Goal: Information Seeking & Learning: Learn about a topic

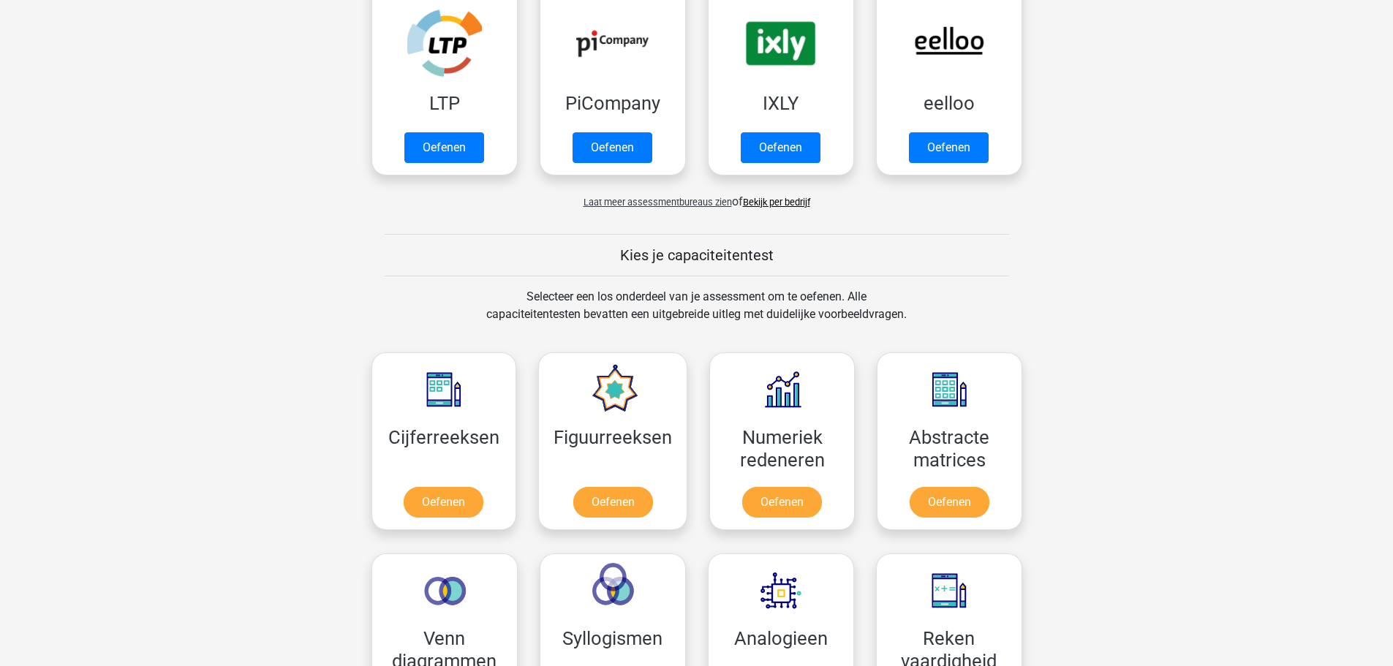
scroll to position [439, 0]
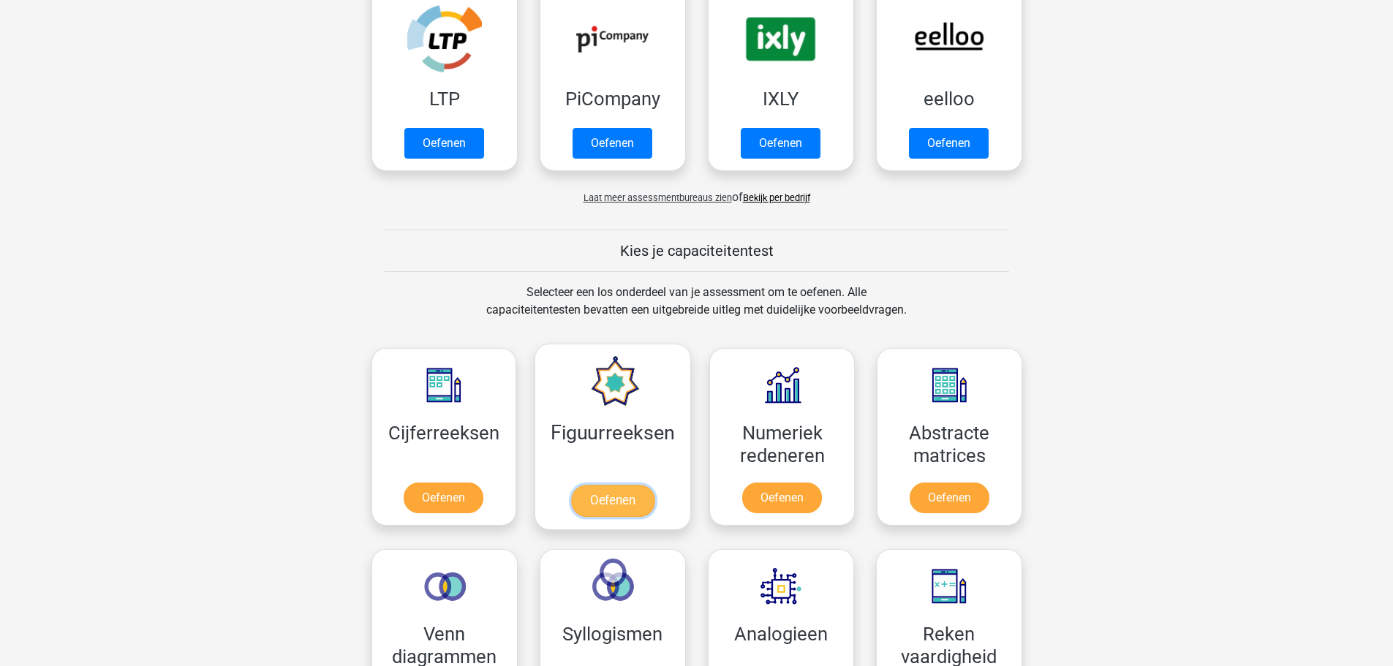
click at [611, 495] on link "Oefenen" at bounding box center [612, 501] width 83 height 32
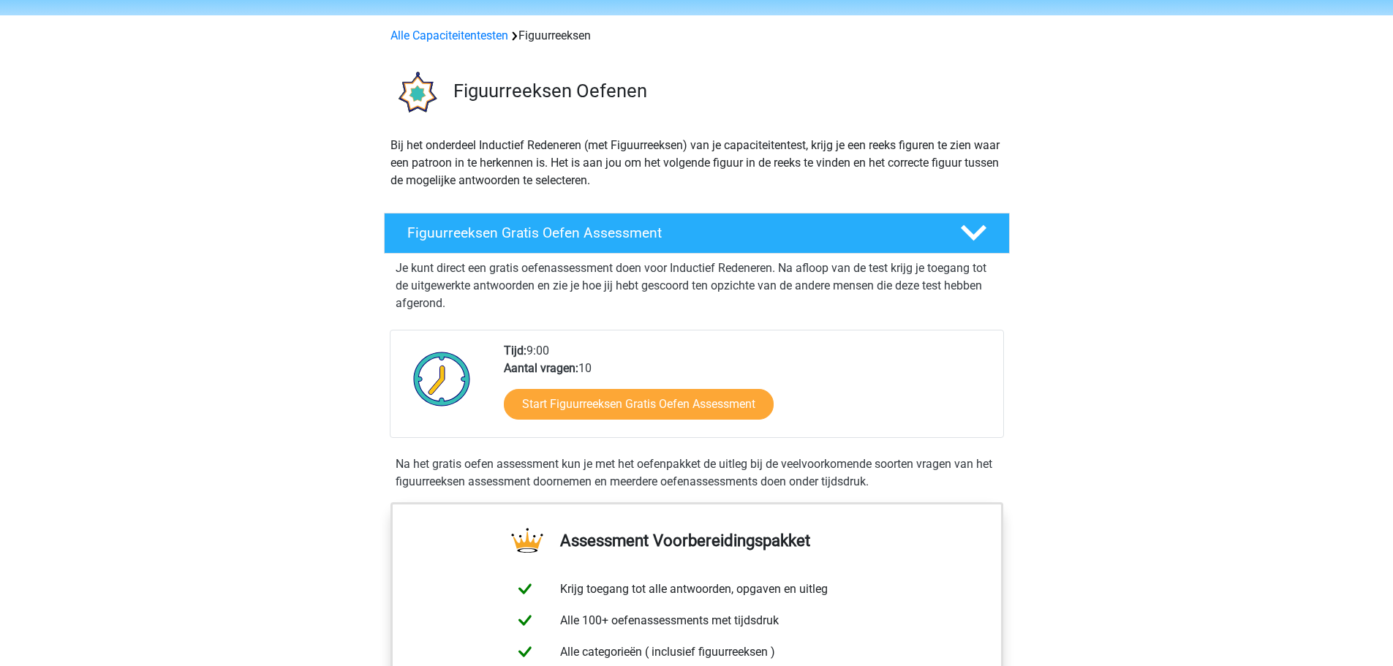
scroll to position [146, 0]
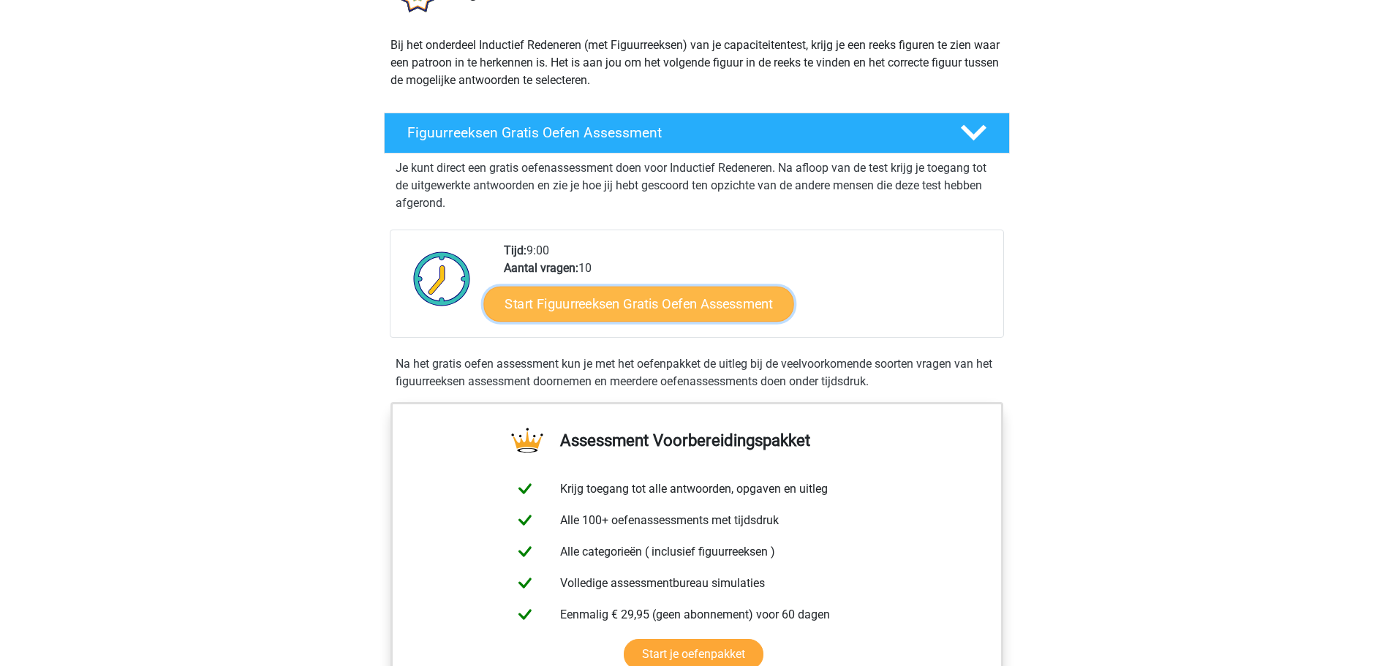
click at [630, 303] on link "Start Figuurreeksen Gratis Oefen Assessment" at bounding box center [638, 303] width 310 height 35
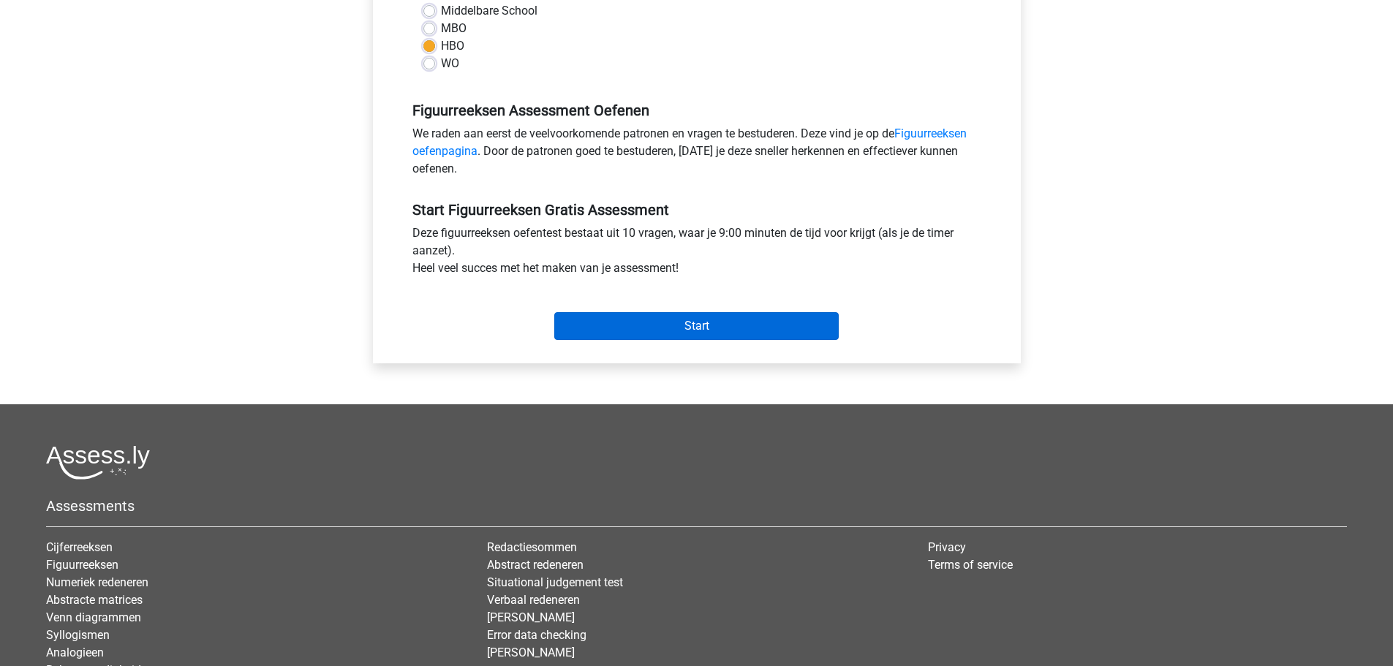
scroll to position [366, 0]
click at [647, 322] on input "Start" at bounding box center [696, 326] width 284 height 28
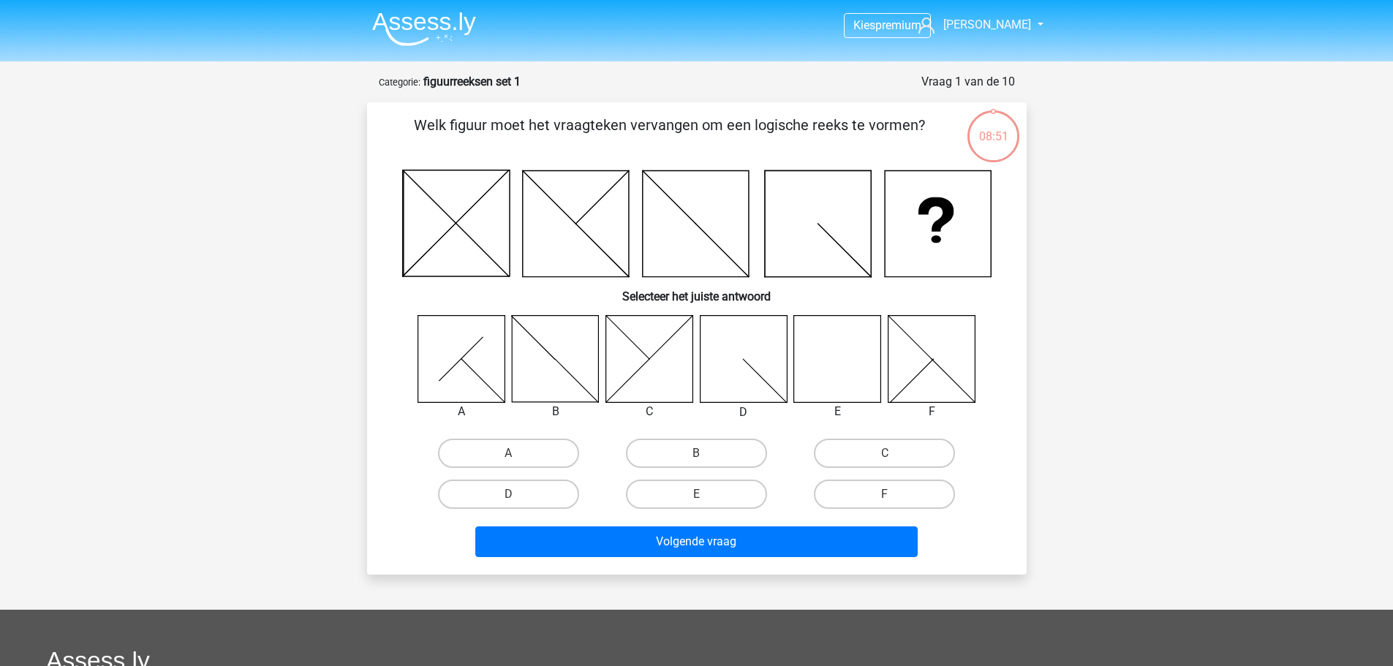
click at [840, 351] on icon at bounding box center [837, 358] width 87 height 87
click at [727, 494] on label "E" at bounding box center [696, 494] width 141 height 29
click at [706, 494] on input "E" at bounding box center [701, 499] width 10 height 10
radio input "true"
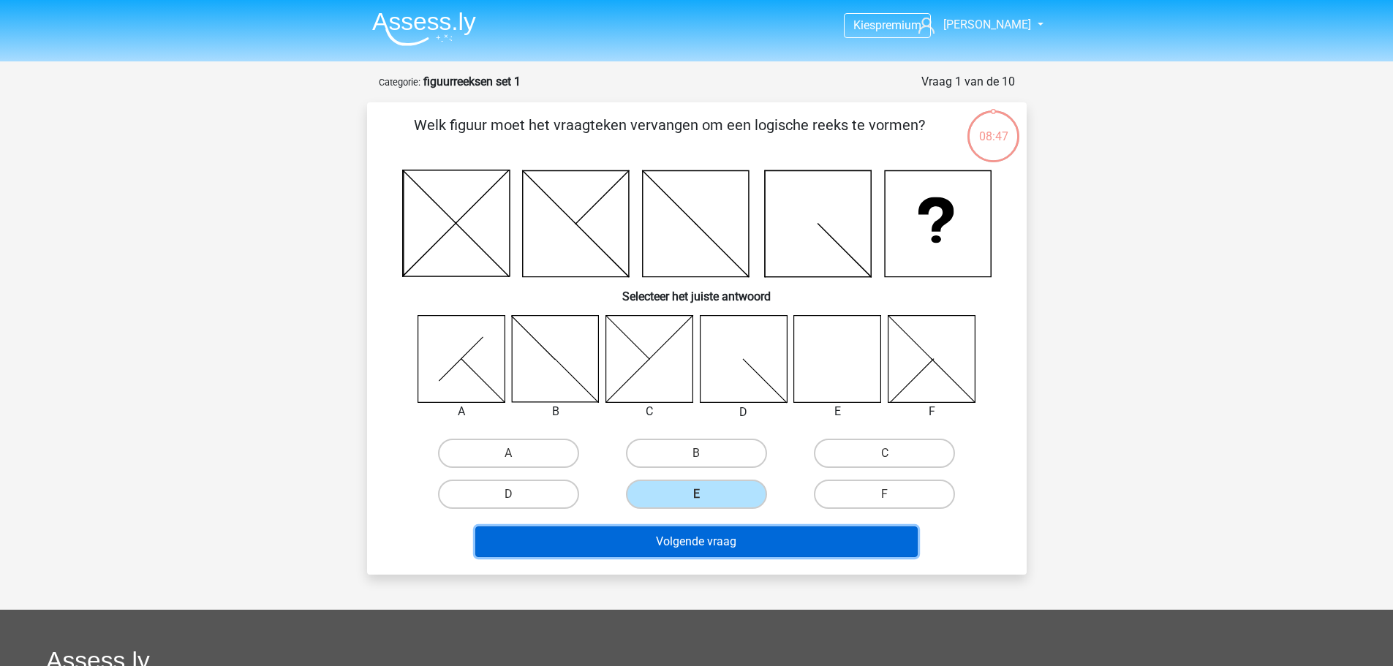
click at [698, 537] on button "Volgende vraag" at bounding box center [696, 542] width 442 height 31
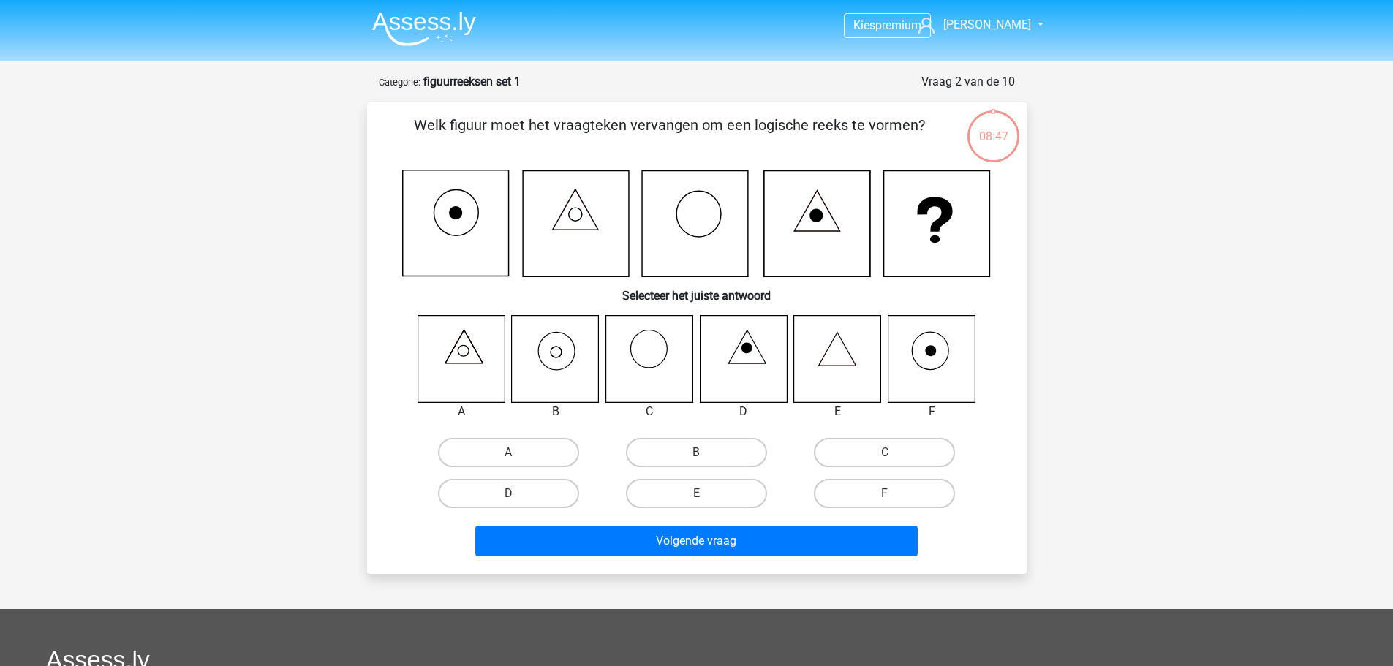
scroll to position [73, 0]
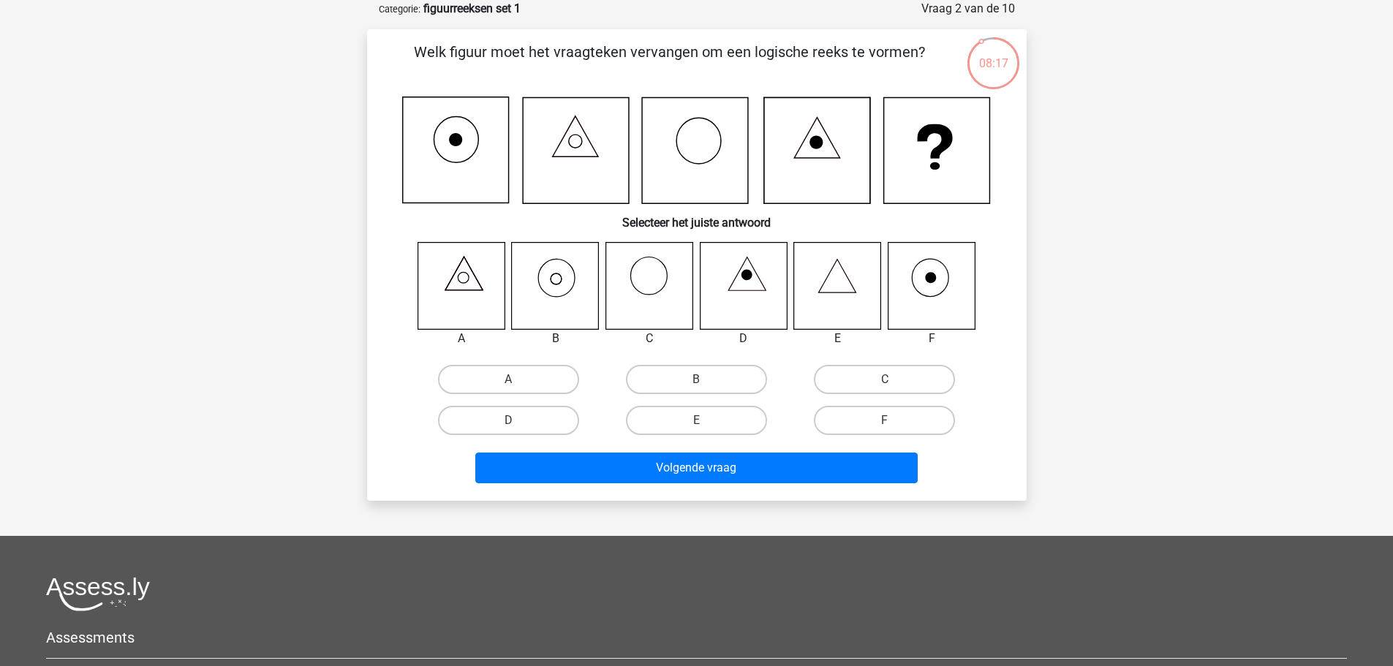
click at [566, 279] on icon at bounding box center [555, 285] width 87 height 87
click at [704, 380] on input "B" at bounding box center [701, 385] width 10 height 10
radio input "true"
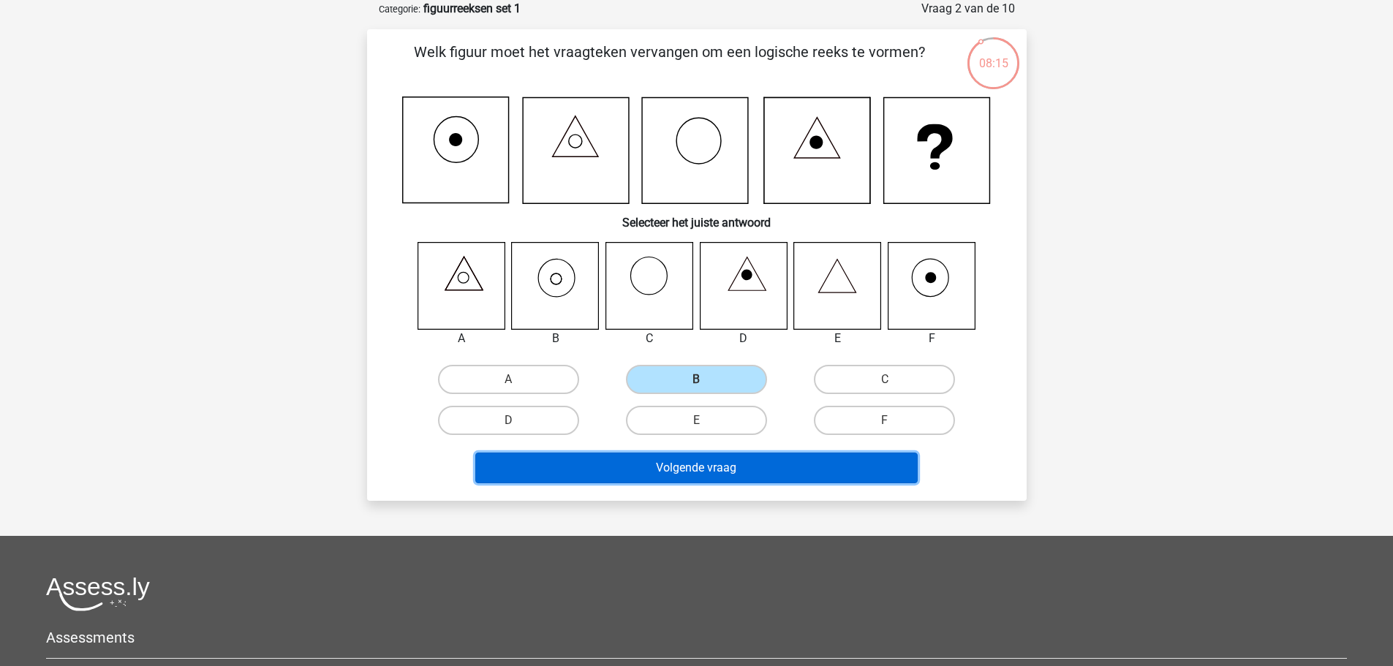
click at [708, 459] on button "Volgende vraag" at bounding box center [696, 468] width 442 height 31
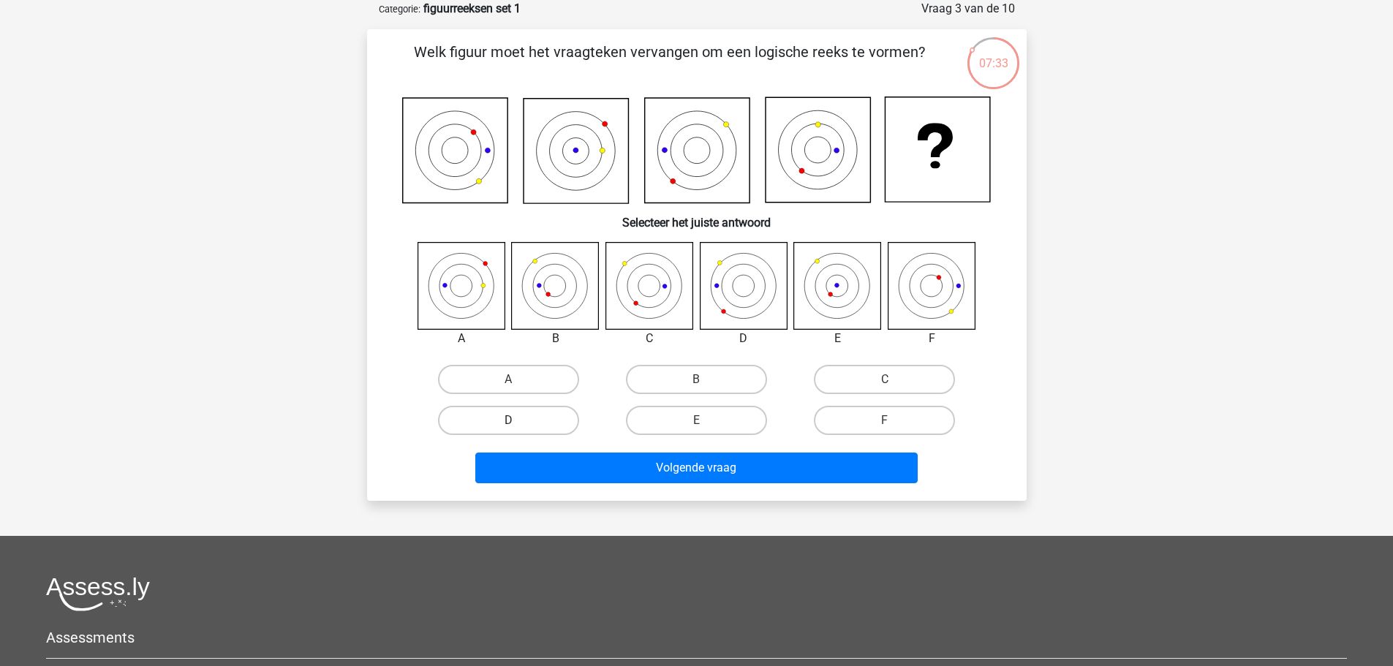
click at [546, 426] on label "D" at bounding box center [508, 420] width 141 height 29
click at [518, 426] on input "D" at bounding box center [513, 425] width 10 height 10
radio input "true"
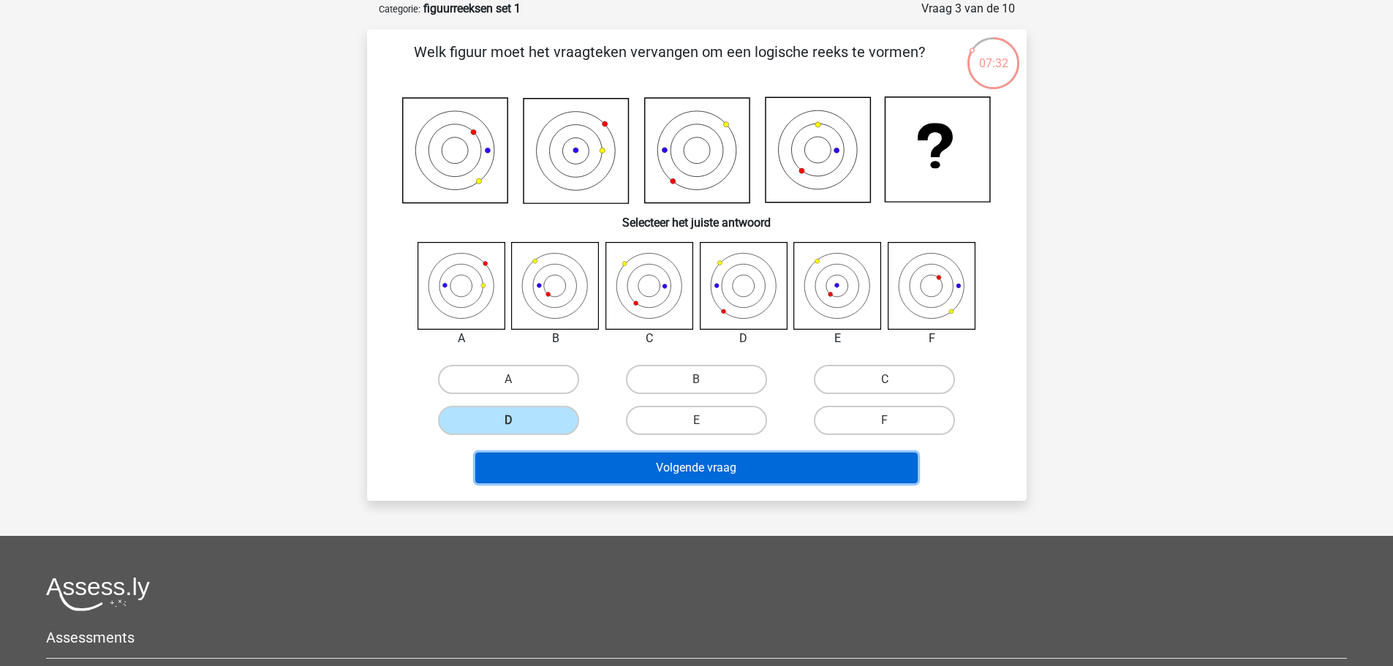
click at [668, 469] on button "Volgende vraag" at bounding box center [696, 468] width 442 height 31
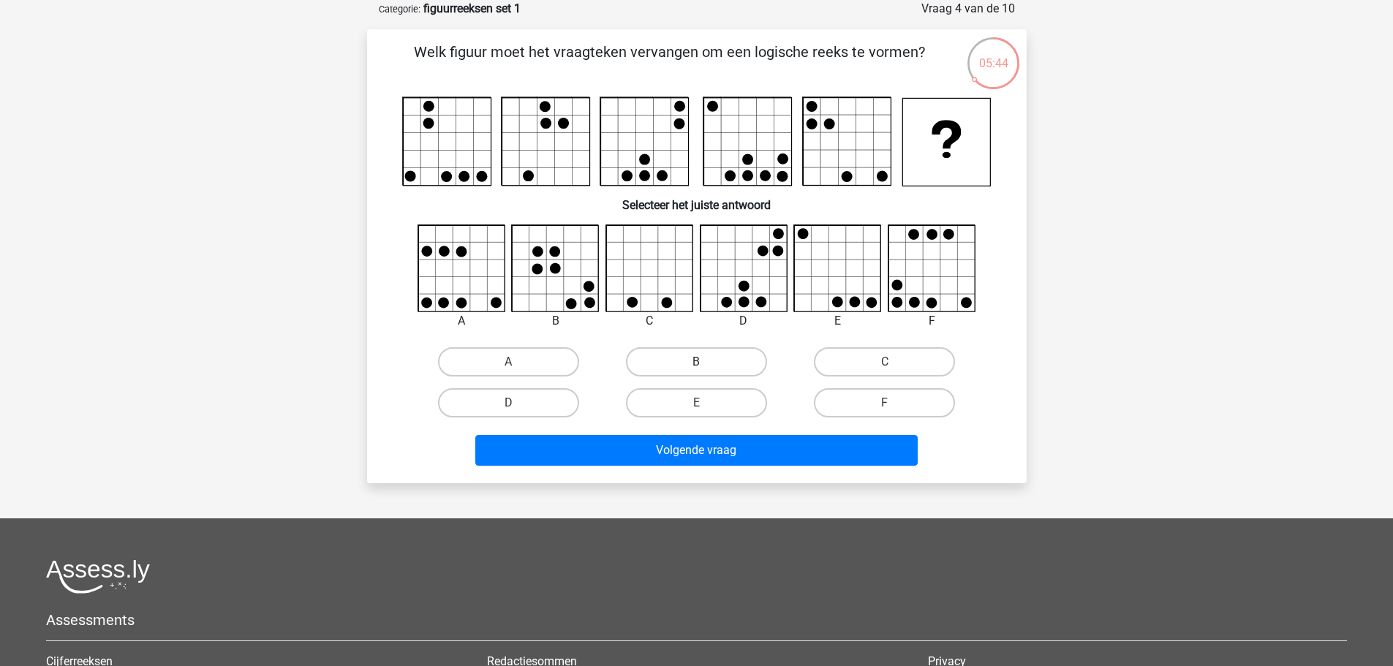
click at [691, 367] on label "B" at bounding box center [696, 361] width 141 height 29
click at [696, 367] on input "B" at bounding box center [701, 367] width 10 height 10
radio input "true"
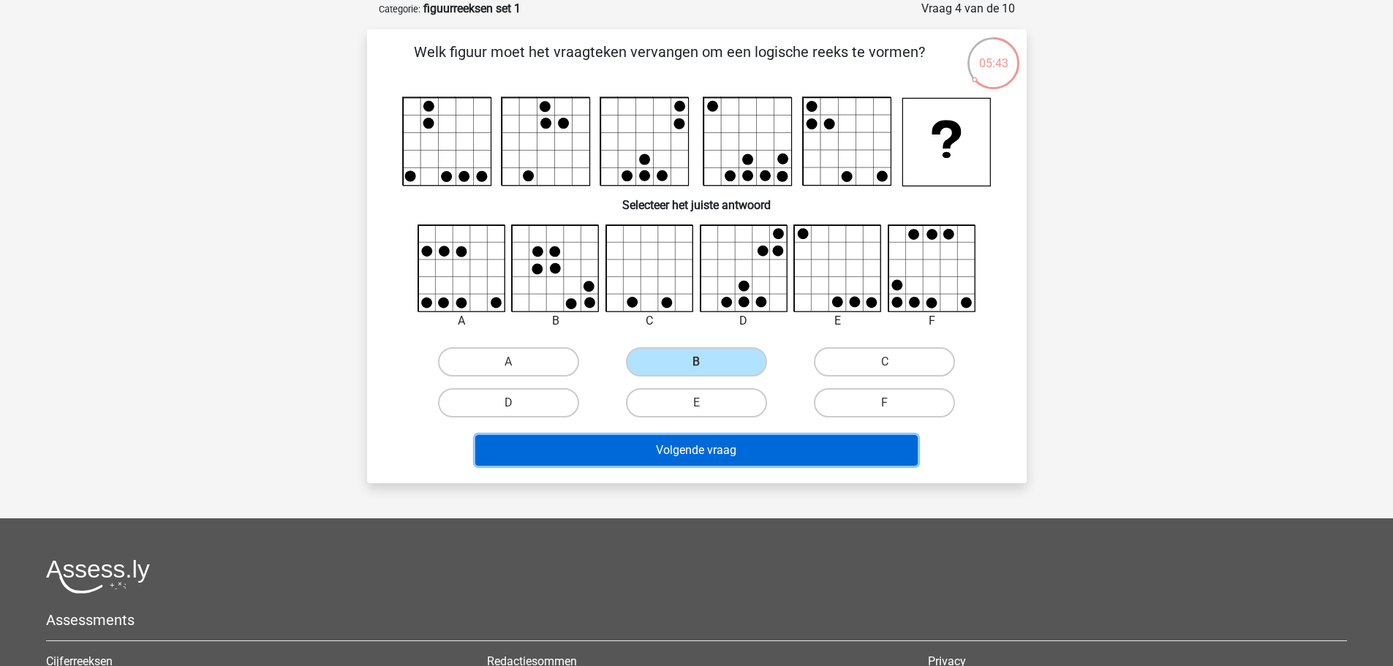
click at [714, 448] on button "Volgende vraag" at bounding box center [696, 450] width 442 height 31
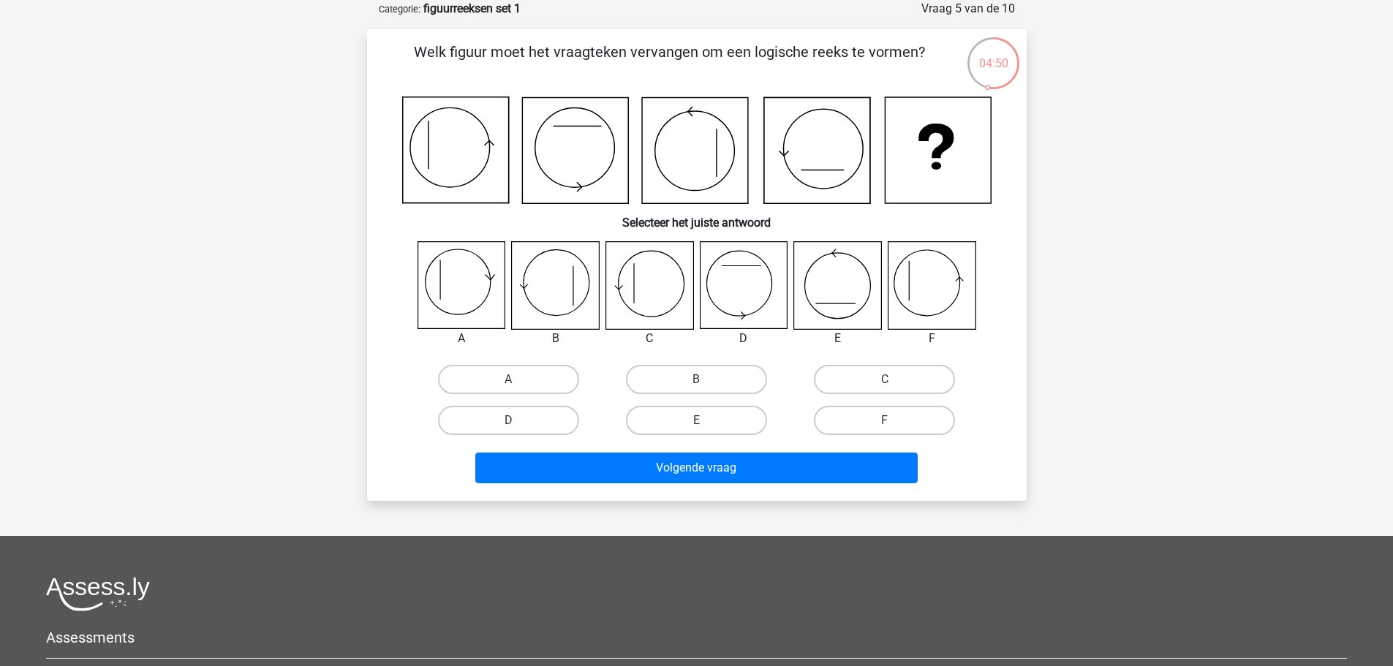
click at [655, 284] on icon at bounding box center [649, 285] width 87 height 87
click at [848, 371] on label "C" at bounding box center [884, 379] width 141 height 29
click at [885, 380] on input "C" at bounding box center [890, 385] width 10 height 10
radio input "true"
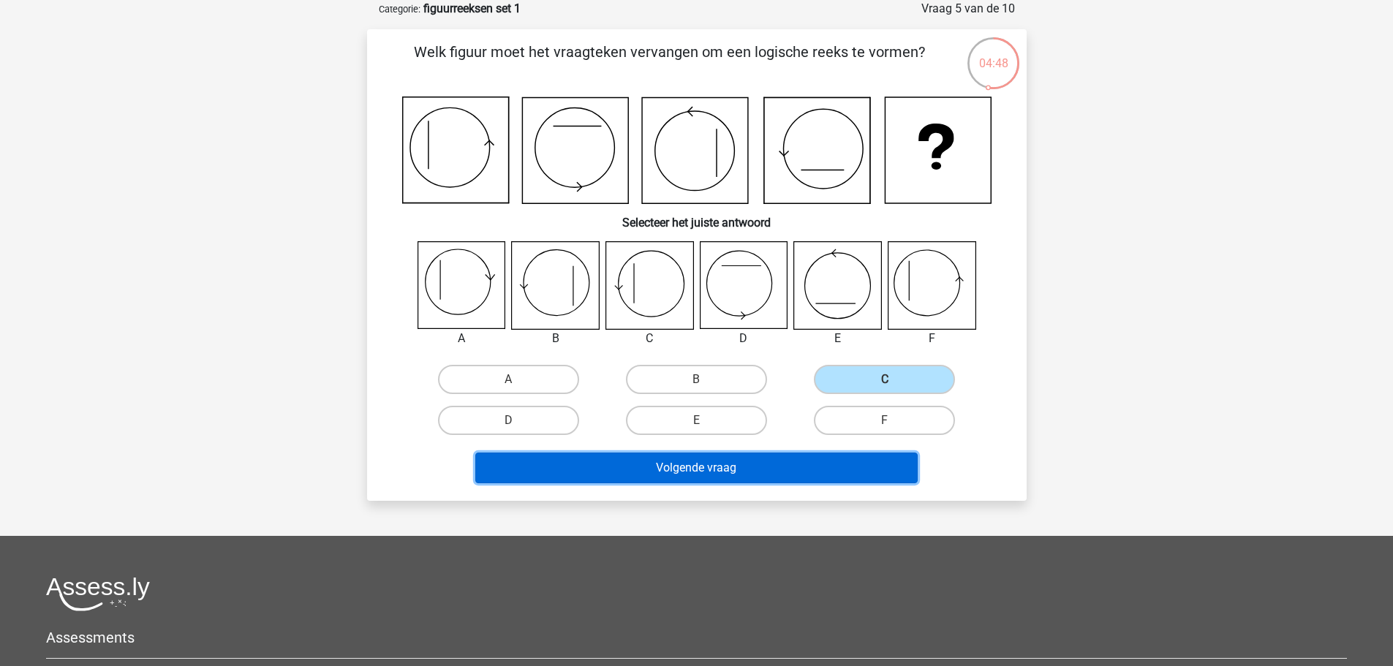
click at [740, 463] on button "Volgende vraag" at bounding box center [696, 468] width 442 height 31
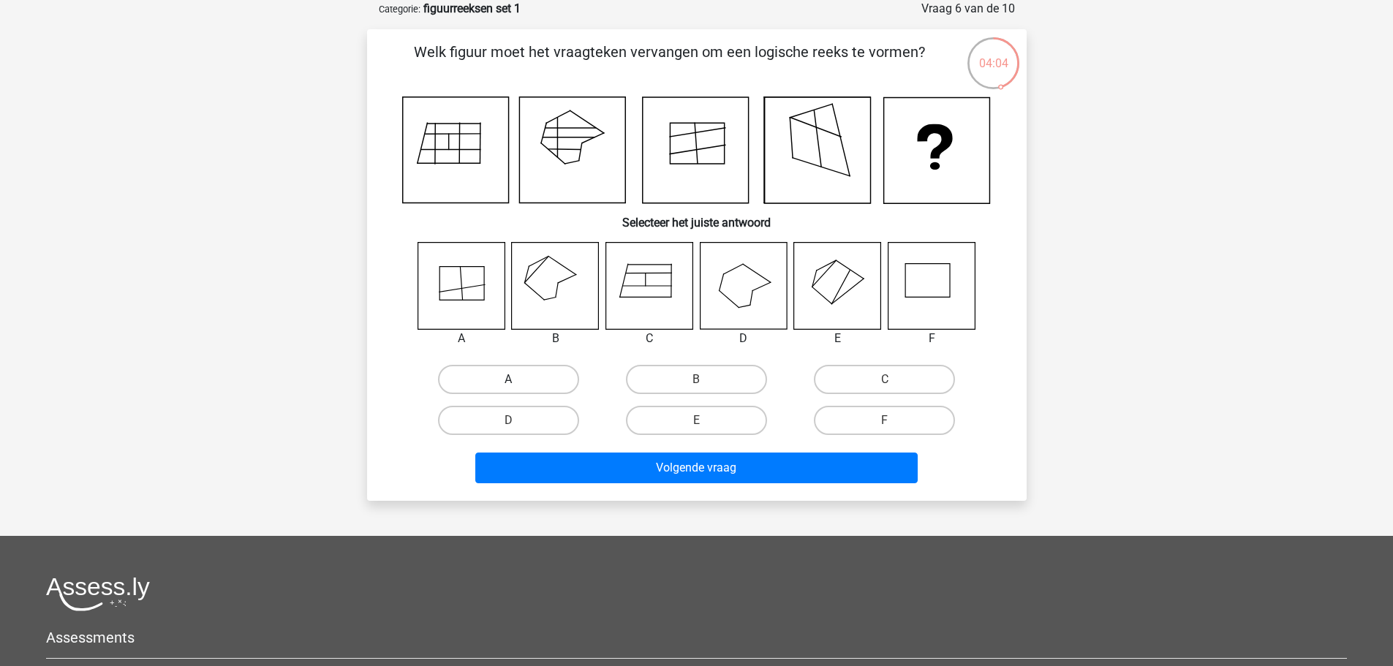
drag, startPoint x: 482, startPoint y: 371, endPoint x: 489, endPoint y: 374, distance: 7.5
click at [483, 371] on label "A" at bounding box center [508, 379] width 141 height 29
click at [508, 380] on input "A" at bounding box center [513, 385] width 10 height 10
radio input "true"
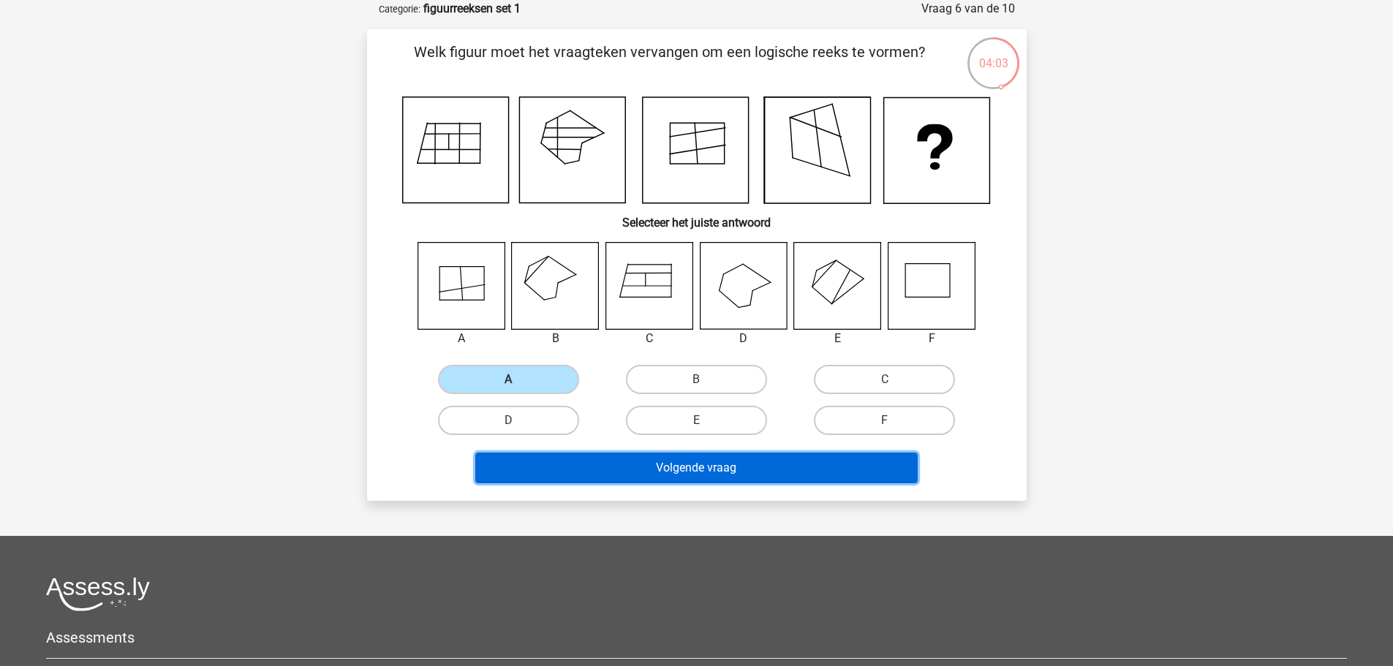
click at [691, 477] on button "Volgende vraag" at bounding box center [696, 468] width 442 height 31
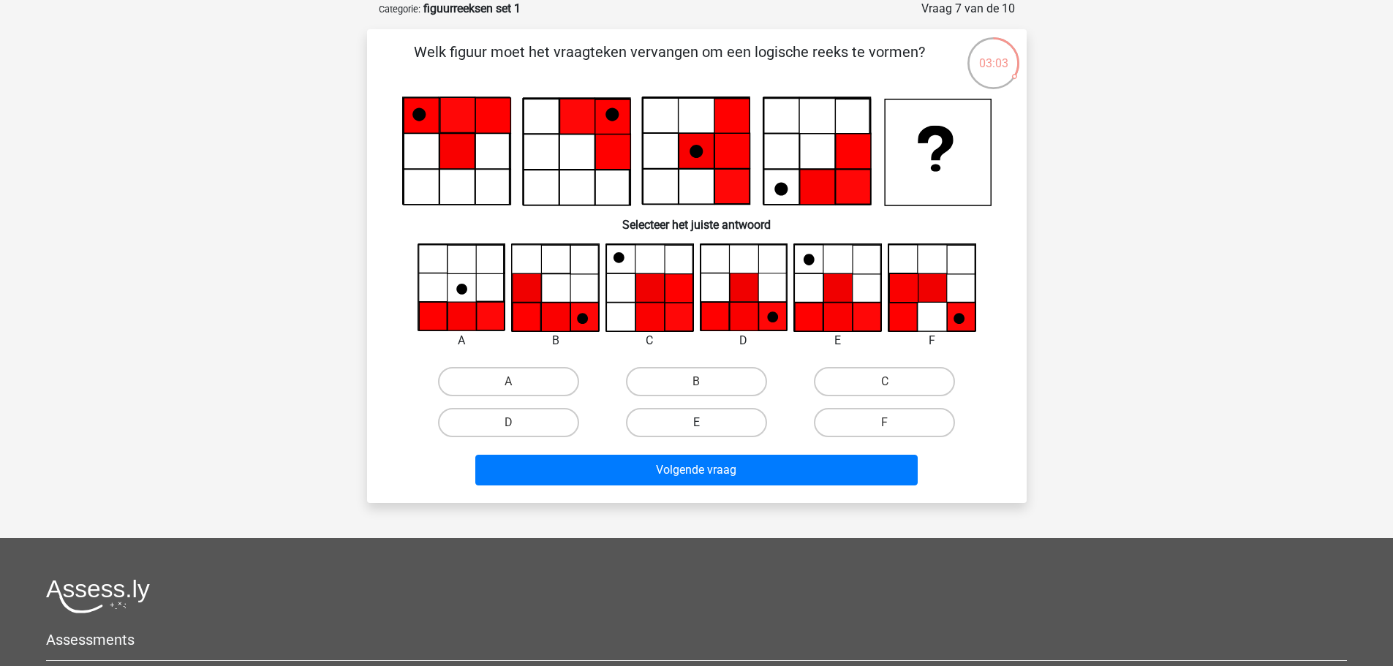
click at [680, 416] on label "E" at bounding box center [696, 422] width 141 height 29
click at [696, 423] on input "E" at bounding box center [701, 428] width 10 height 10
radio input "true"
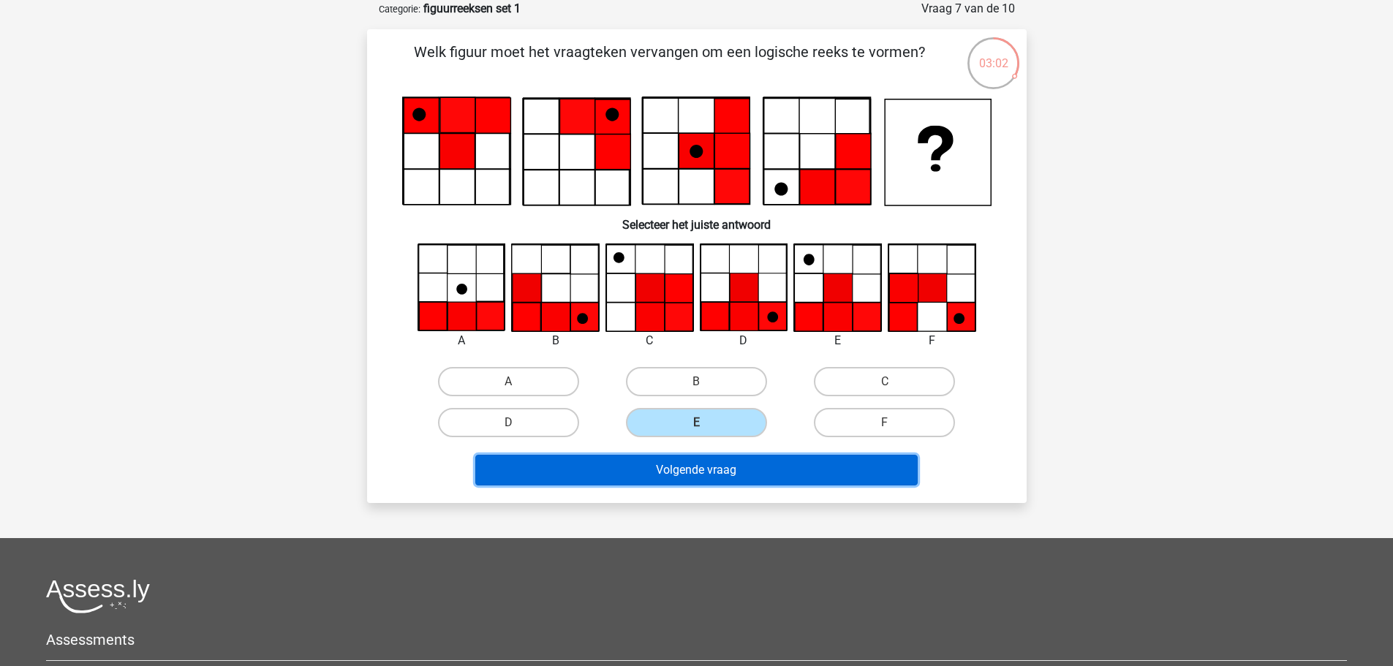
click at [714, 470] on button "Volgende vraag" at bounding box center [696, 470] width 442 height 31
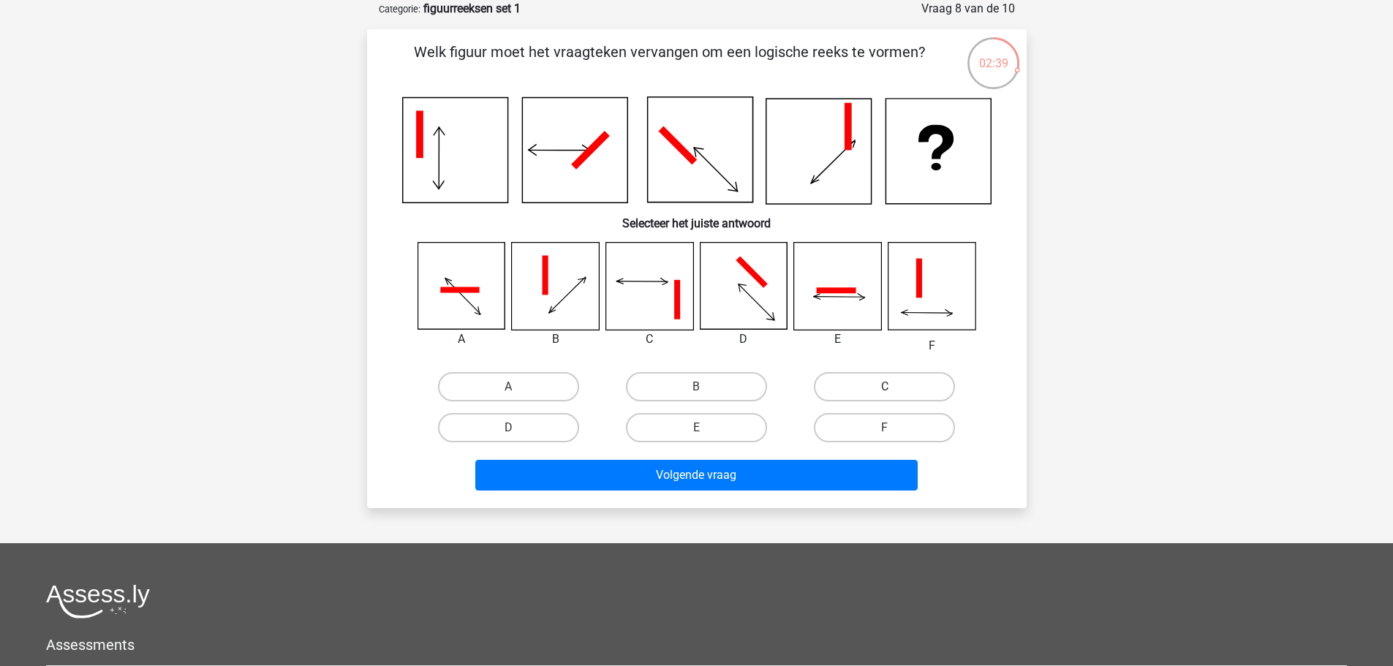
click at [872, 382] on label "C" at bounding box center [884, 386] width 141 height 29
click at [885, 387] on input "C" at bounding box center [890, 392] width 10 height 10
radio input "true"
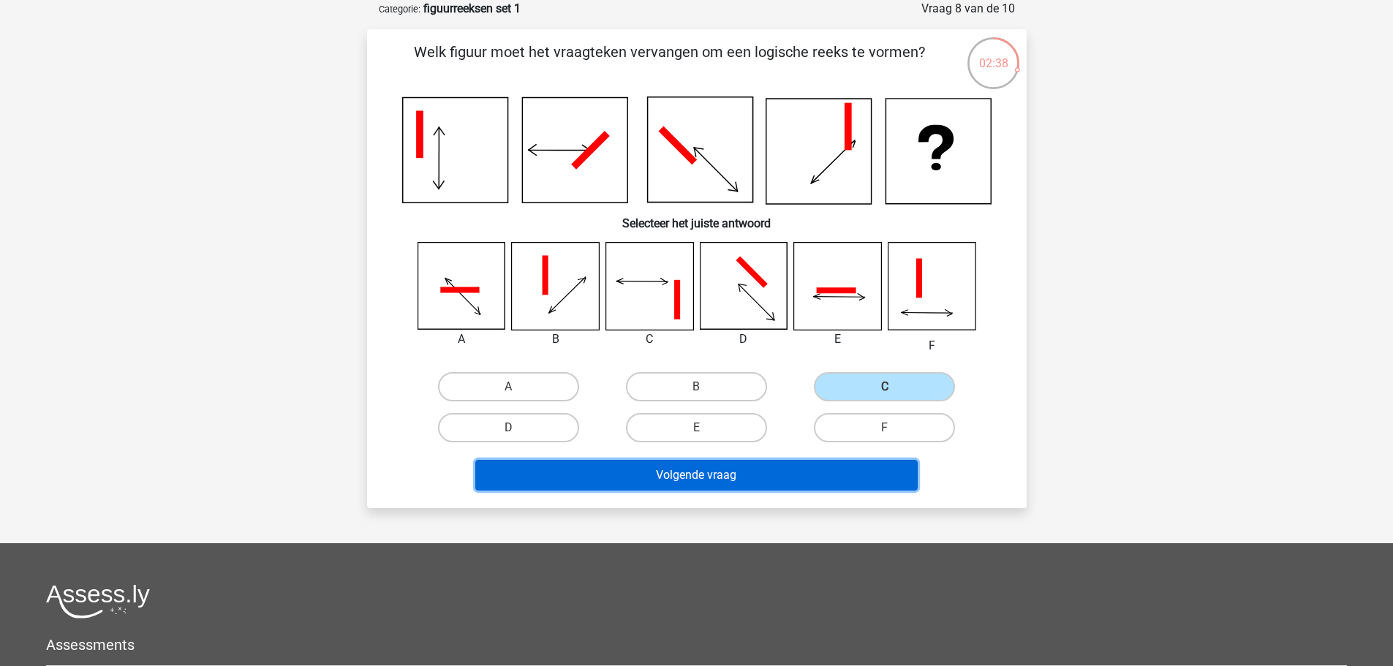
click at [723, 469] on button "Volgende vraag" at bounding box center [696, 475] width 442 height 31
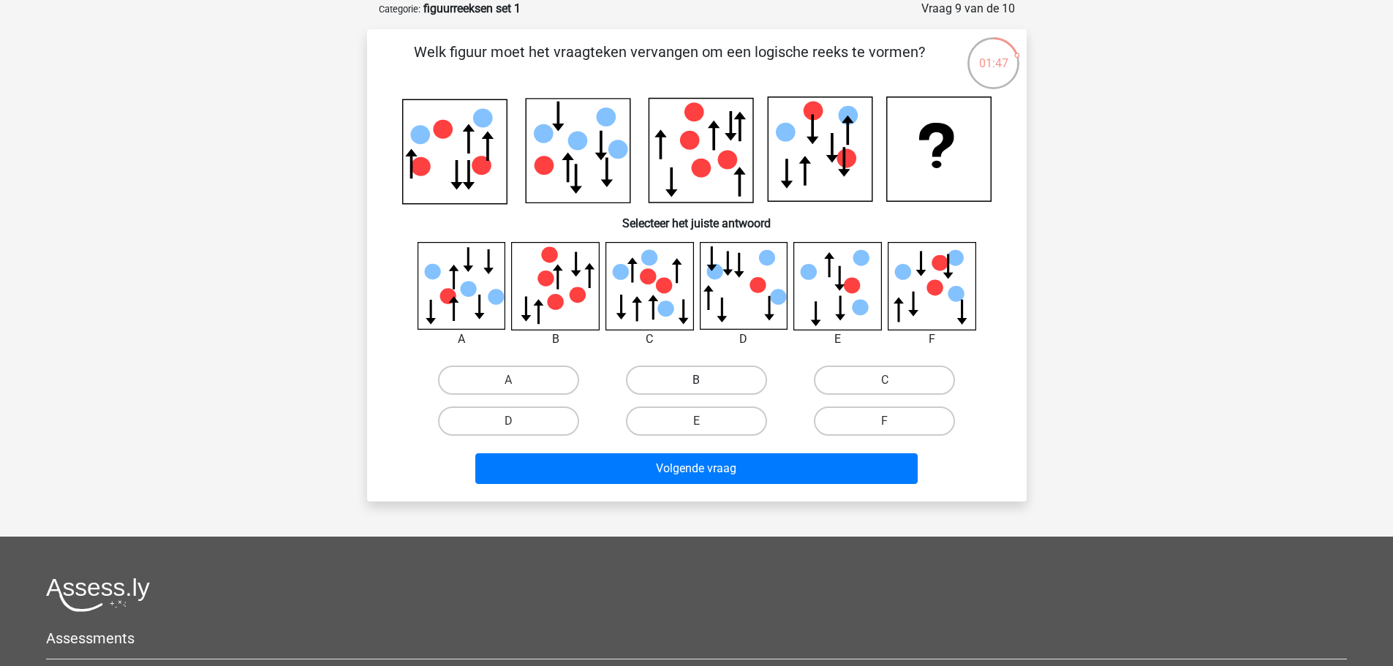
click at [674, 370] on label "B" at bounding box center [696, 380] width 141 height 29
click at [696, 380] on input "B" at bounding box center [701, 385] width 10 height 10
radio input "true"
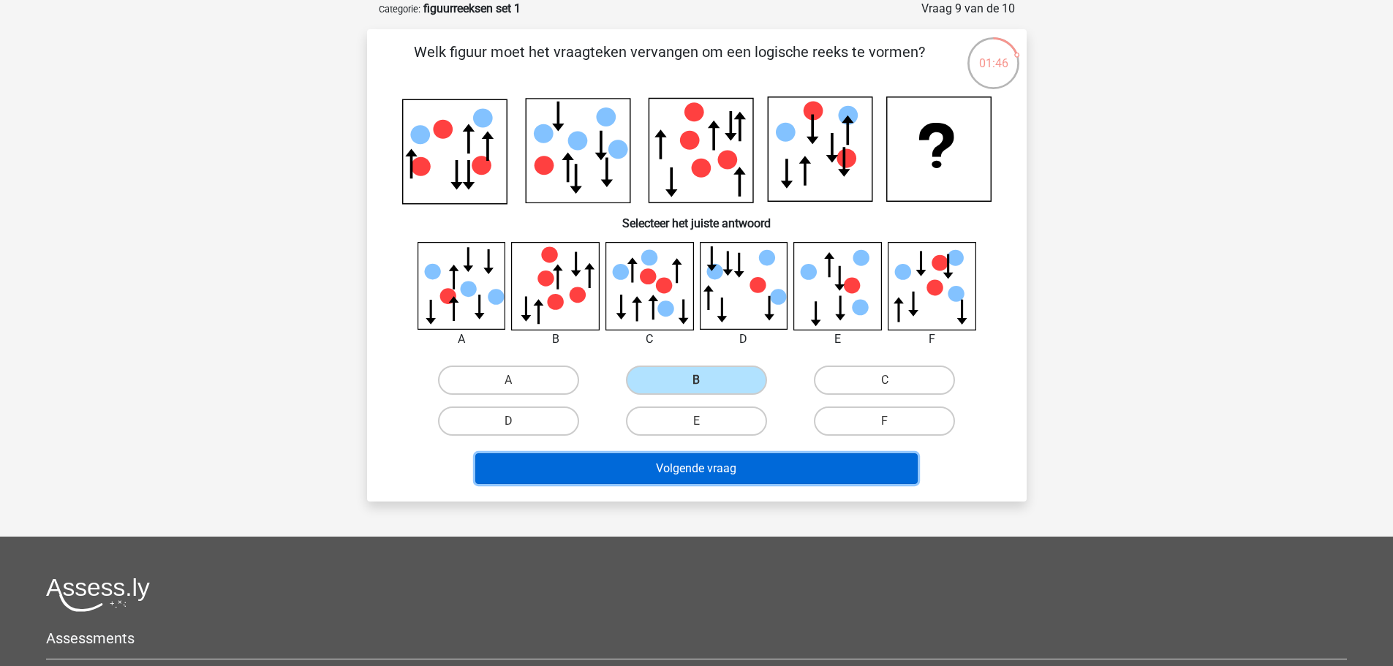
click at [728, 469] on button "Volgende vraag" at bounding box center [696, 468] width 442 height 31
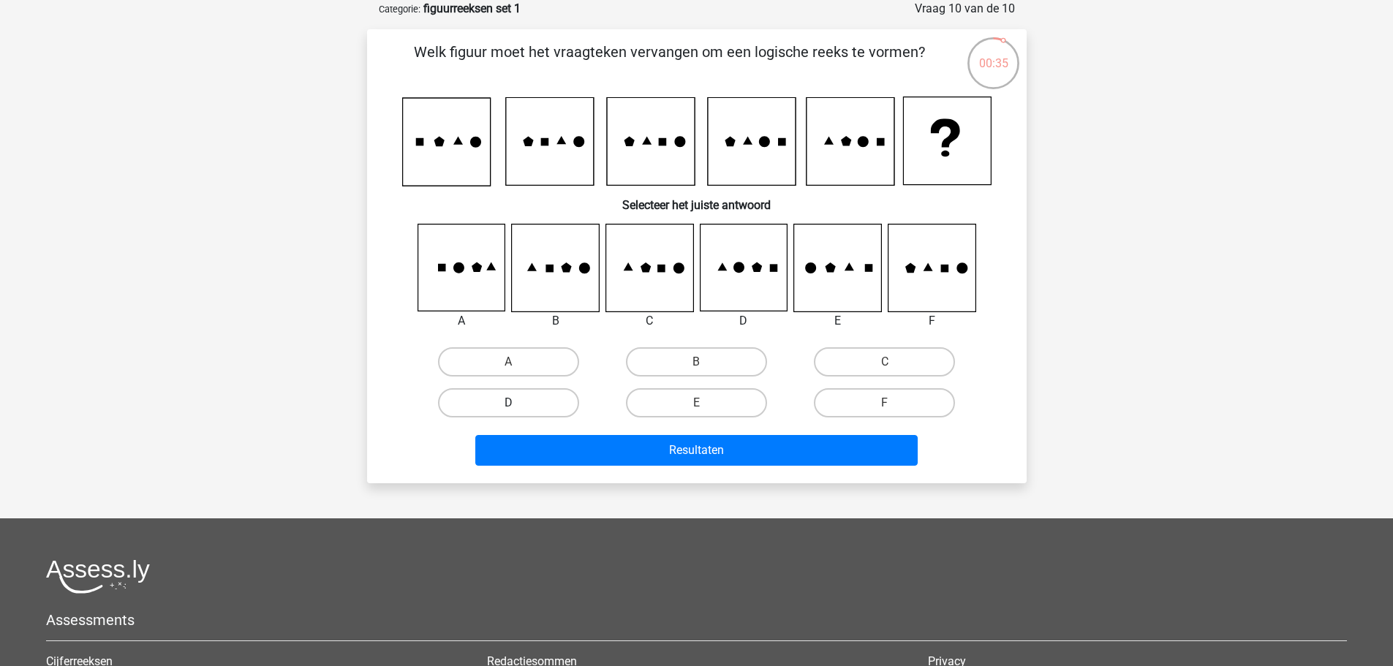
click at [532, 401] on label "D" at bounding box center [508, 402] width 141 height 29
click at [518, 403] on input "D" at bounding box center [513, 408] width 10 height 10
radio input "true"
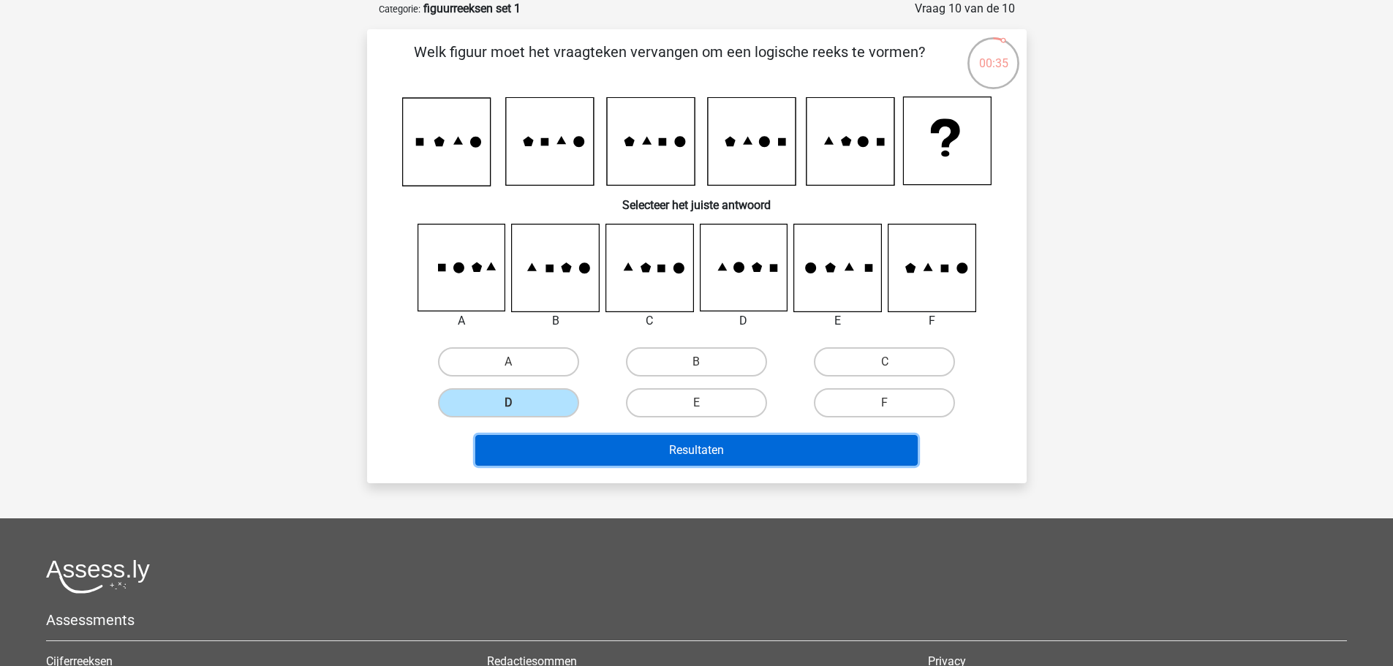
click at [687, 448] on button "Resultaten" at bounding box center [696, 450] width 442 height 31
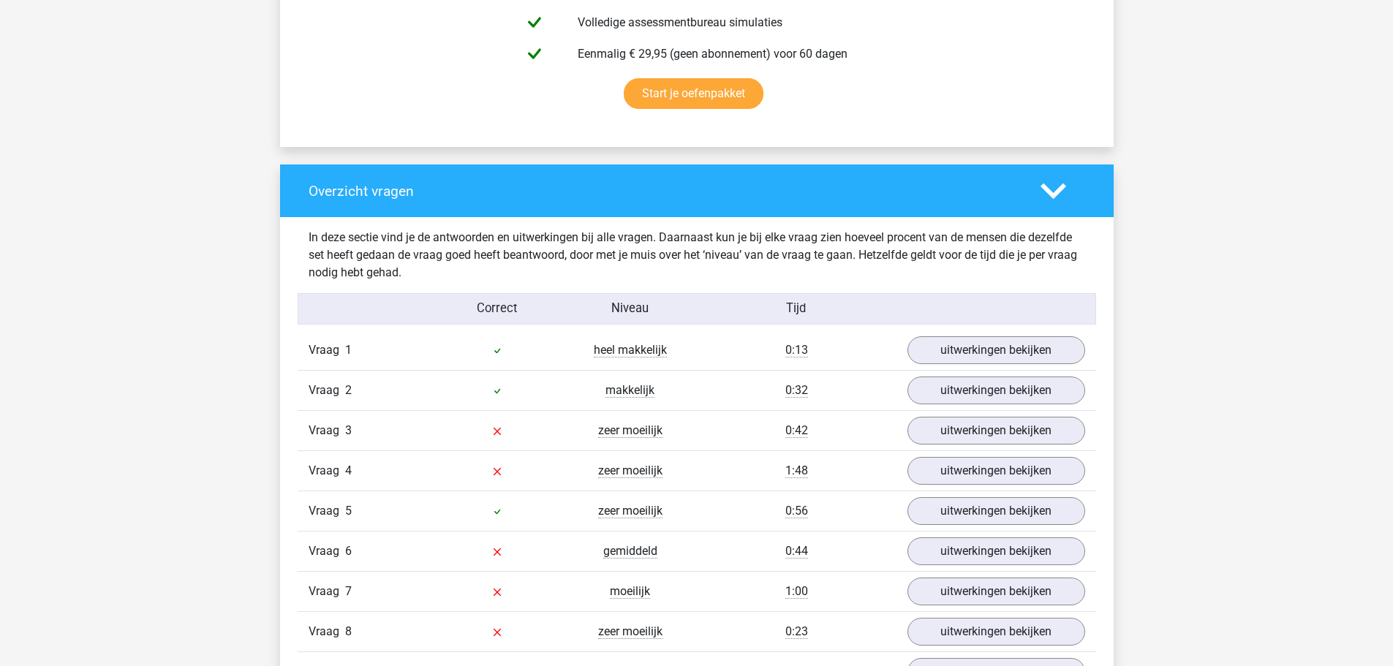
scroll to position [951, 0]
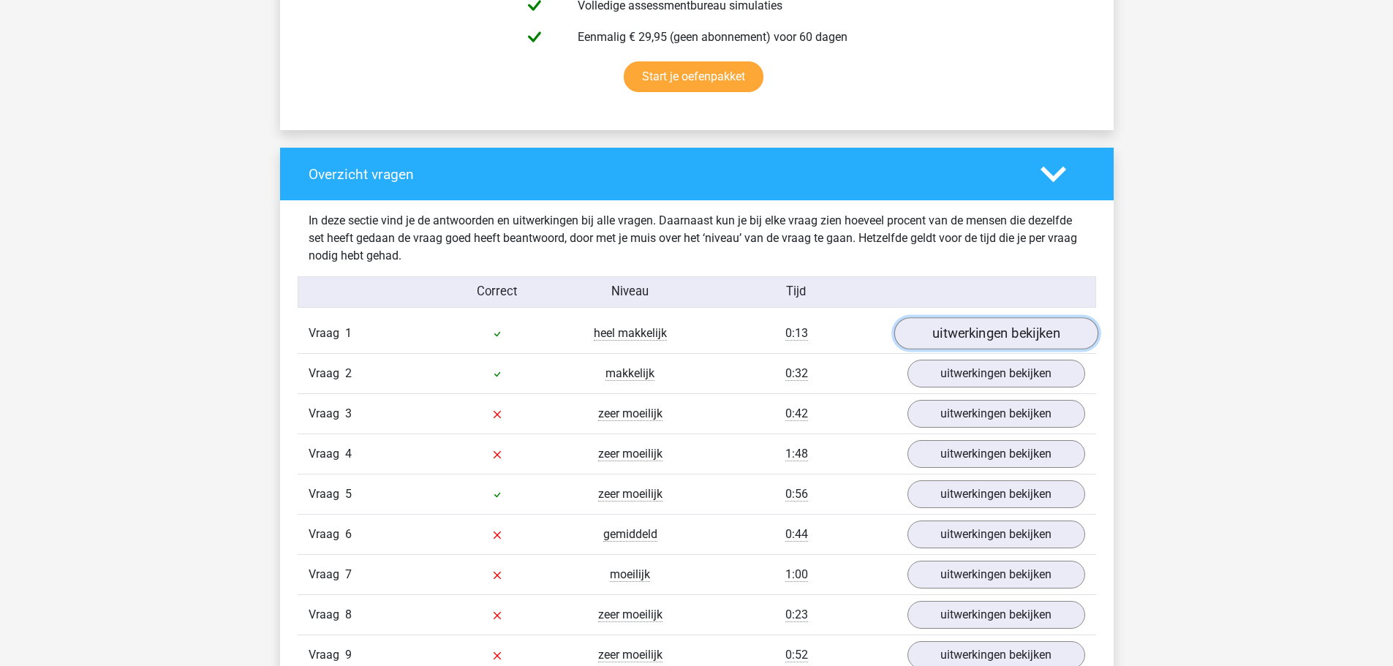
click at [1008, 336] on link "uitwerkingen bekijken" at bounding box center [996, 334] width 204 height 32
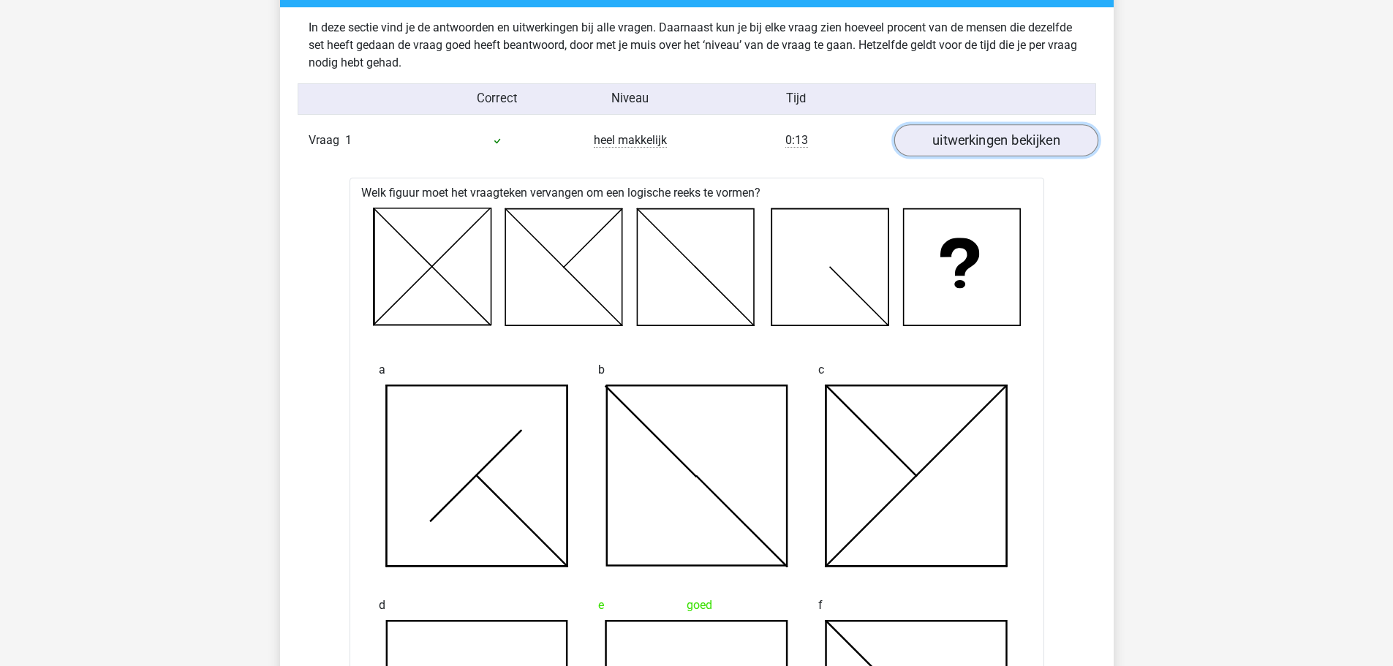
scroll to position [1170, 0]
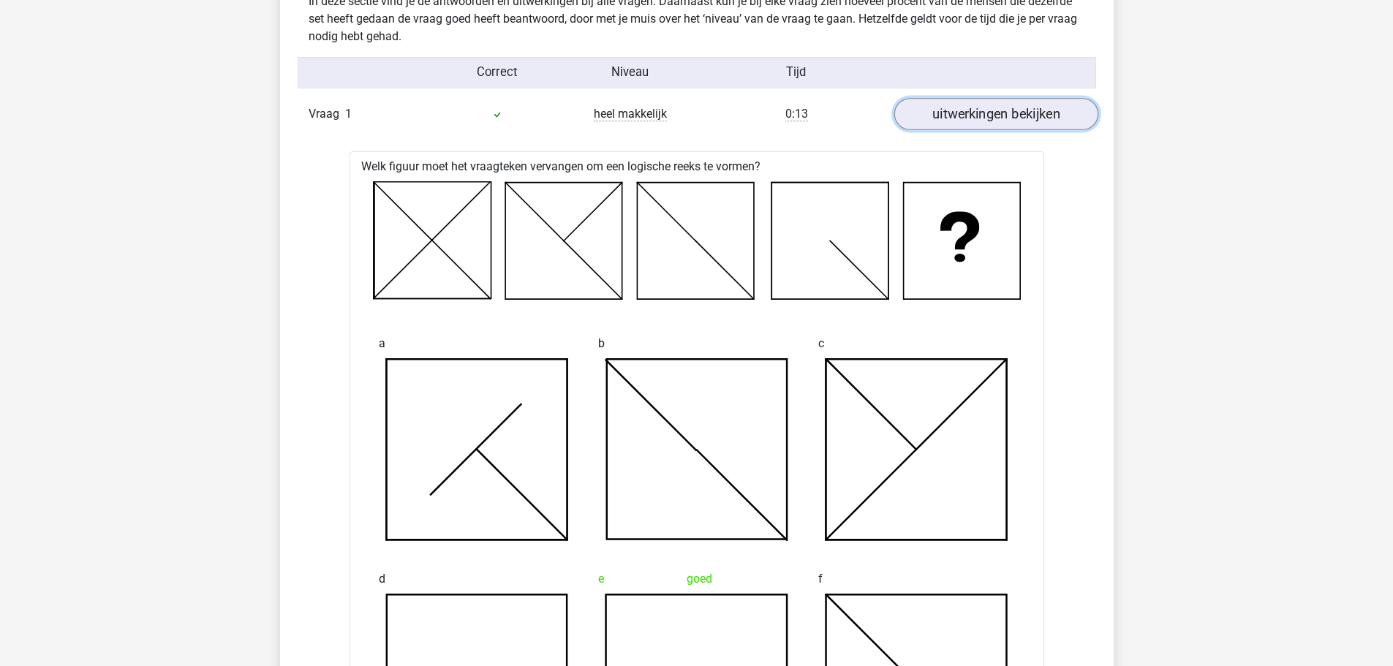
click at [980, 115] on link "uitwerkingen bekijken" at bounding box center [996, 115] width 204 height 32
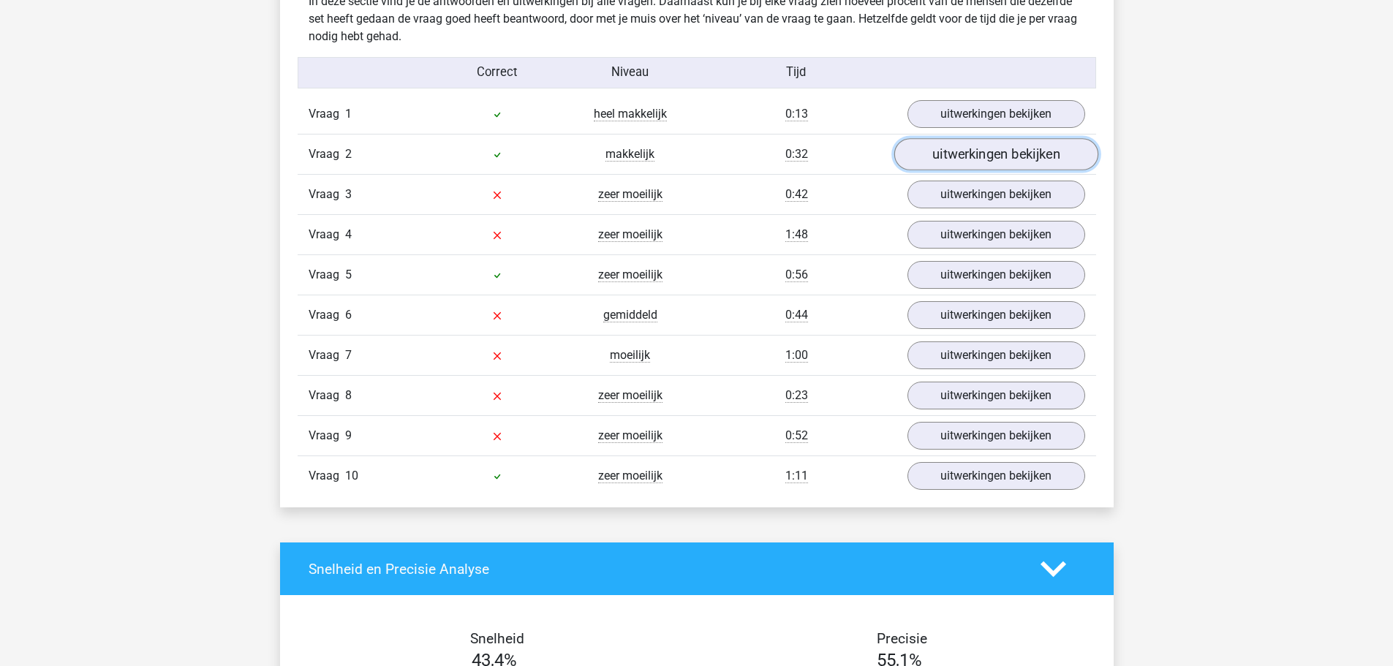
click at [1003, 153] on link "uitwerkingen bekijken" at bounding box center [996, 155] width 204 height 32
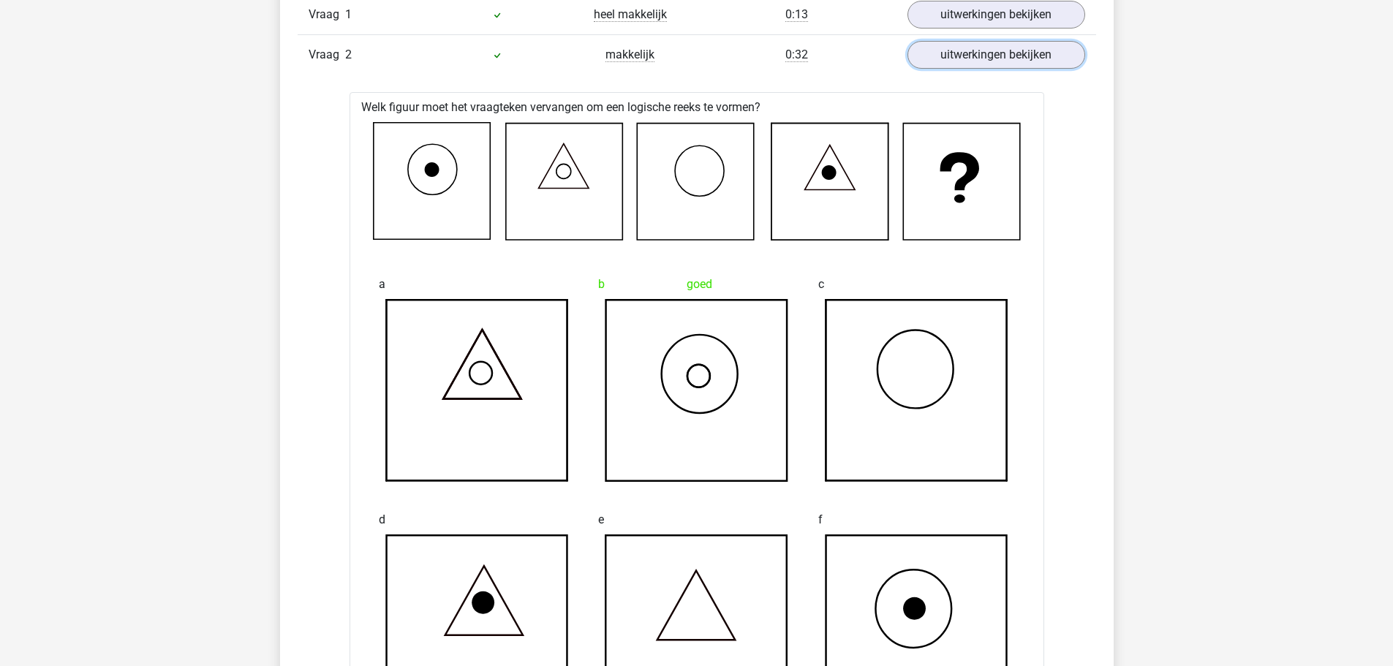
scroll to position [1243, 0]
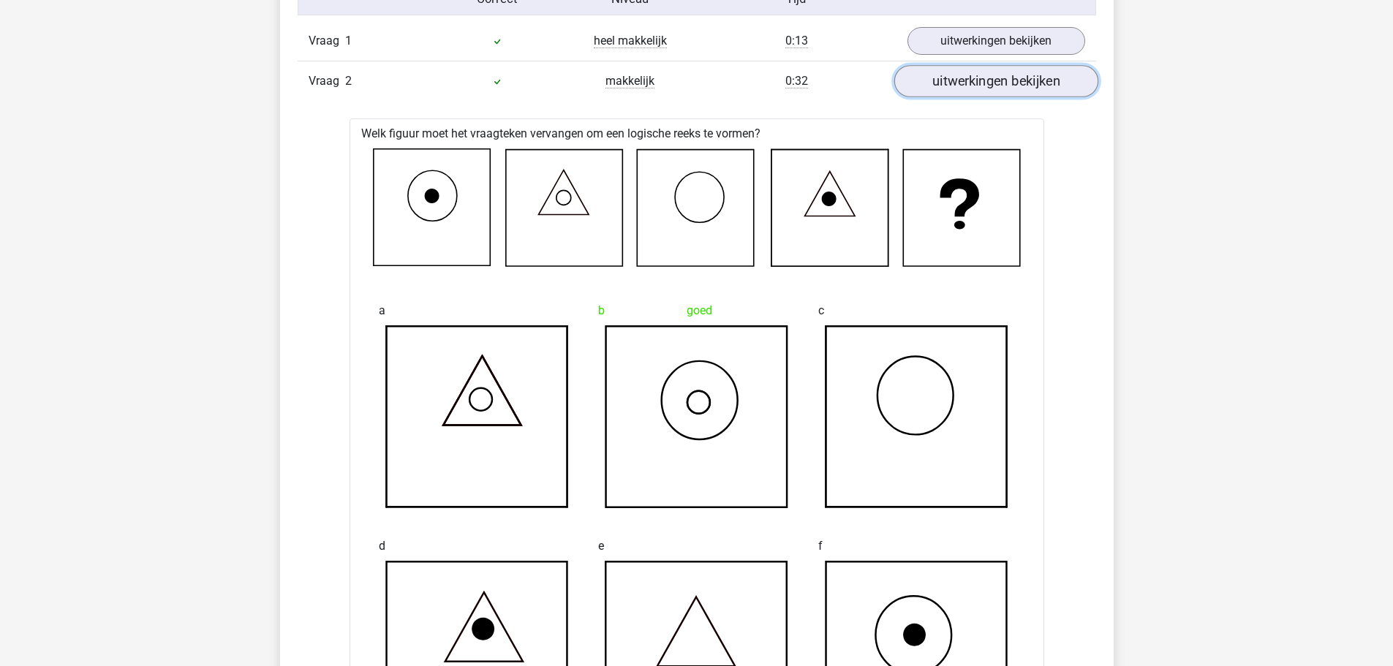
click at [986, 83] on link "uitwerkingen bekijken" at bounding box center [996, 82] width 204 height 32
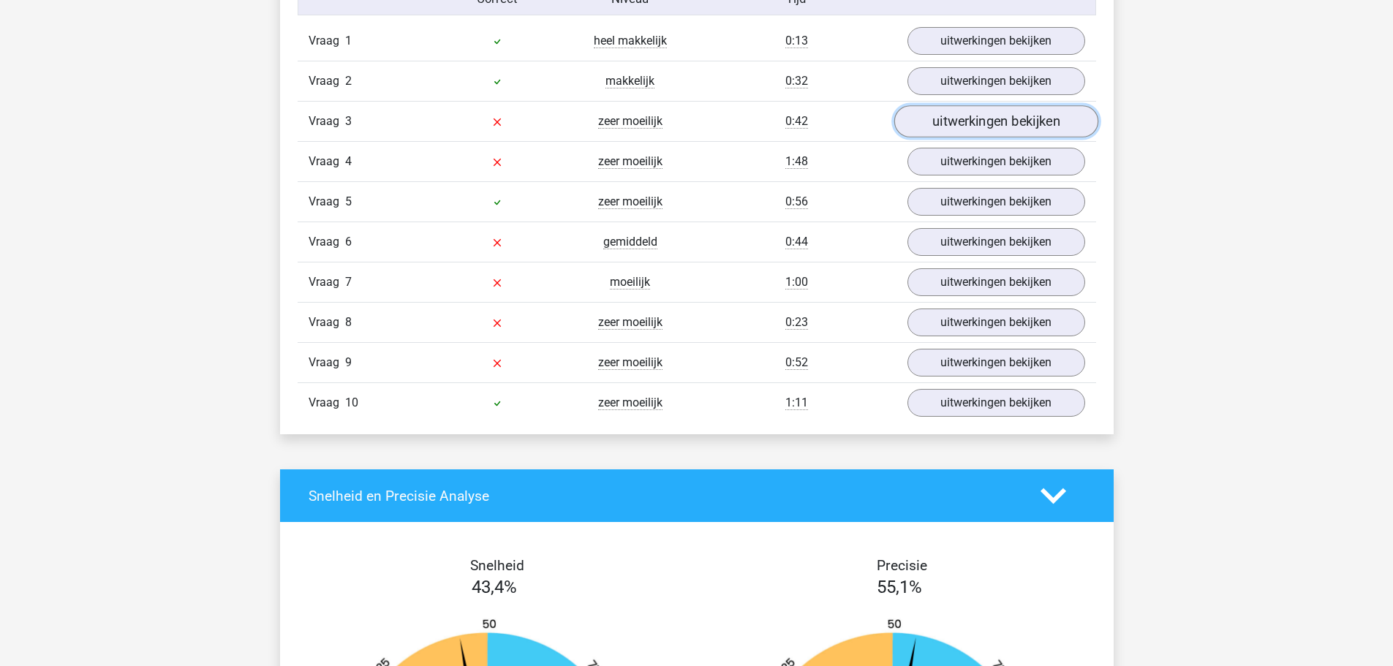
click at [1010, 124] on link "uitwerkingen bekijken" at bounding box center [996, 122] width 204 height 32
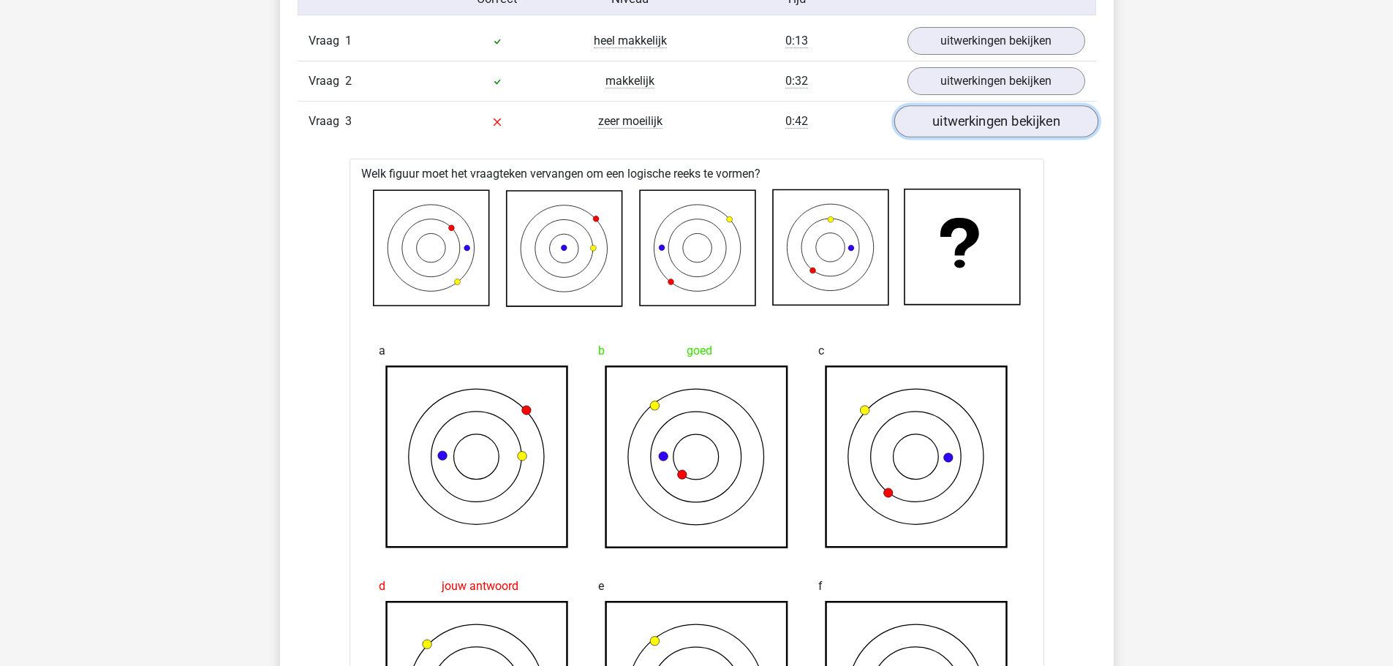
click at [976, 124] on link "uitwerkingen bekijken" at bounding box center [996, 122] width 204 height 32
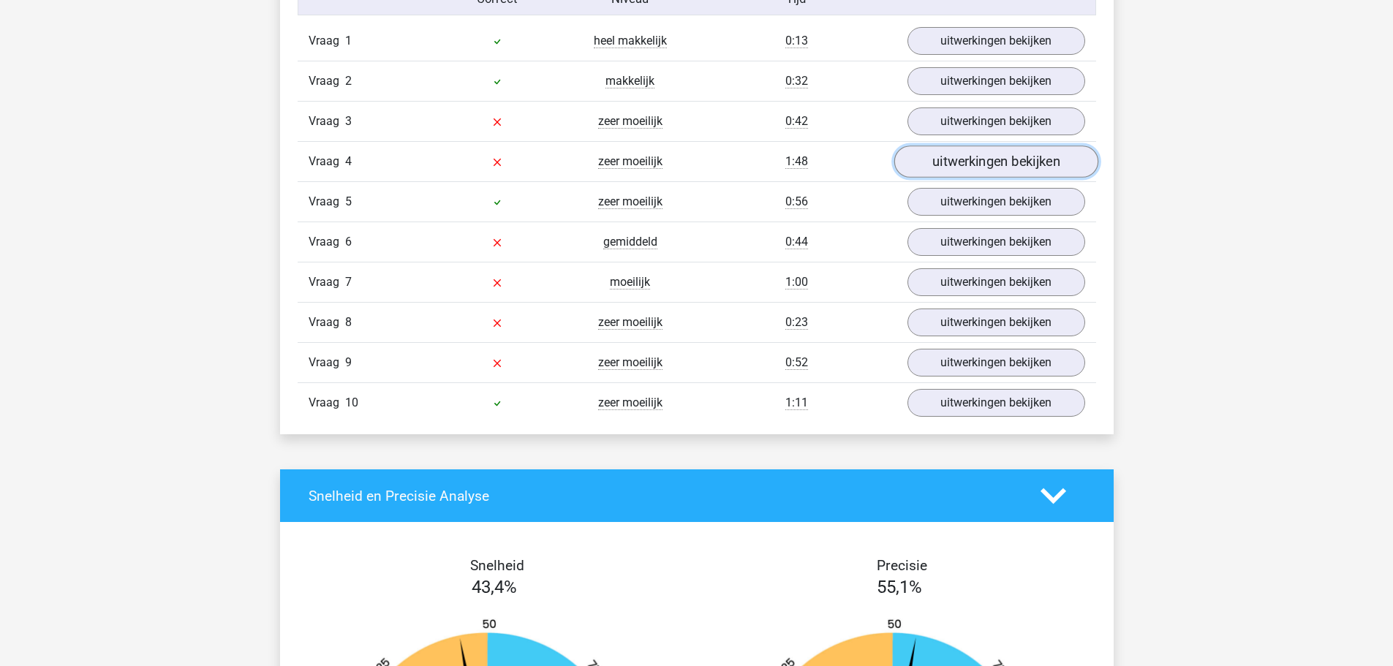
click at [1025, 162] on link "uitwerkingen bekijken" at bounding box center [996, 162] width 204 height 32
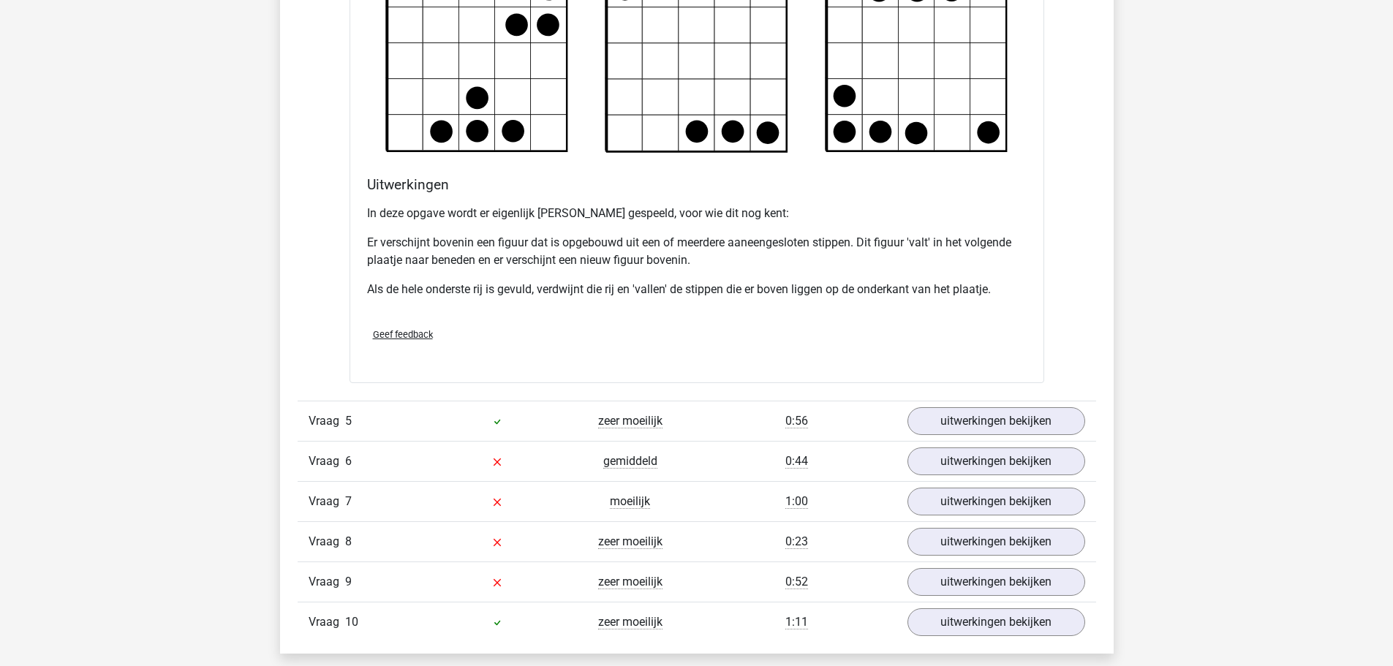
scroll to position [1901, 0]
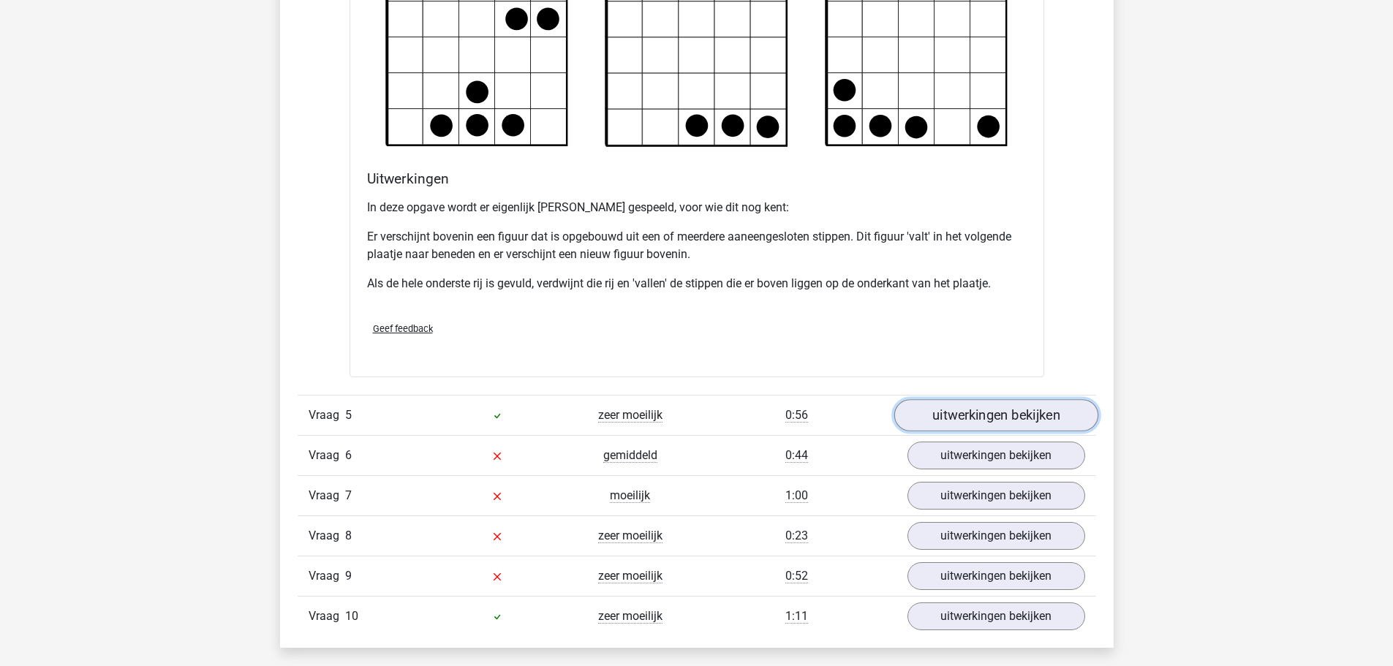
click at [986, 412] on link "uitwerkingen bekijken" at bounding box center [996, 415] width 204 height 32
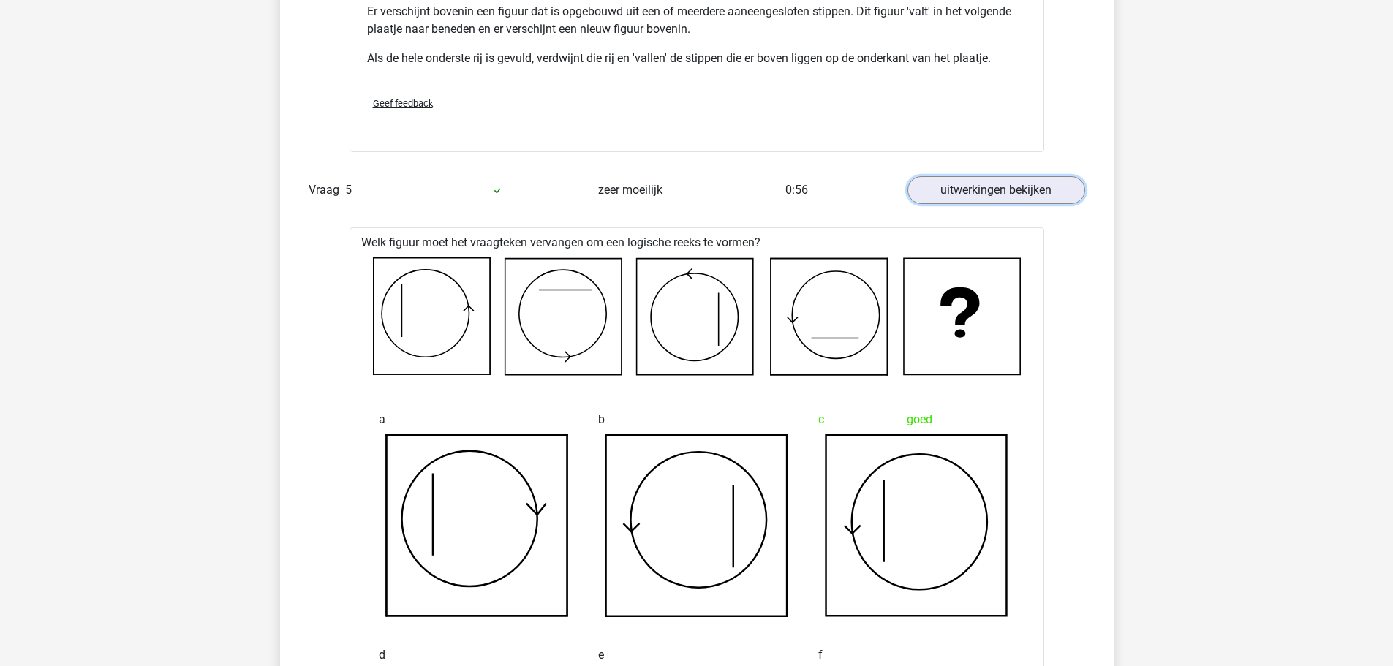
scroll to position [2121, 0]
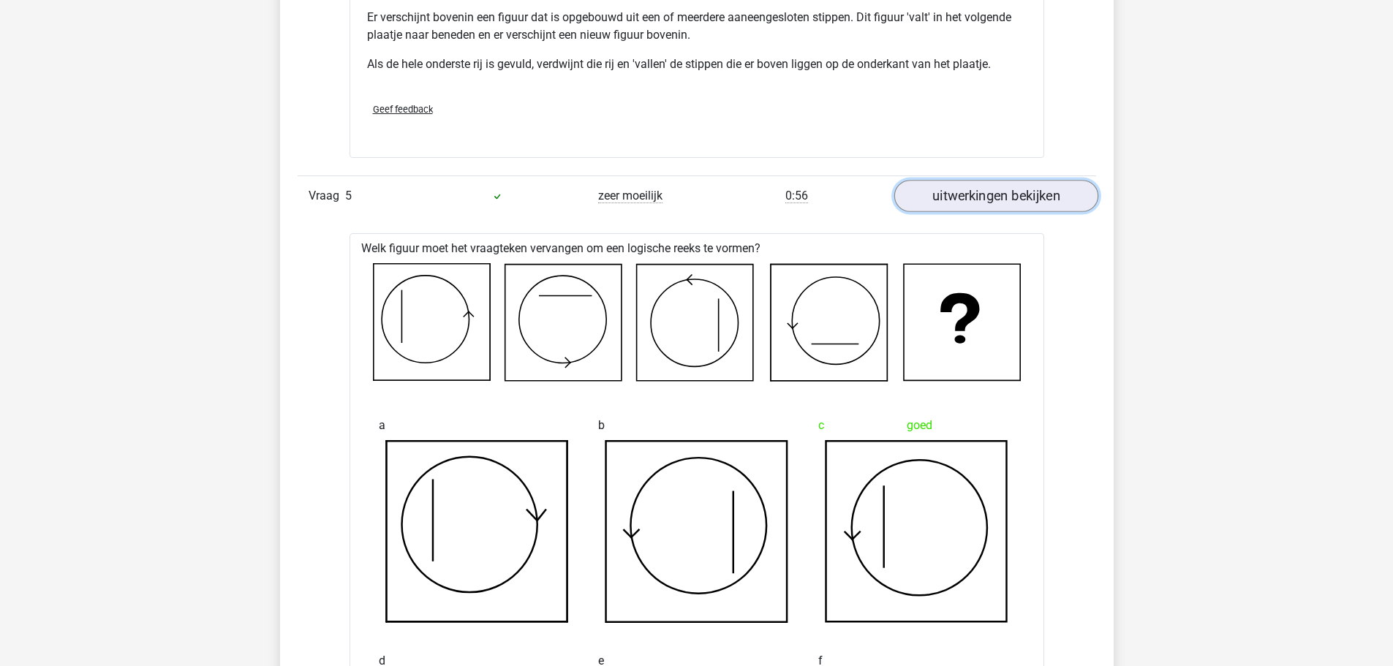
click at [995, 197] on link "uitwerkingen bekijken" at bounding box center [996, 196] width 204 height 32
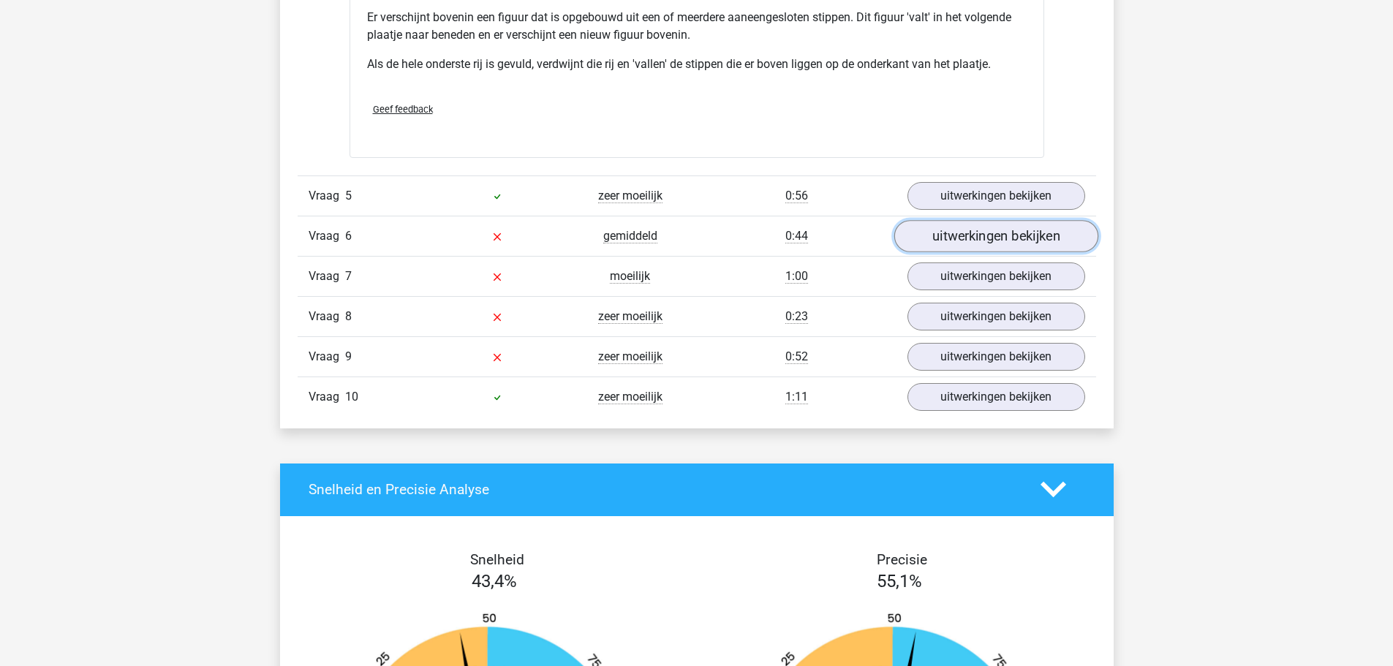
click at [992, 235] on link "uitwerkingen bekijken" at bounding box center [996, 236] width 204 height 32
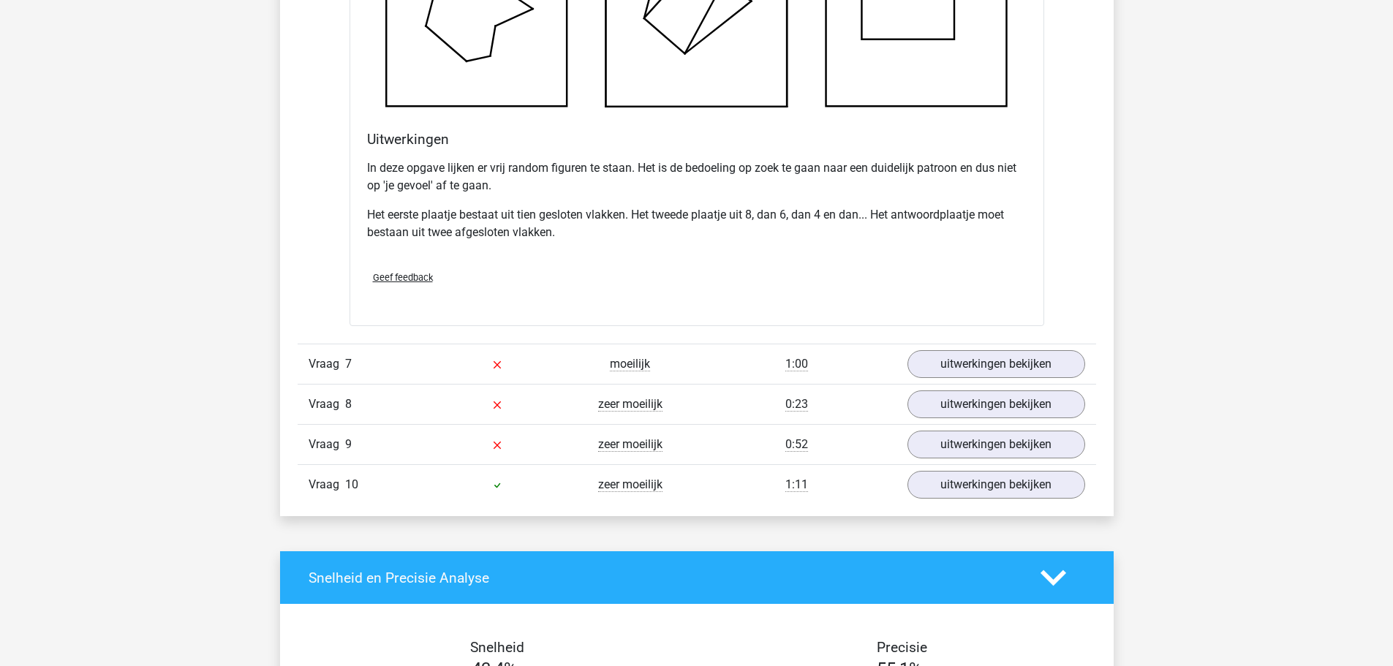
scroll to position [2925, 0]
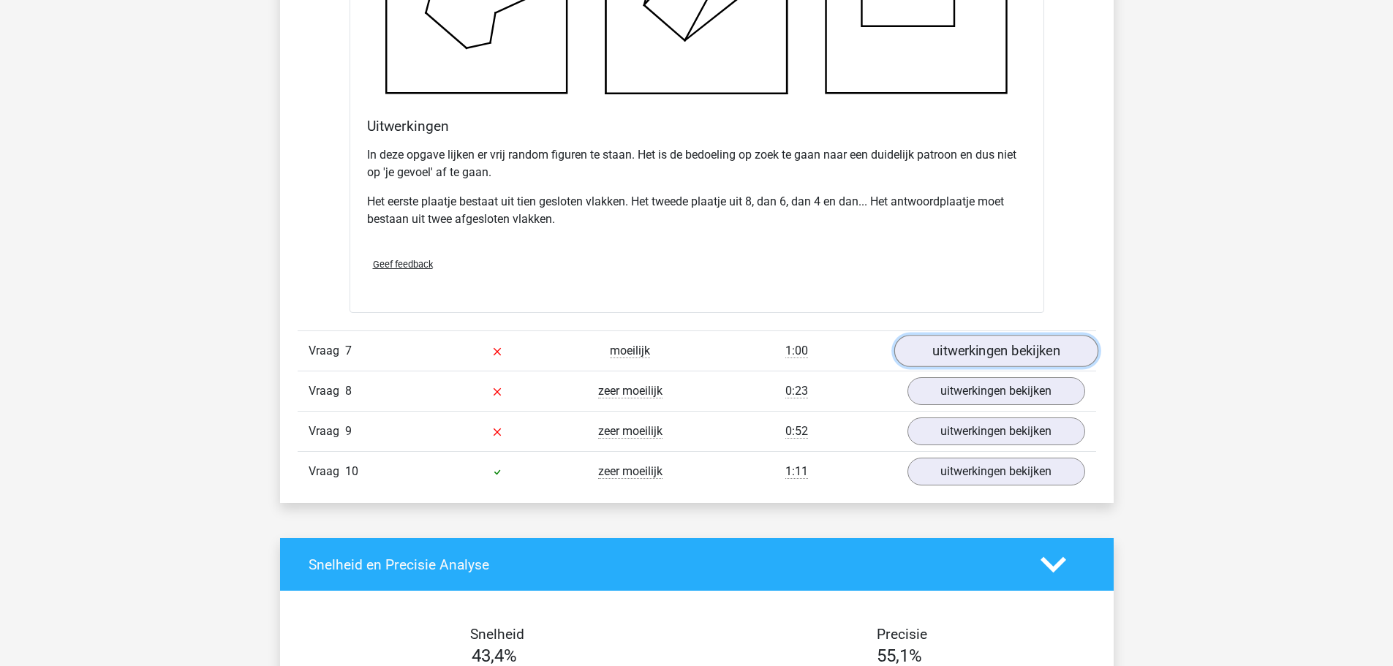
click at [1014, 344] on link "uitwerkingen bekijken" at bounding box center [996, 351] width 204 height 32
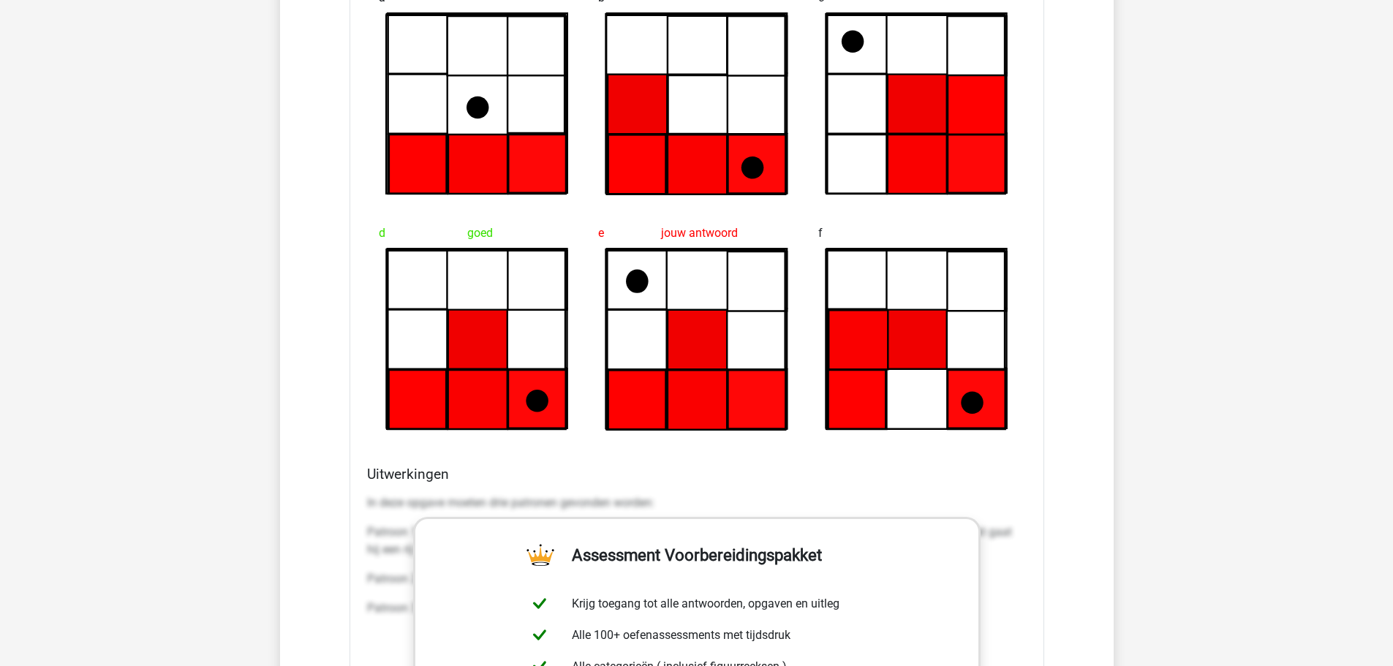
scroll to position [3218, 0]
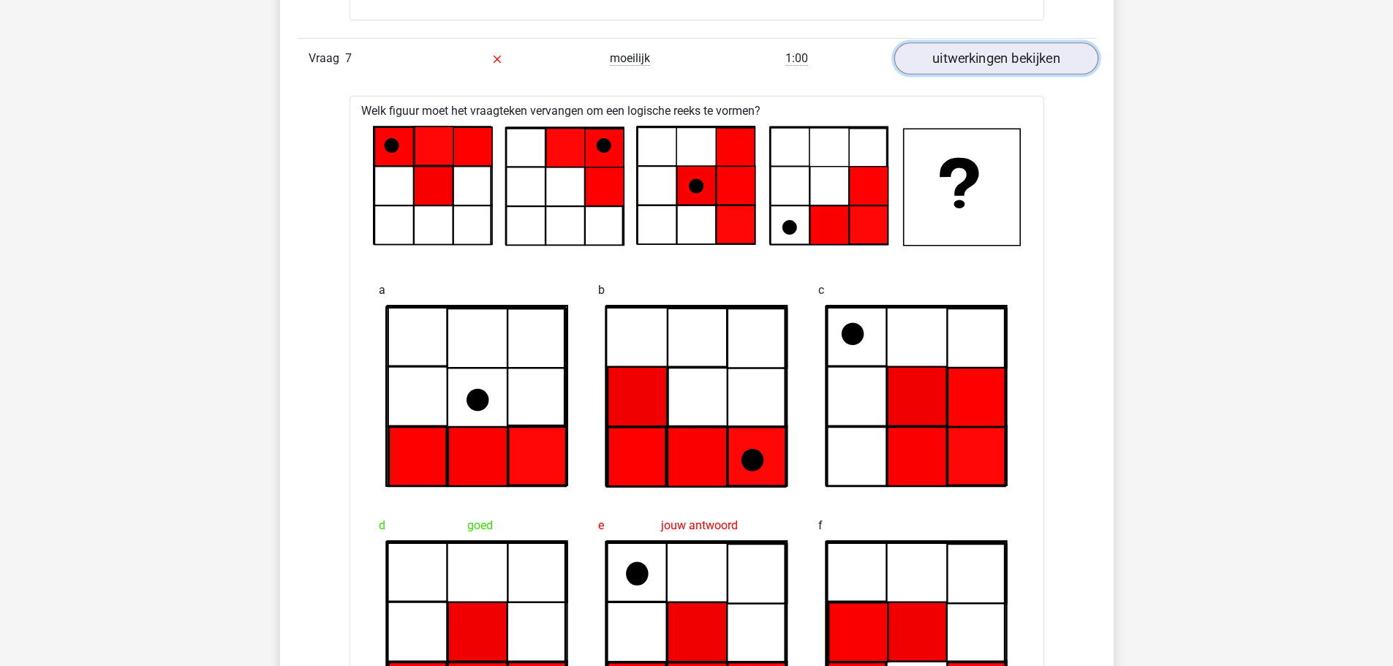
click at [1000, 62] on link "uitwerkingen bekijken" at bounding box center [996, 58] width 204 height 32
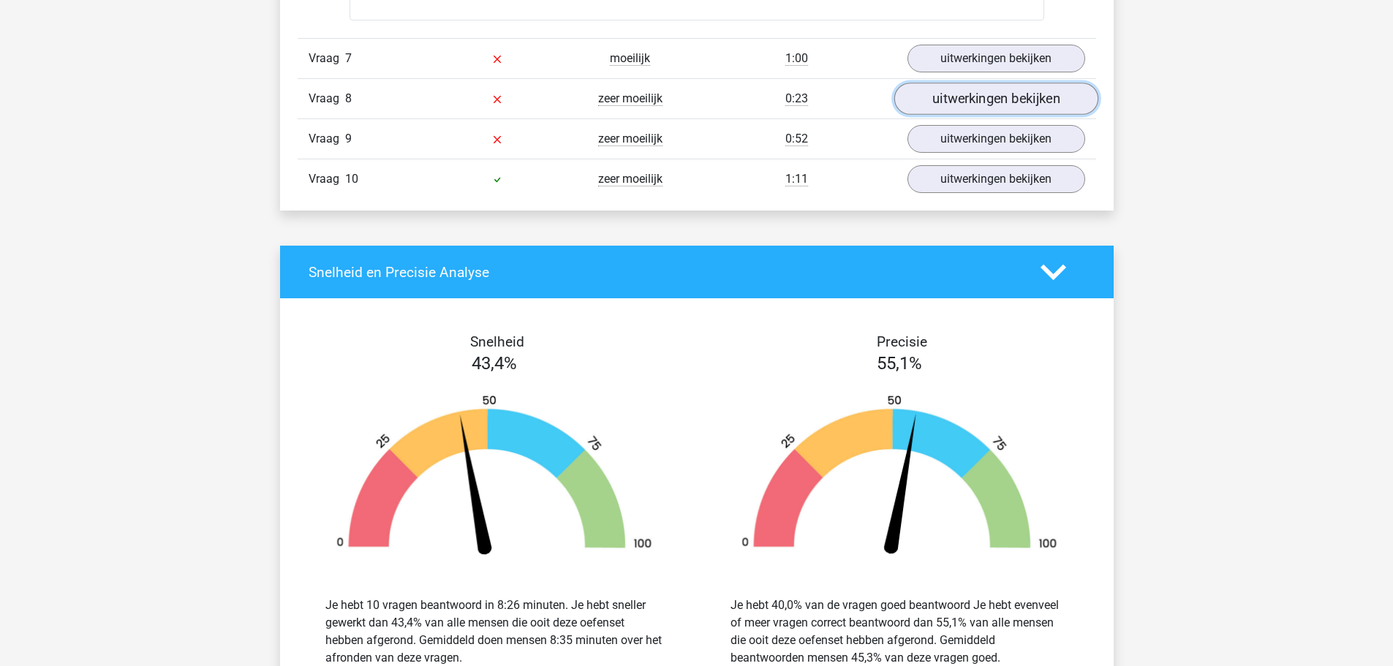
click at [984, 100] on link "uitwerkingen bekijken" at bounding box center [996, 99] width 204 height 32
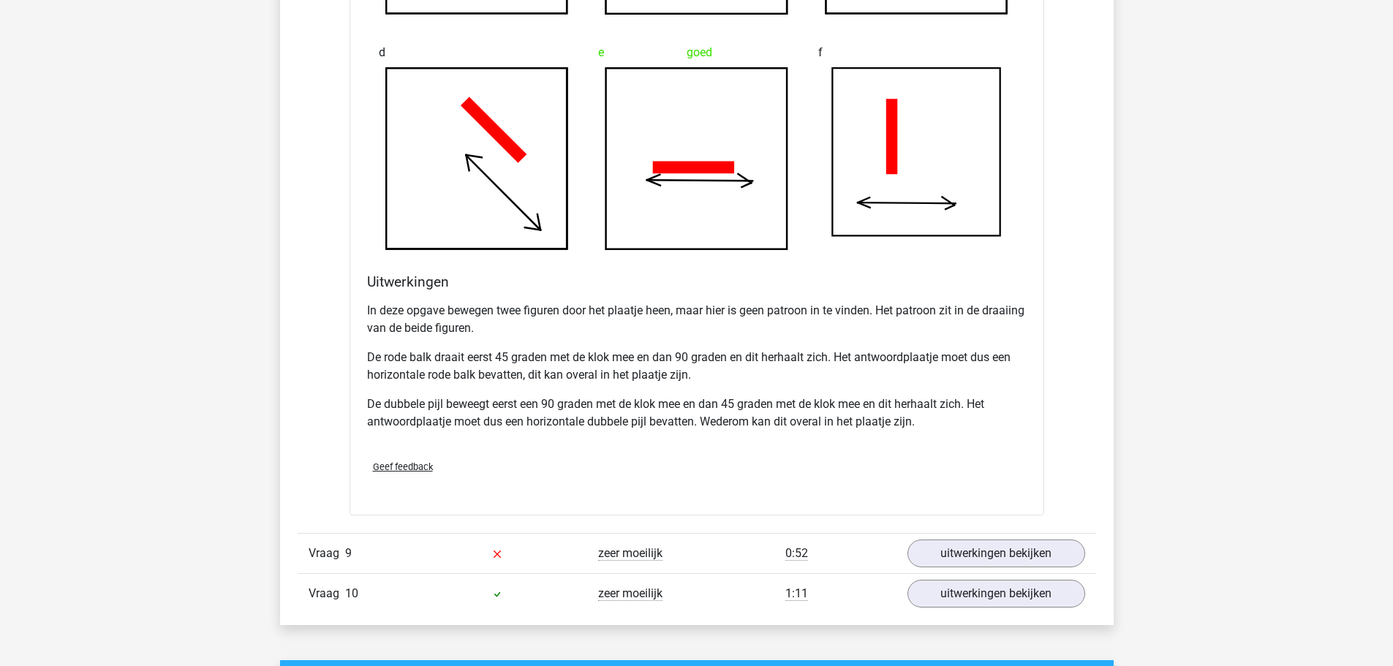
scroll to position [3876, 0]
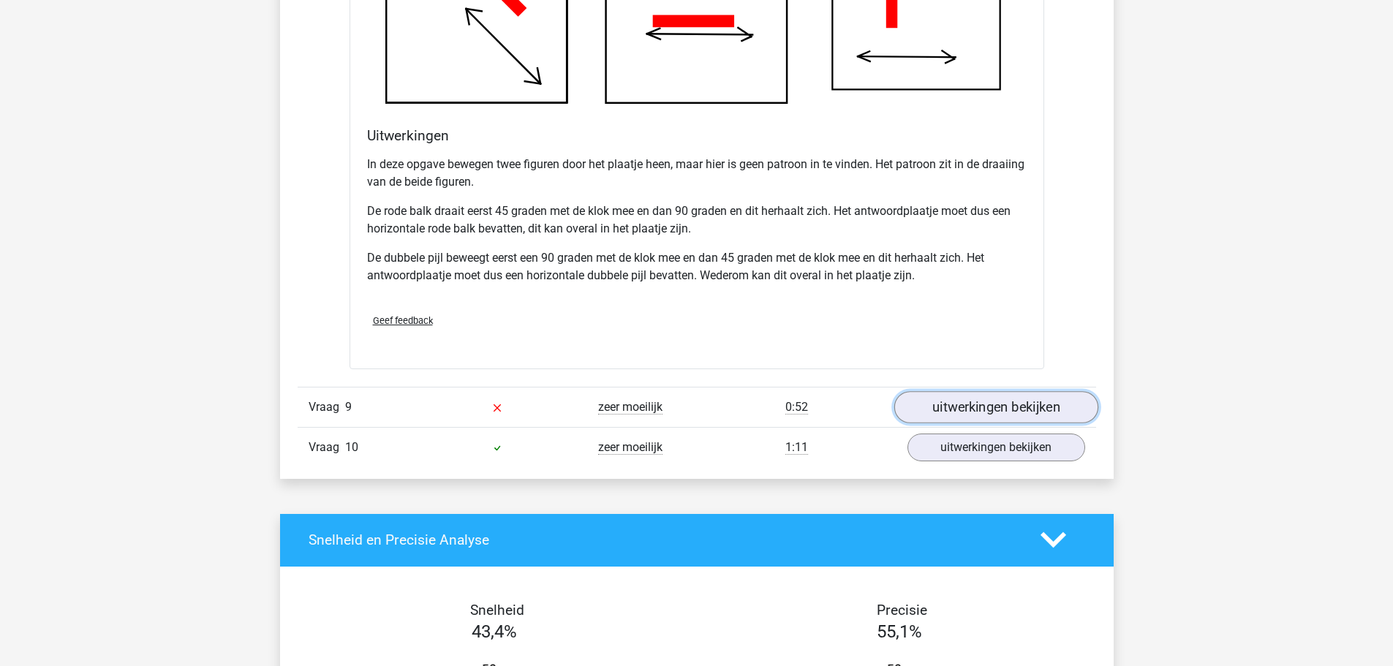
click at [973, 398] on link "uitwerkingen bekijken" at bounding box center [996, 407] width 204 height 32
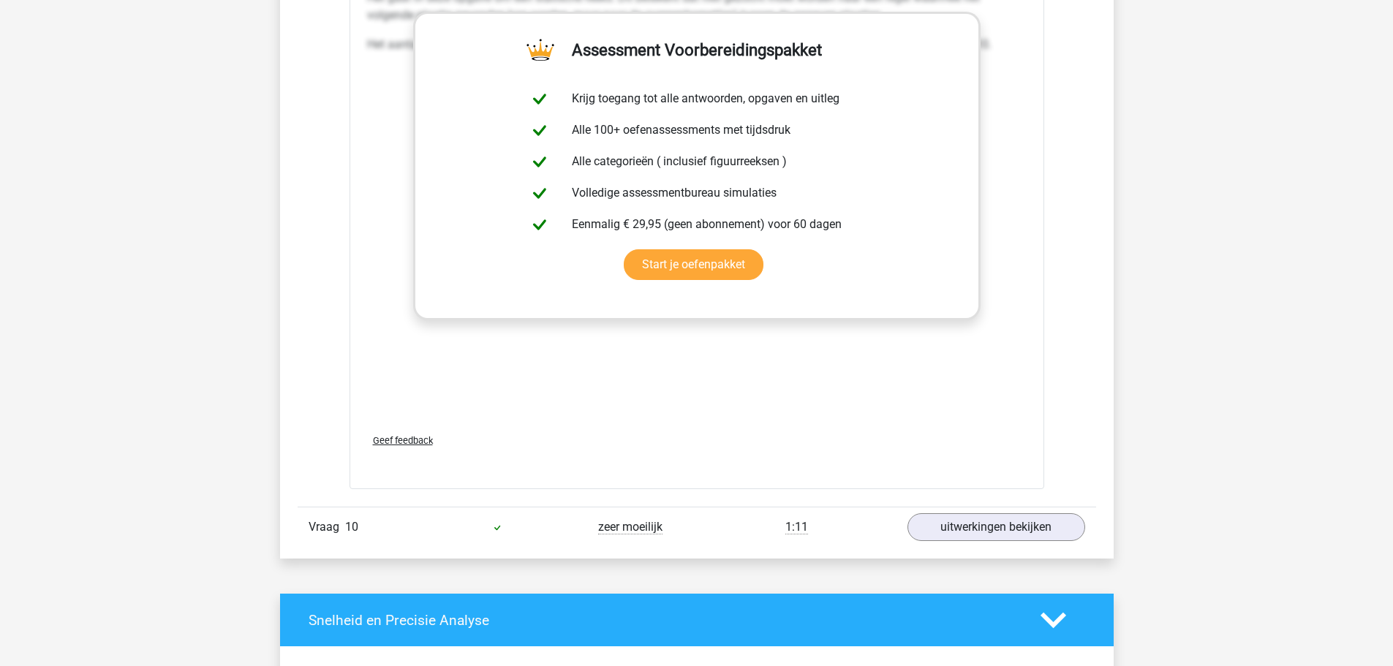
scroll to position [5046, 0]
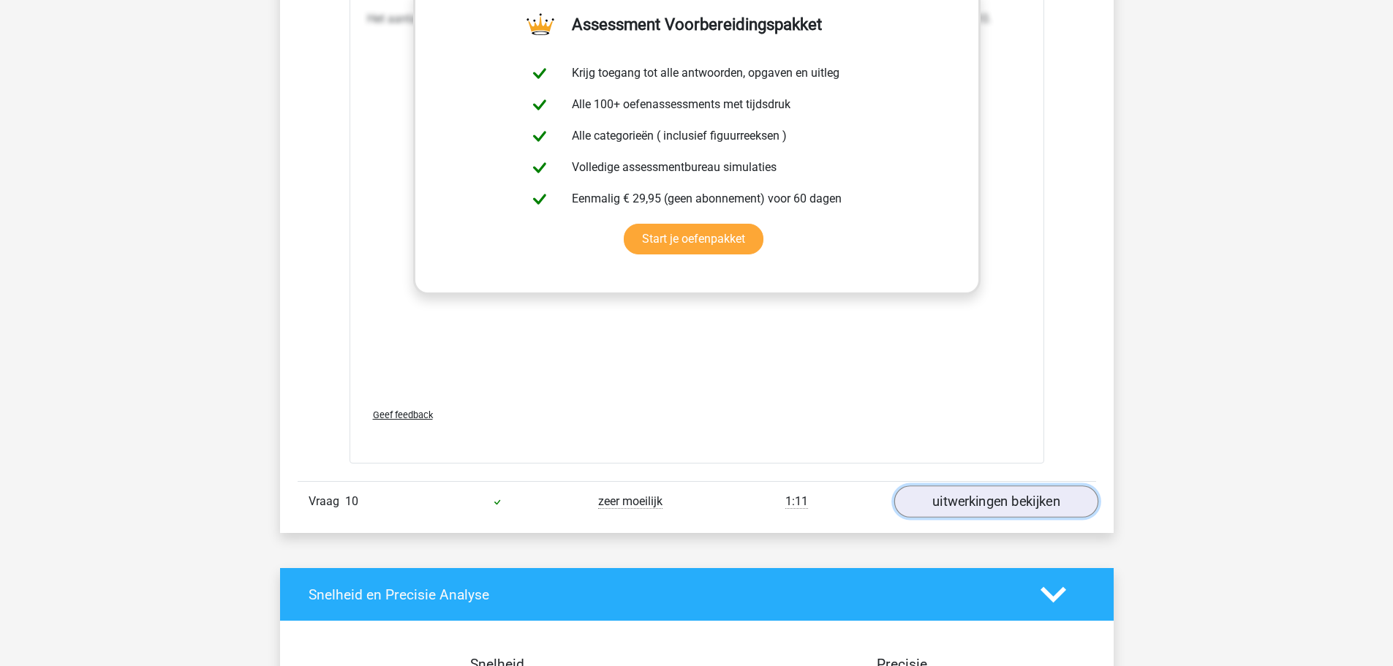
click at [981, 502] on link "uitwerkingen bekijken" at bounding box center [996, 502] width 204 height 32
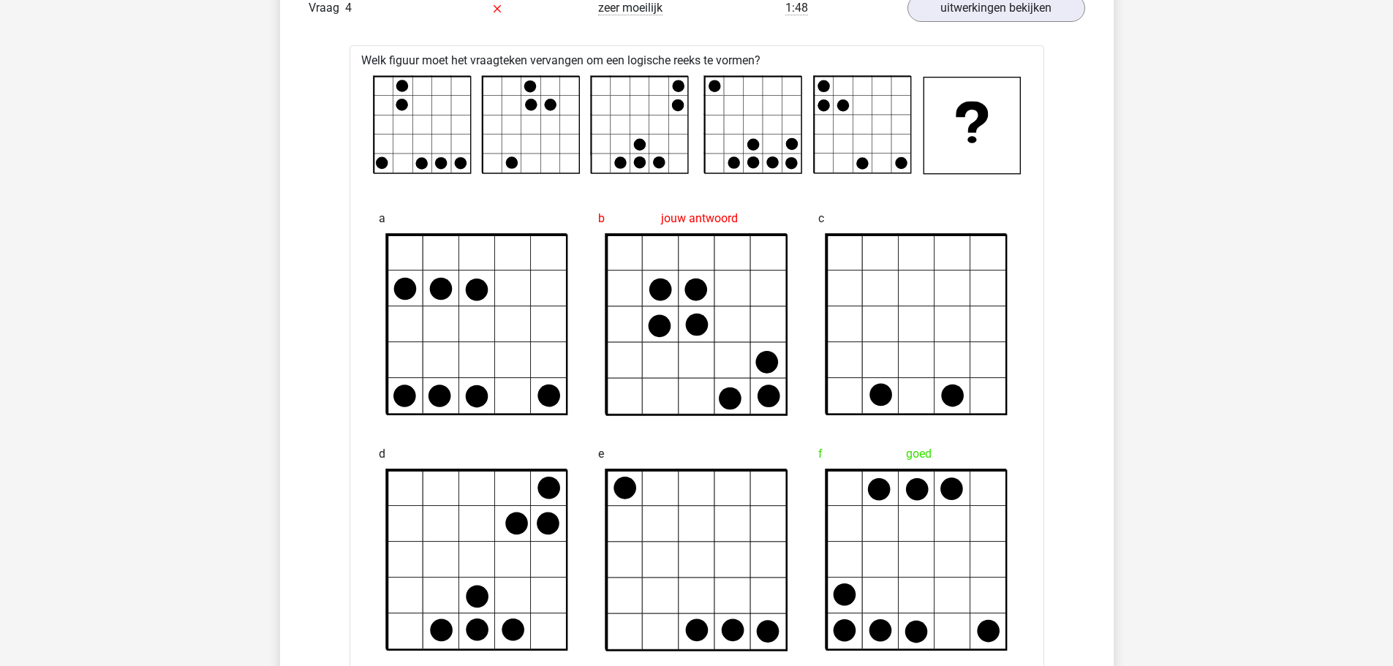
scroll to position [0, 0]
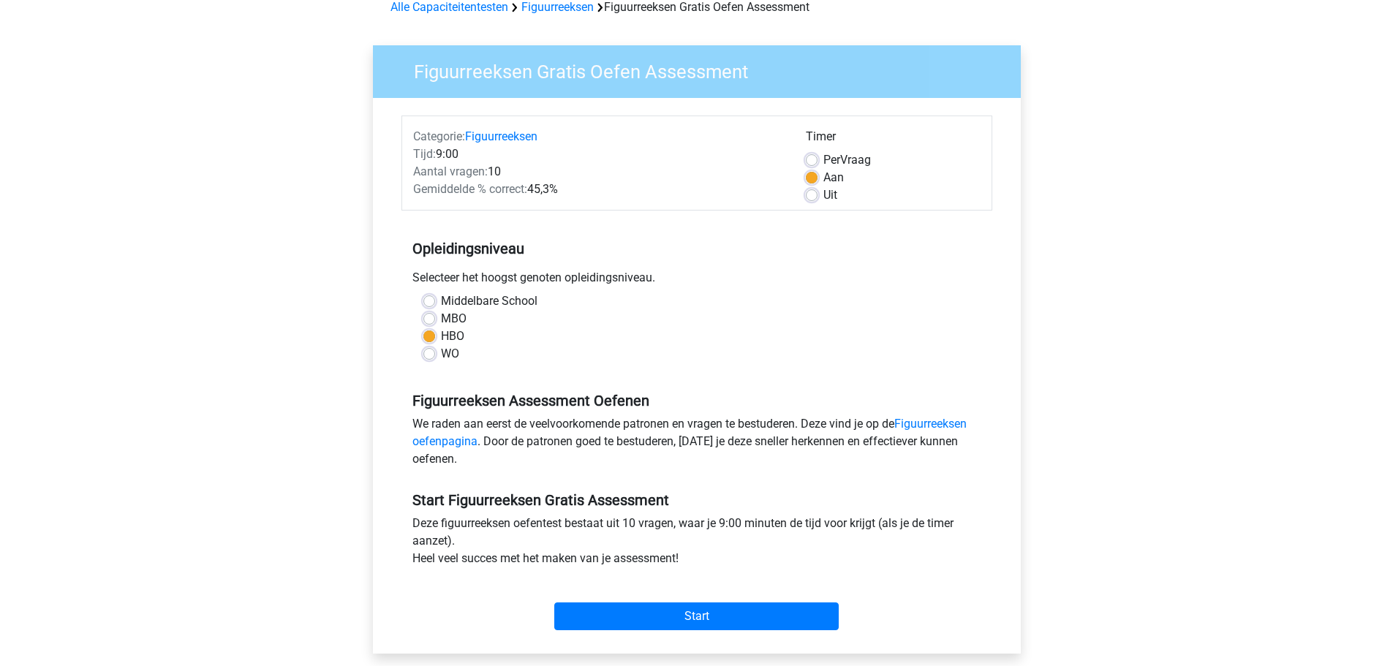
scroll to position [73, 0]
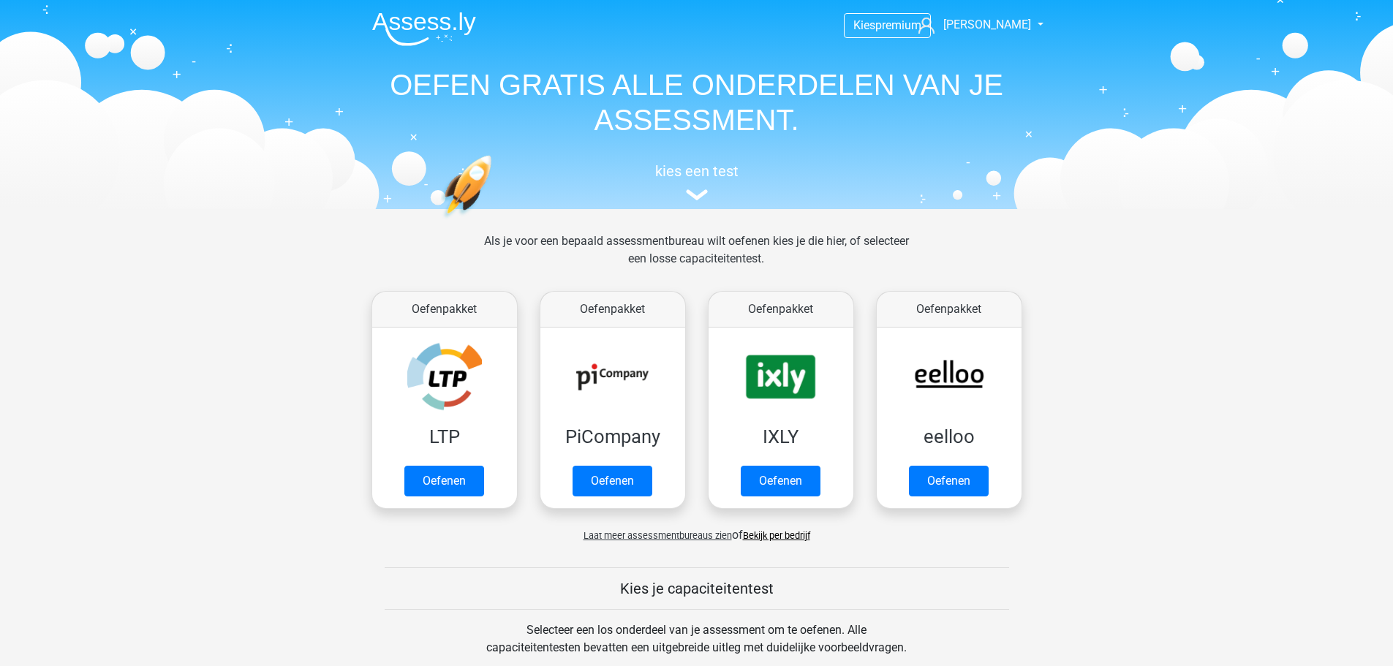
scroll to position [439, 0]
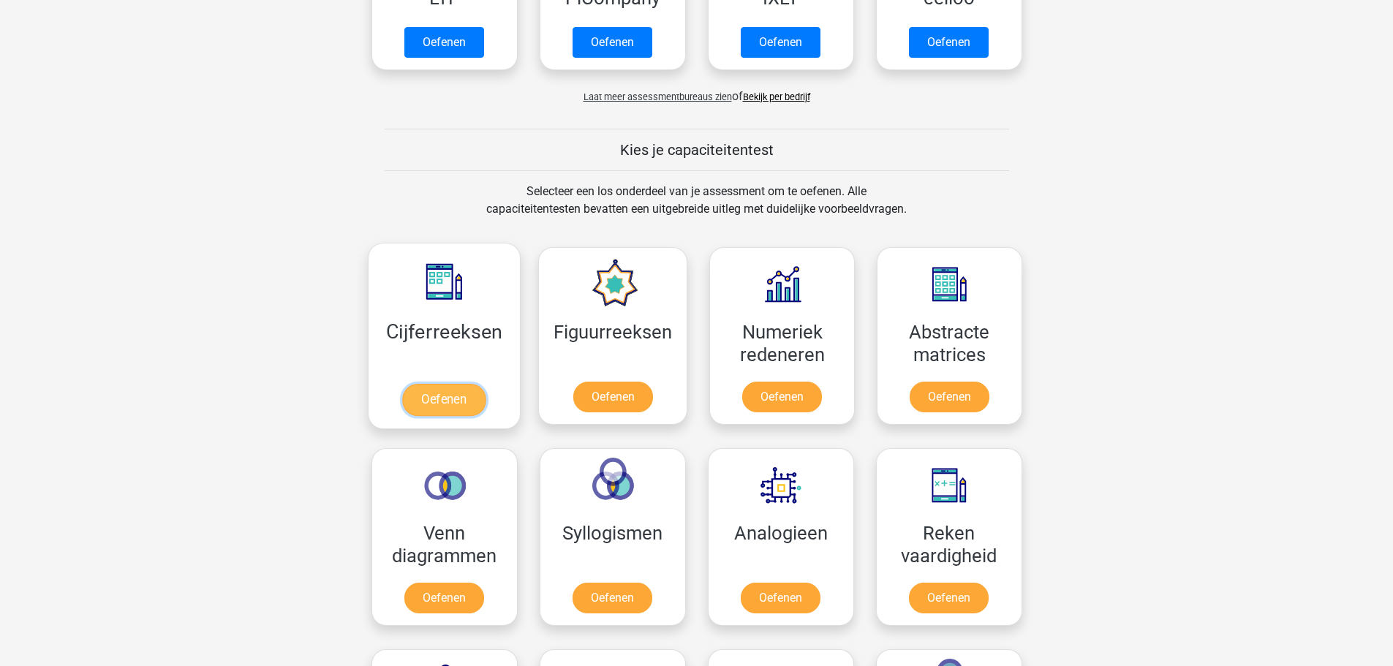
click at [434, 397] on link "Oefenen" at bounding box center [443, 400] width 83 height 32
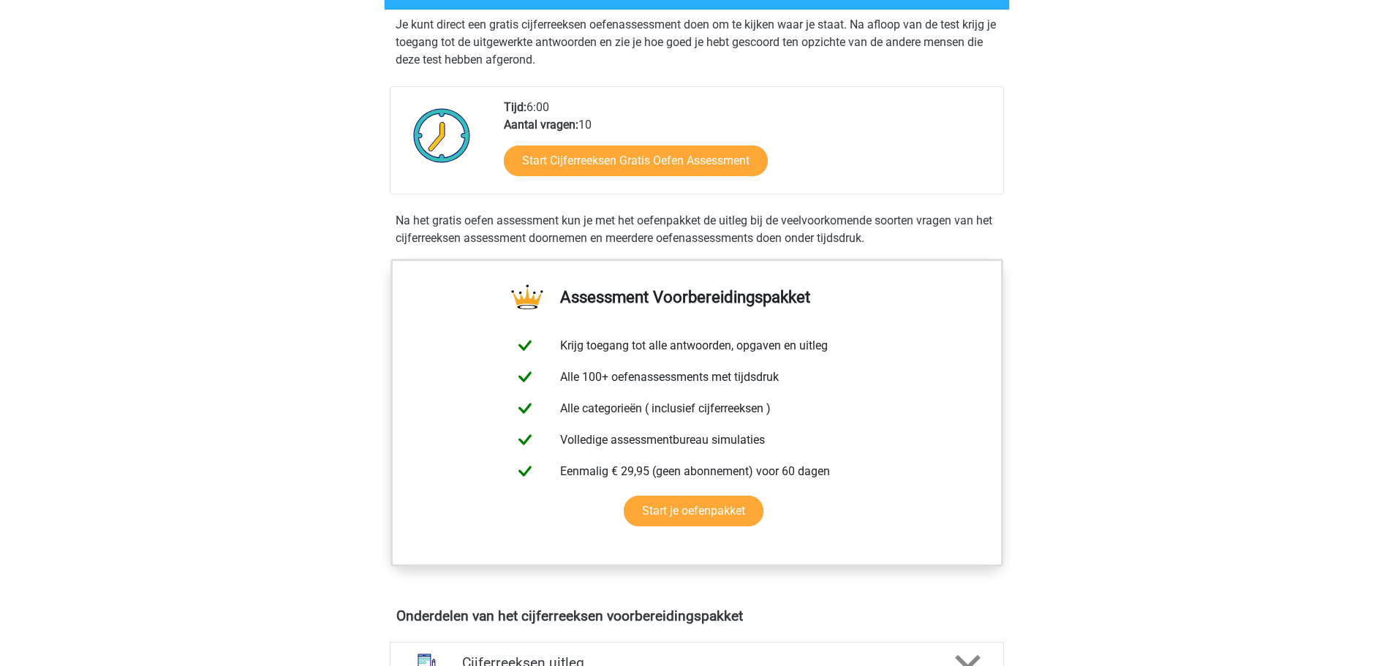
scroll to position [293, 0]
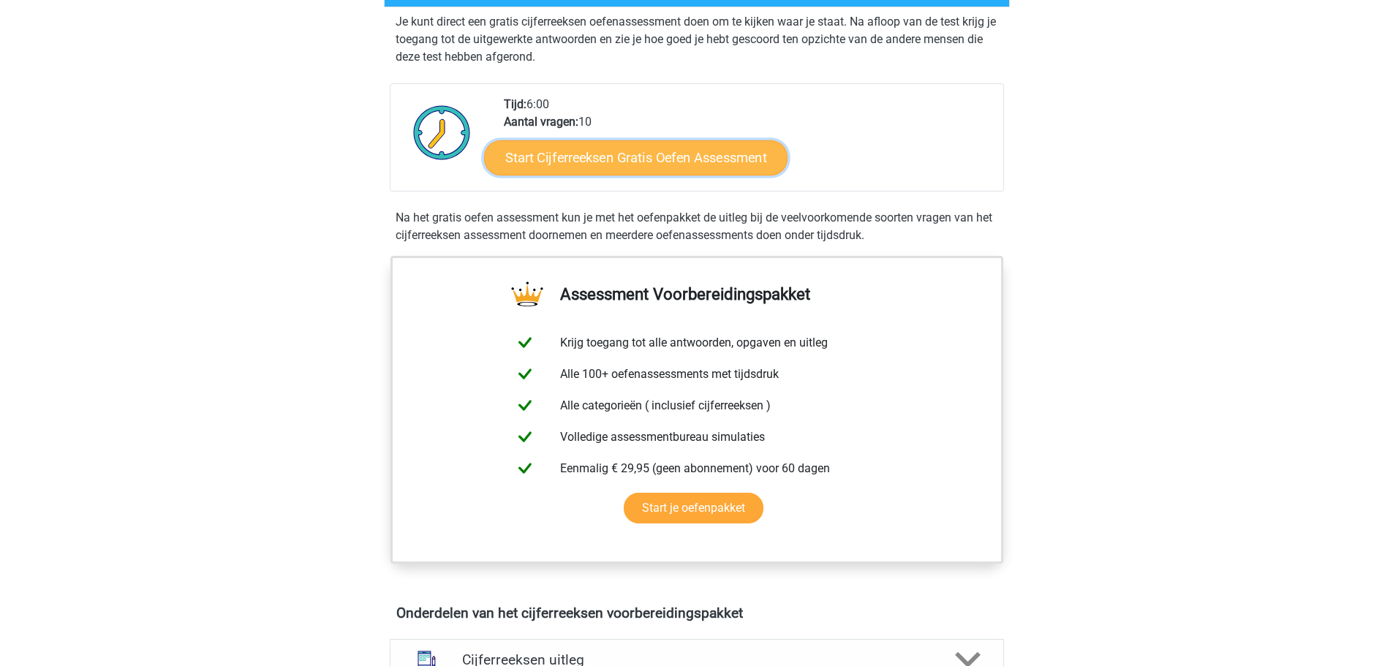
click at [615, 171] on link "Start Cijferreeksen Gratis Oefen Assessment" at bounding box center [635, 157] width 303 height 35
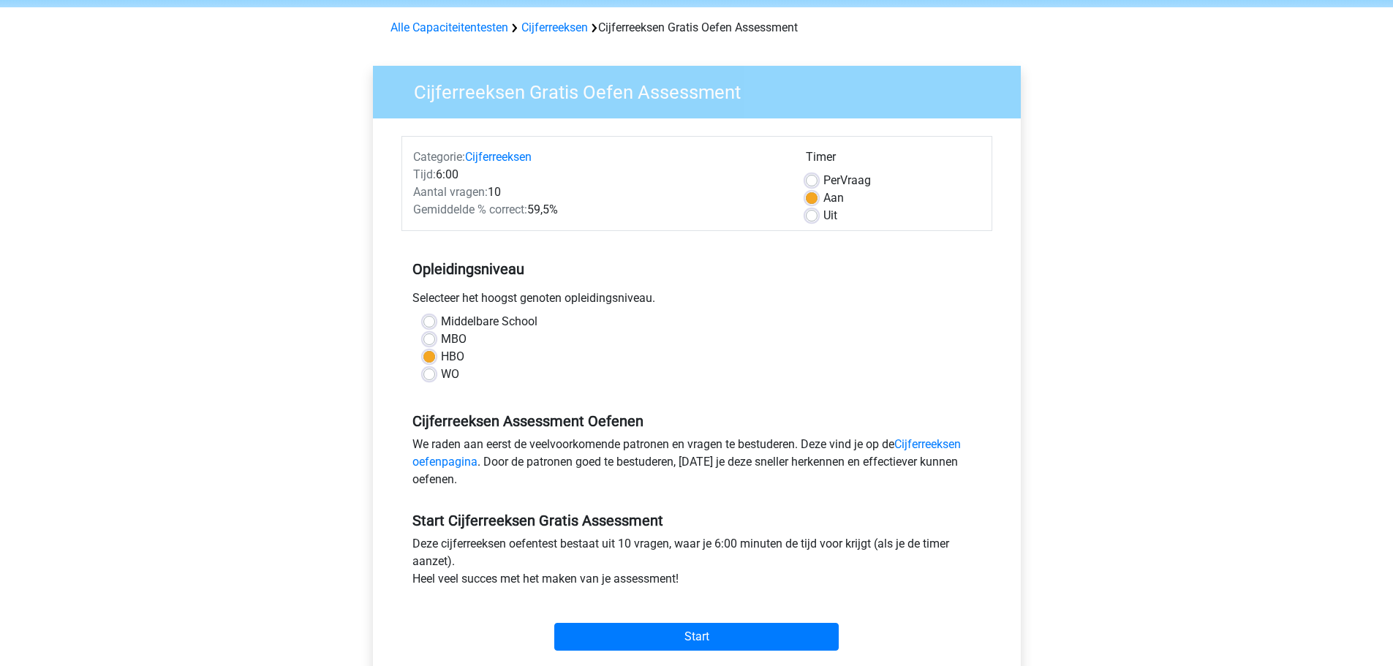
scroll to position [219, 0]
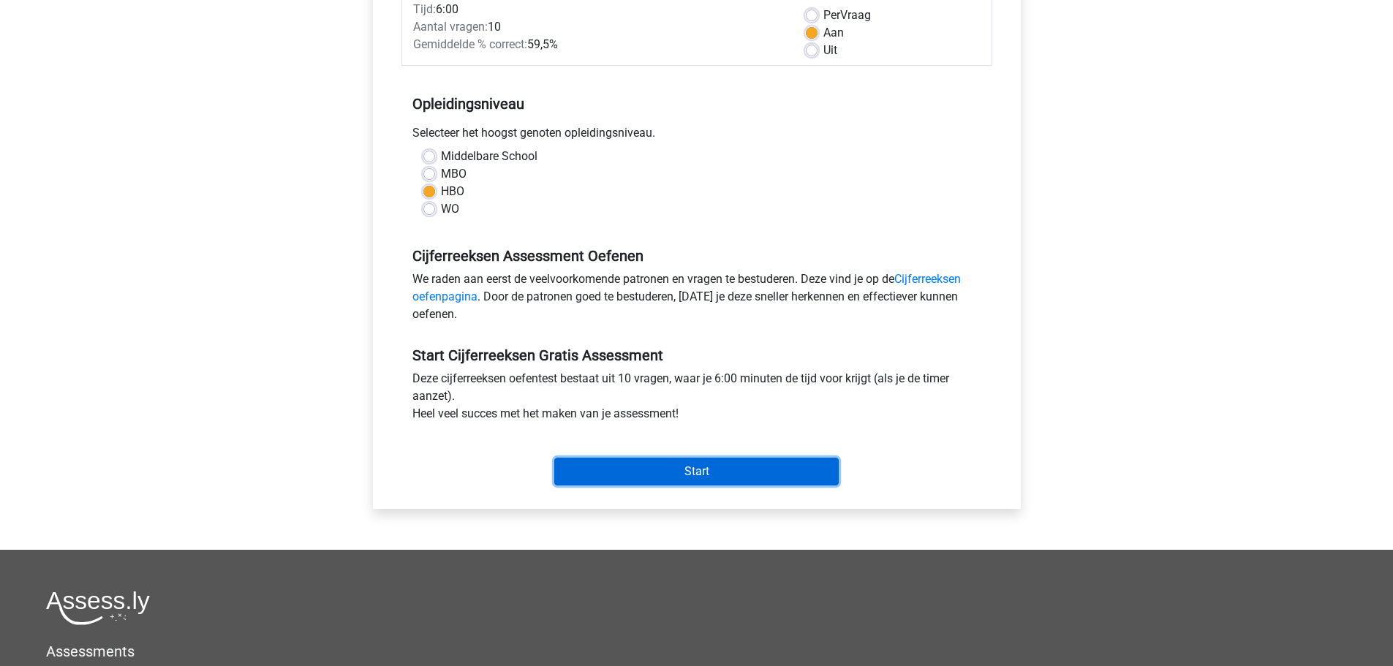
click at [674, 469] on input "Start" at bounding box center [696, 472] width 284 height 28
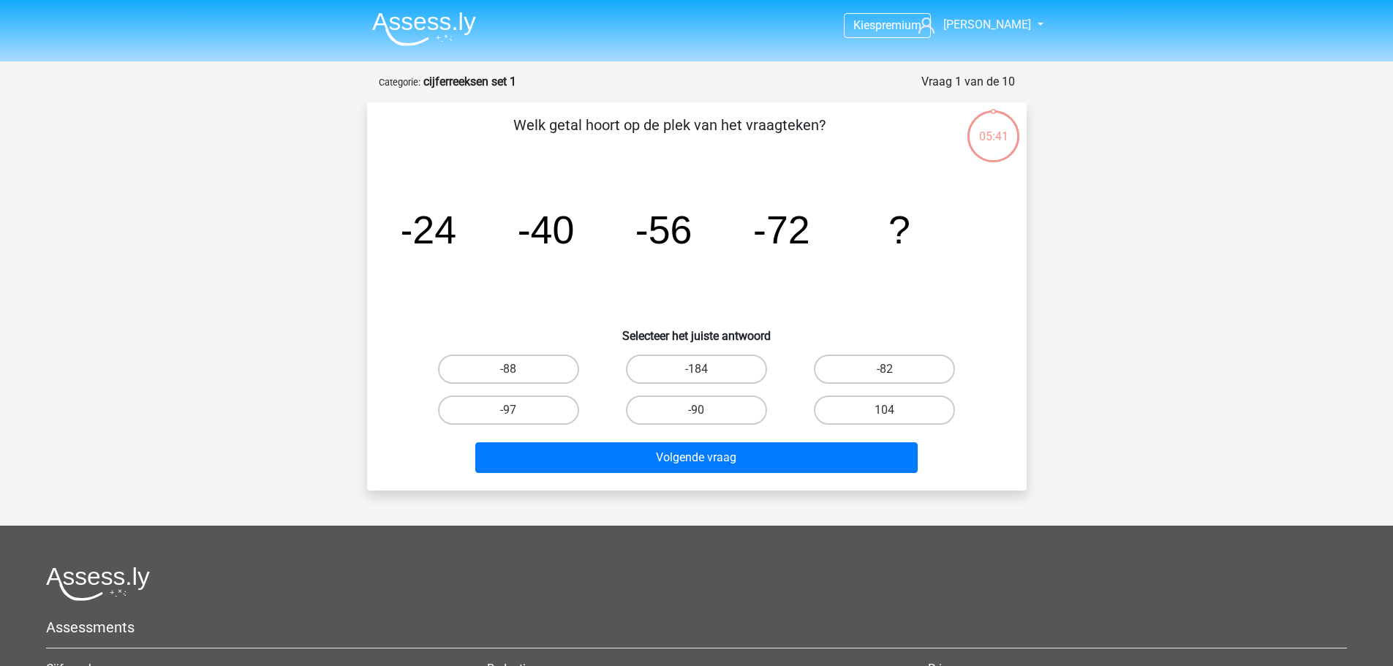
click at [514, 374] on input "-88" at bounding box center [513, 374] width 10 height 10
radio input "true"
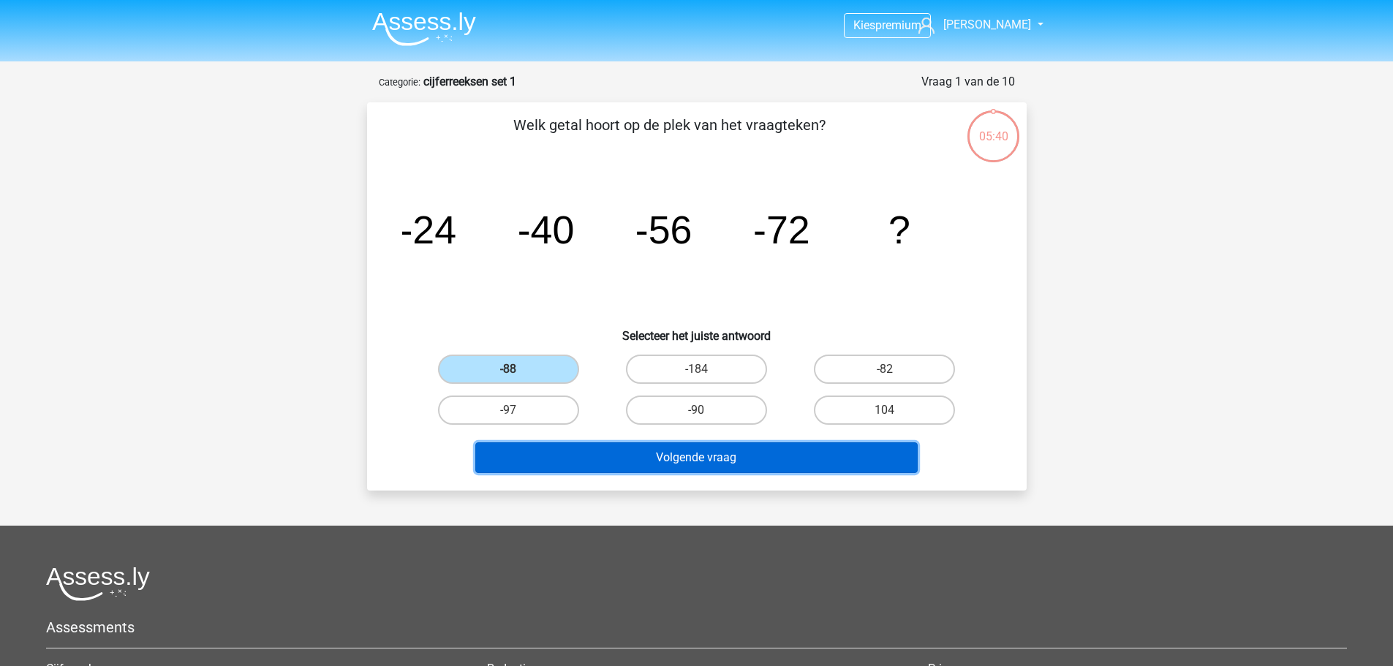
click at [660, 459] on button "Volgende vraag" at bounding box center [696, 457] width 442 height 31
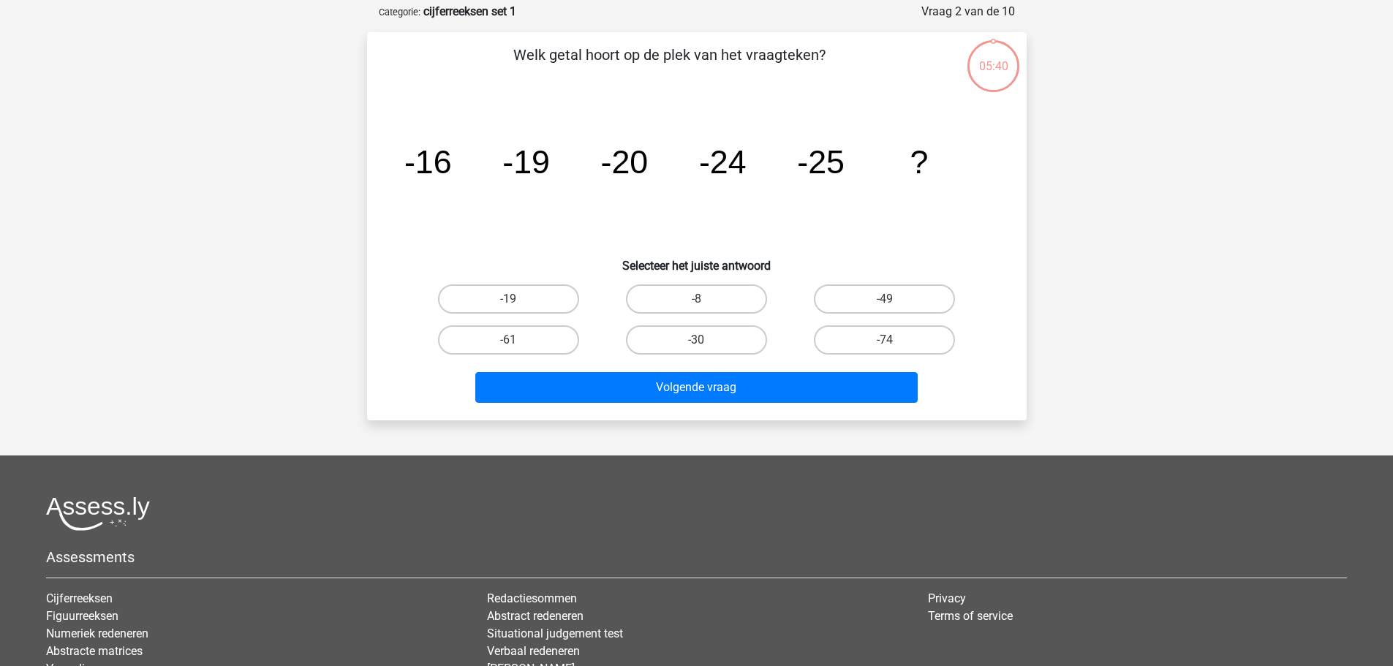
scroll to position [73, 0]
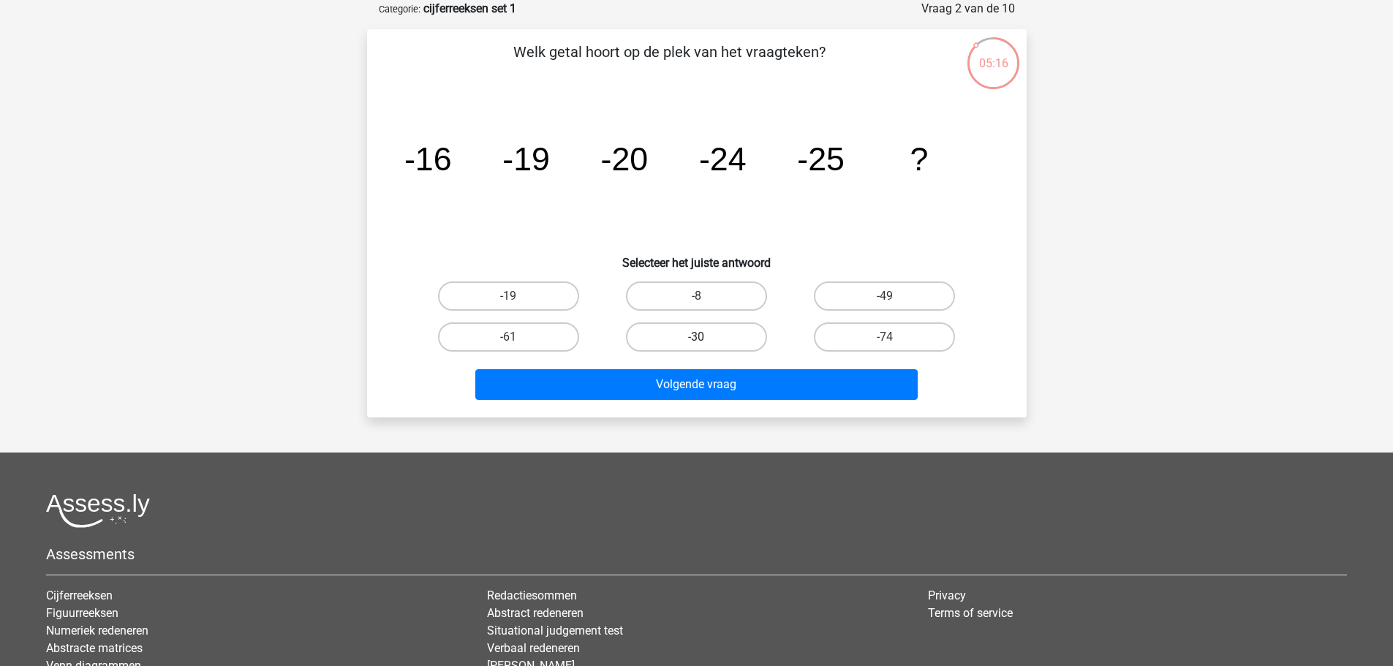
click at [686, 334] on label "-30" at bounding box center [696, 337] width 141 height 29
click at [696, 337] on input "-30" at bounding box center [701, 342] width 10 height 10
radio input "true"
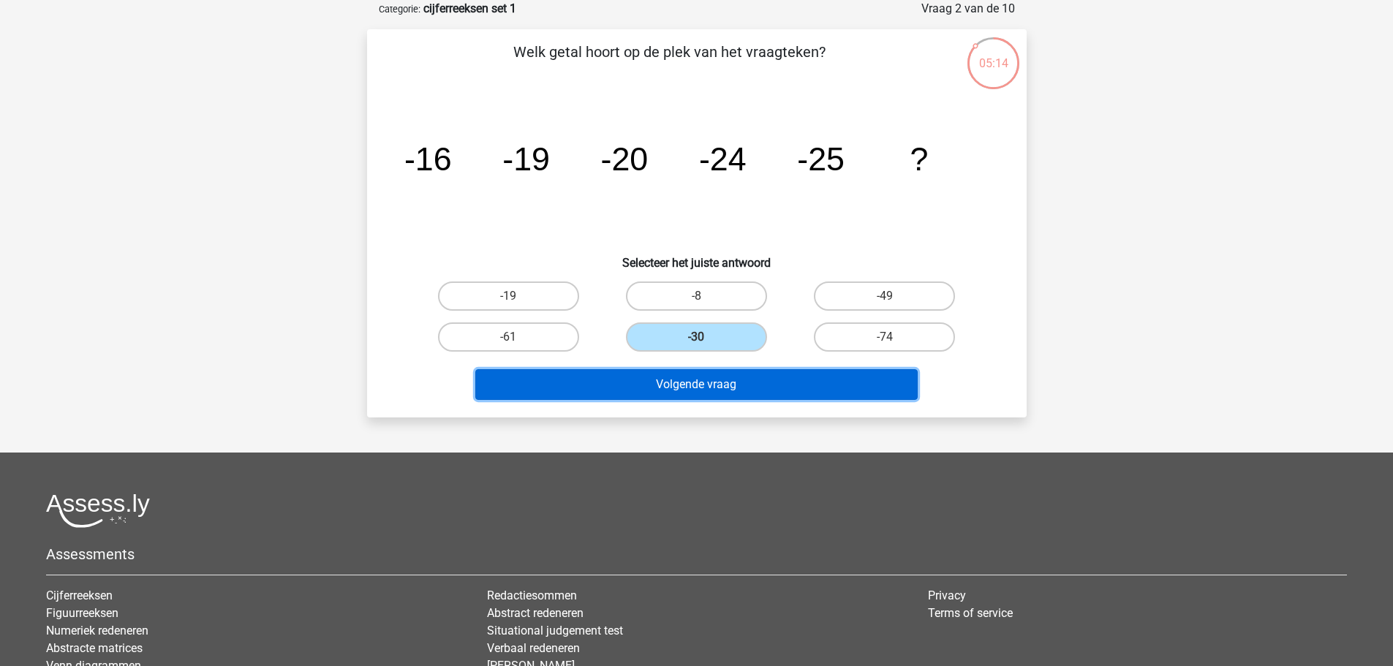
click at [698, 385] on button "Volgende vraag" at bounding box center [696, 384] width 442 height 31
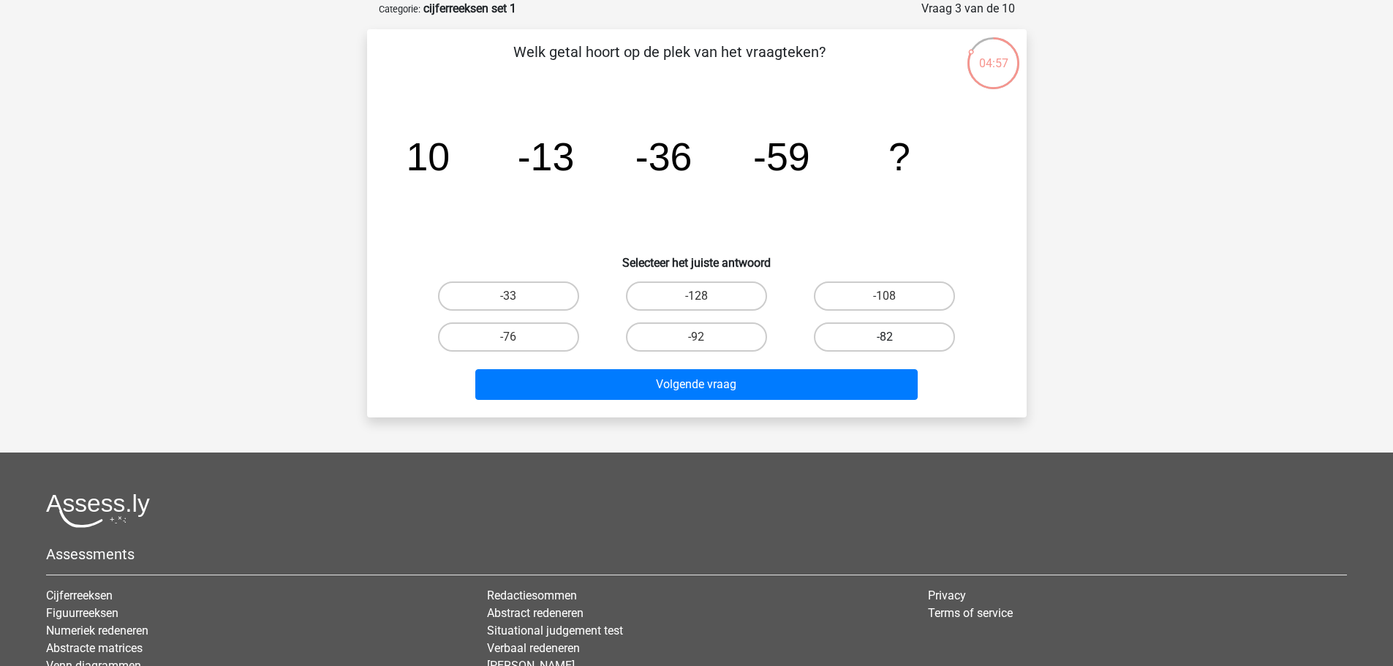
click at [858, 334] on label "-82" at bounding box center [884, 337] width 141 height 29
click at [885, 337] on input "-82" at bounding box center [890, 342] width 10 height 10
radio input "true"
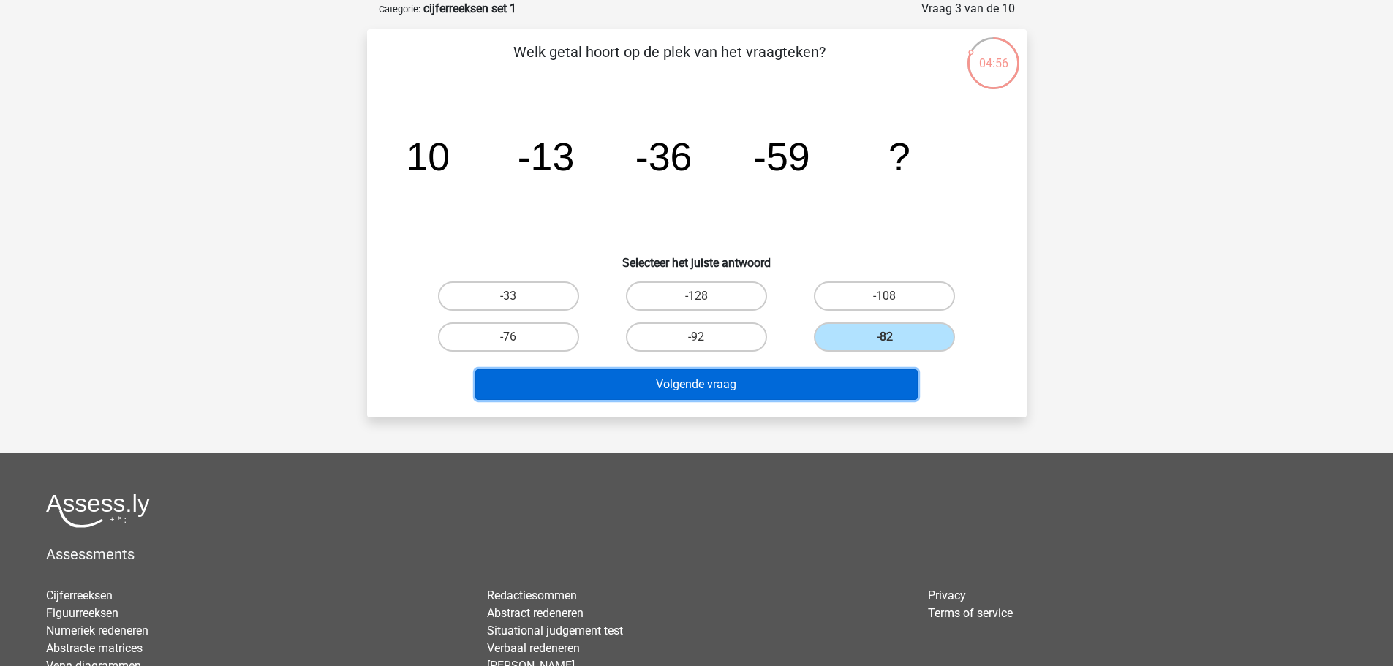
click at [789, 376] on button "Volgende vraag" at bounding box center [696, 384] width 442 height 31
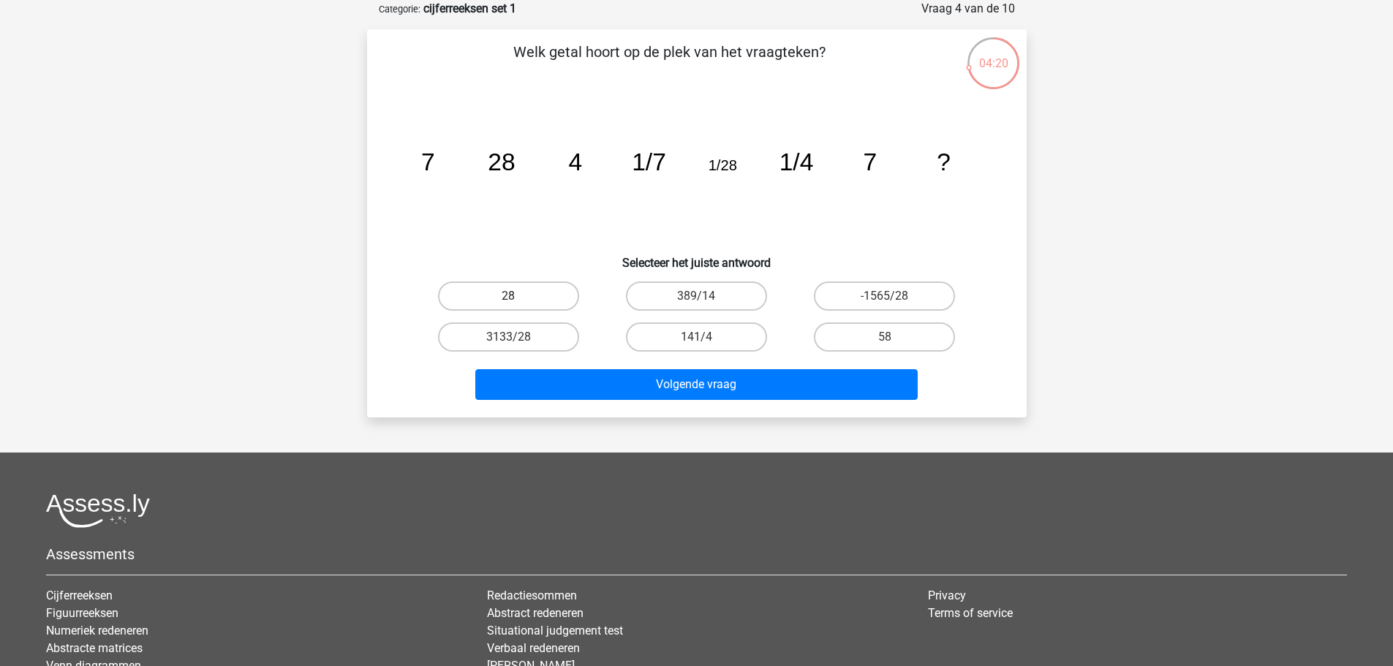
click at [505, 292] on label "28" at bounding box center [508, 296] width 141 height 29
click at [508, 296] on input "28" at bounding box center [513, 301] width 10 height 10
radio input "true"
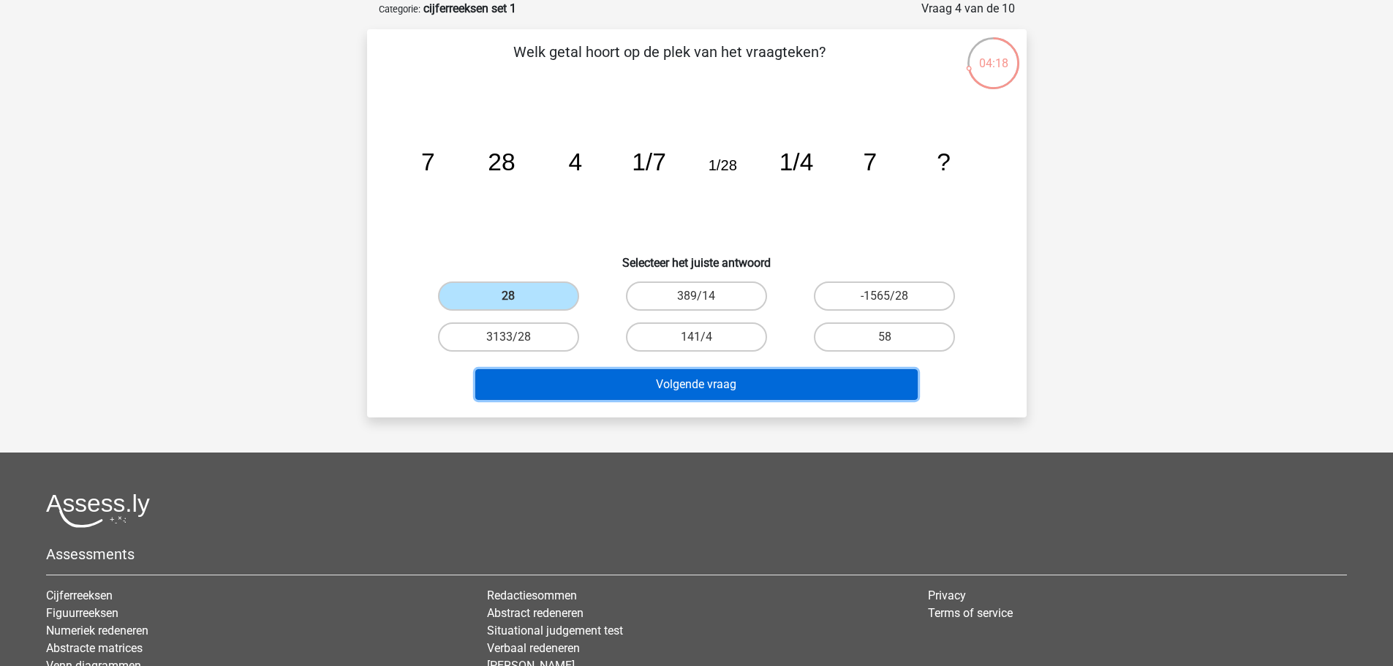
click at [711, 384] on button "Volgende vraag" at bounding box center [696, 384] width 442 height 31
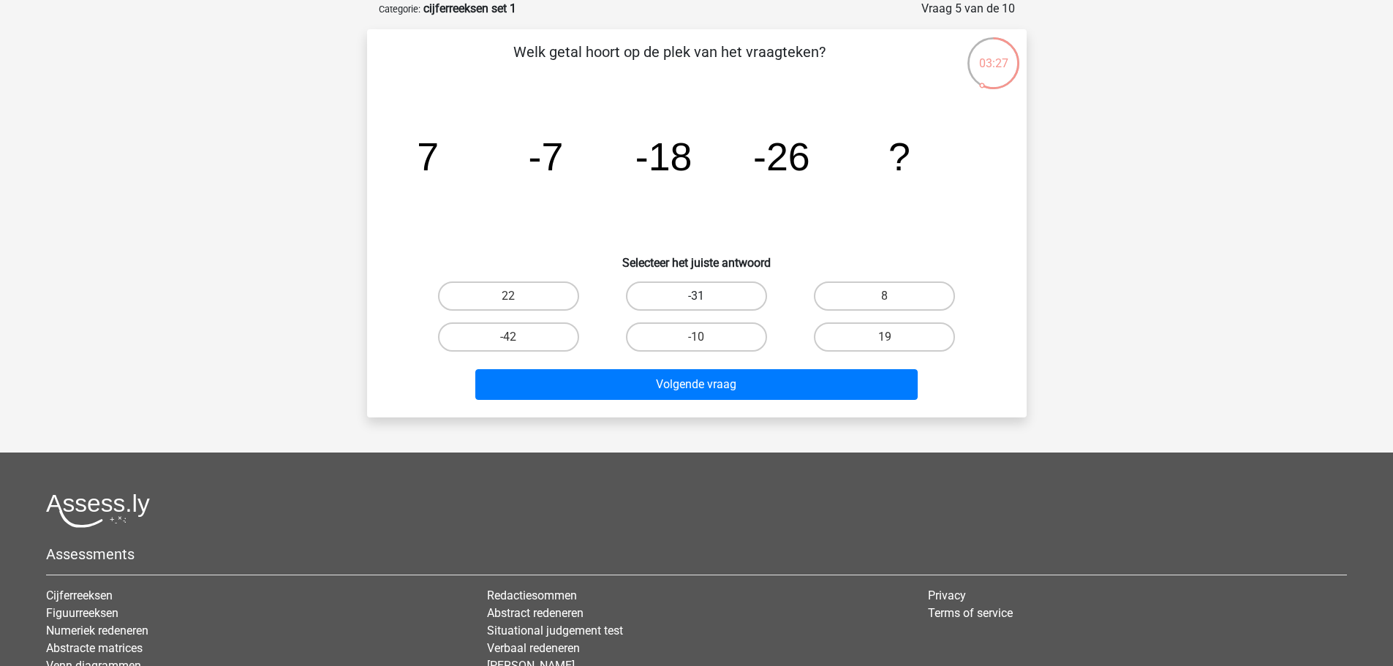
click at [676, 294] on label "-31" at bounding box center [696, 296] width 141 height 29
click at [696, 296] on input "-31" at bounding box center [701, 301] width 10 height 10
radio input "true"
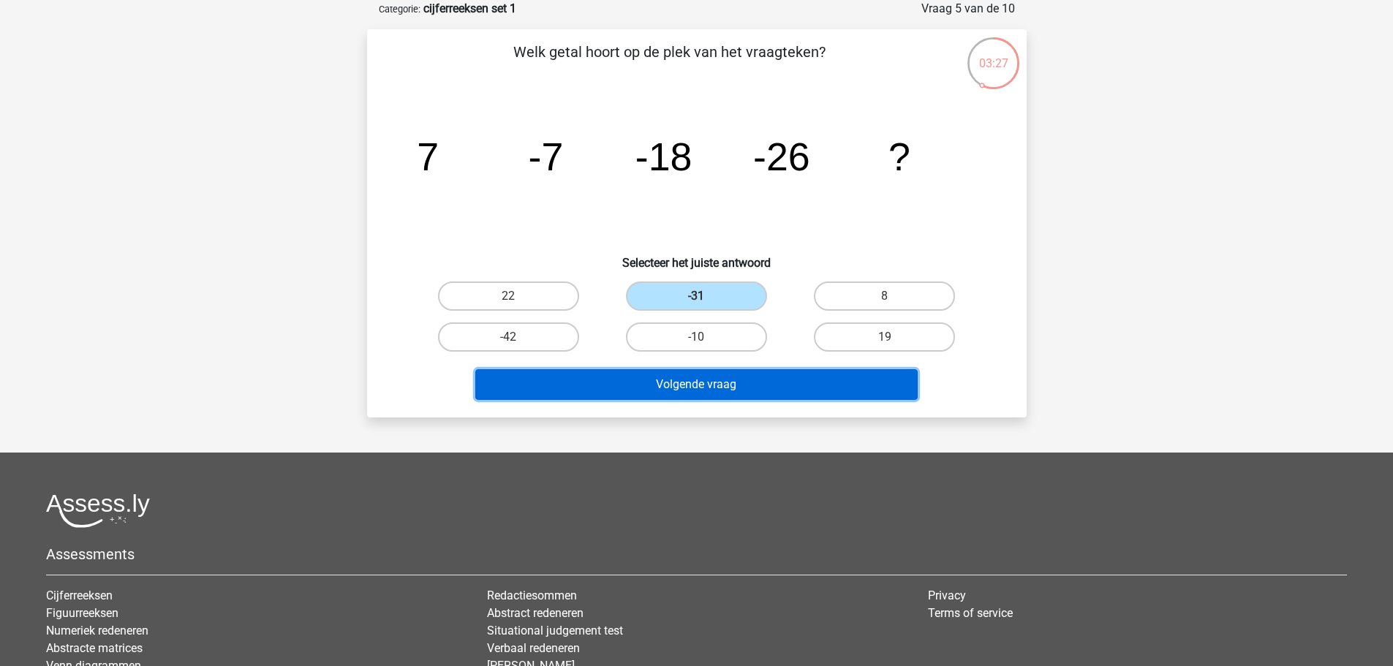
click at [691, 388] on button "Volgende vraag" at bounding box center [696, 384] width 442 height 31
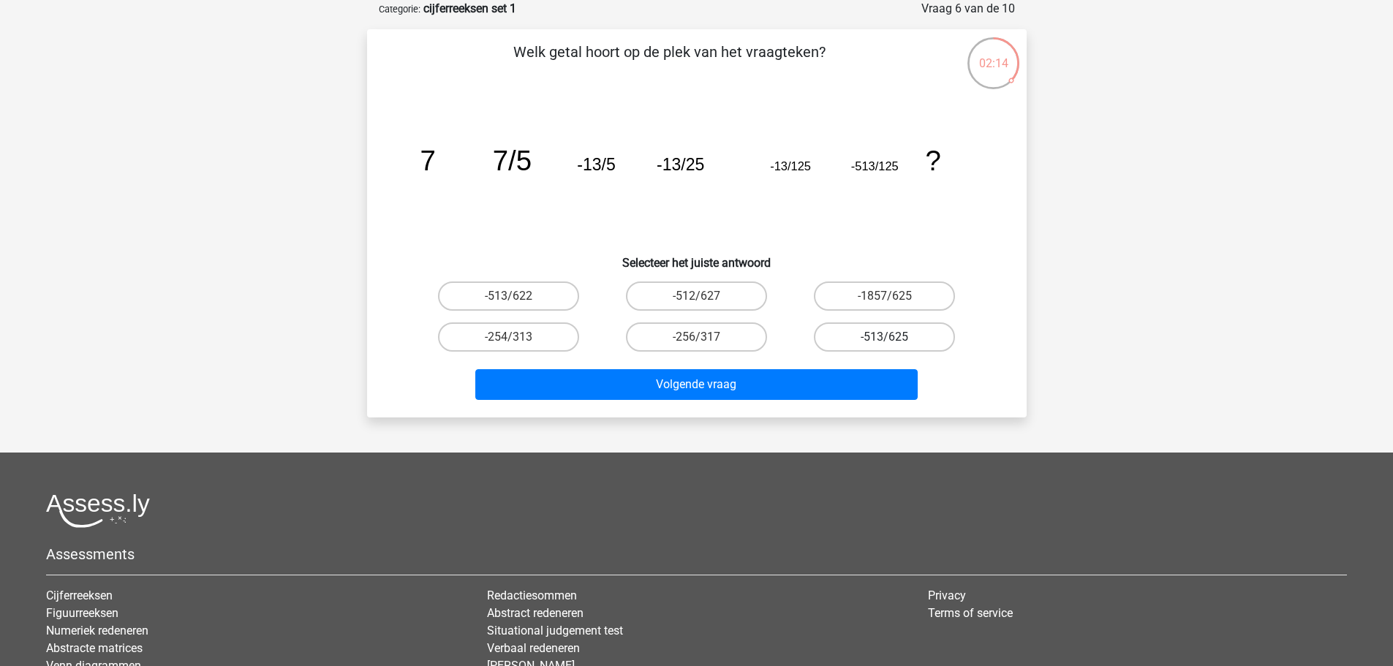
click at [883, 331] on label "-513/625" at bounding box center [884, 337] width 141 height 29
click at [885, 337] on input "-513/625" at bounding box center [890, 342] width 10 height 10
radio input "true"
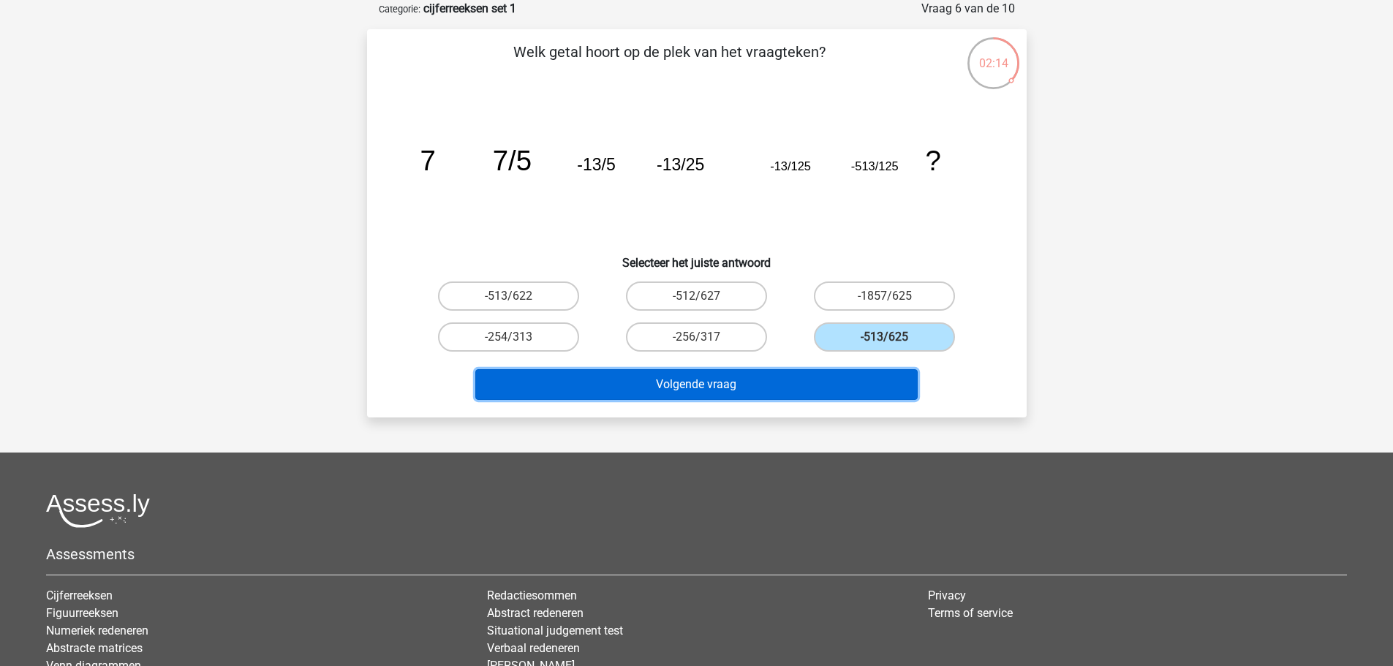
click at [766, 378] on button "Volgende vraag" at bounding box center [696, 384] width 442 height 31
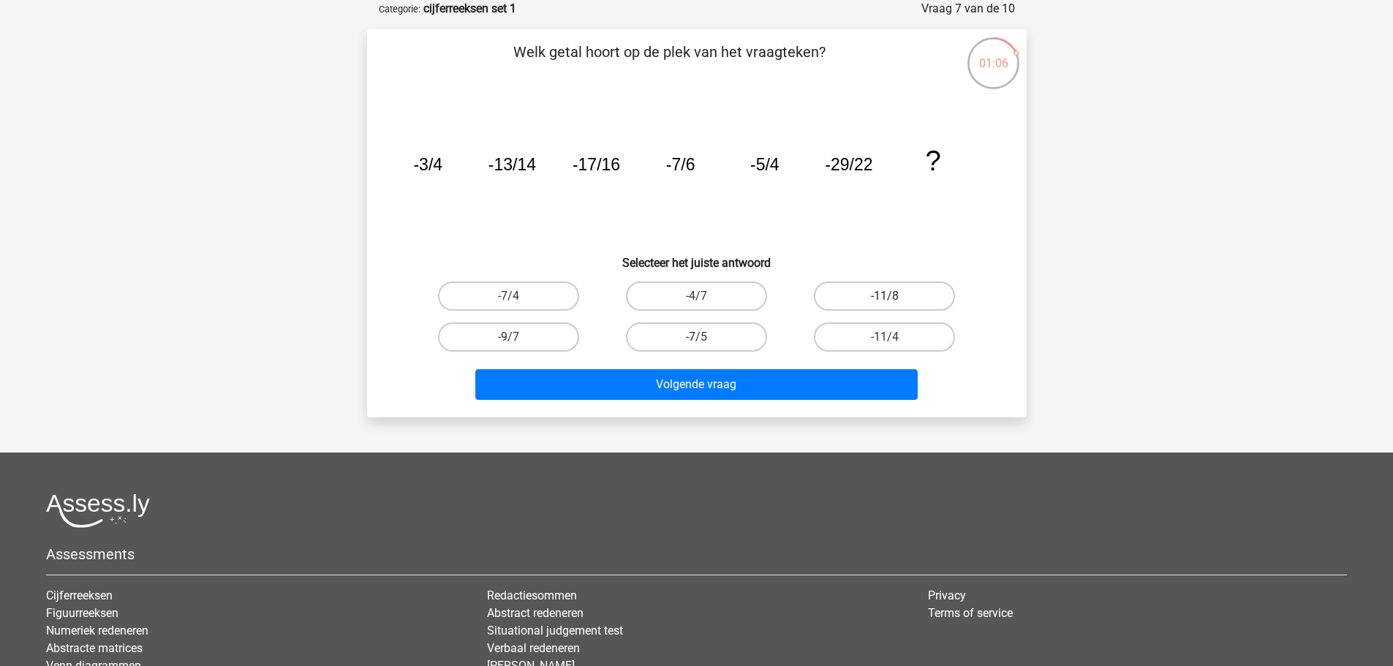
click at [854, 294] on label "-11/8" at bounding box center [884, 296] width 141 height 29
click at [885, 296] on input "-11/8" at bounding box center [890, 301] width 10 height 10
radio input "true"
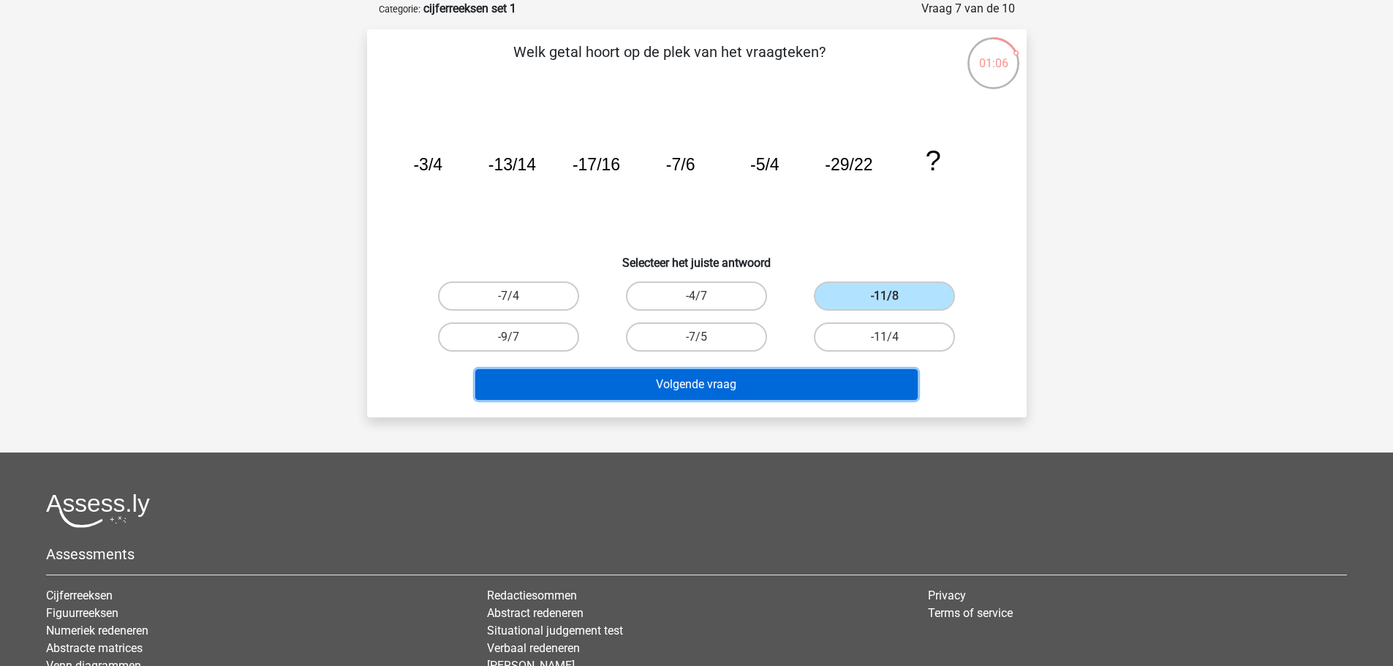
click at [760, 379] on button "Volgende vraag" at bounding box center [696, 384] width 442 height 31
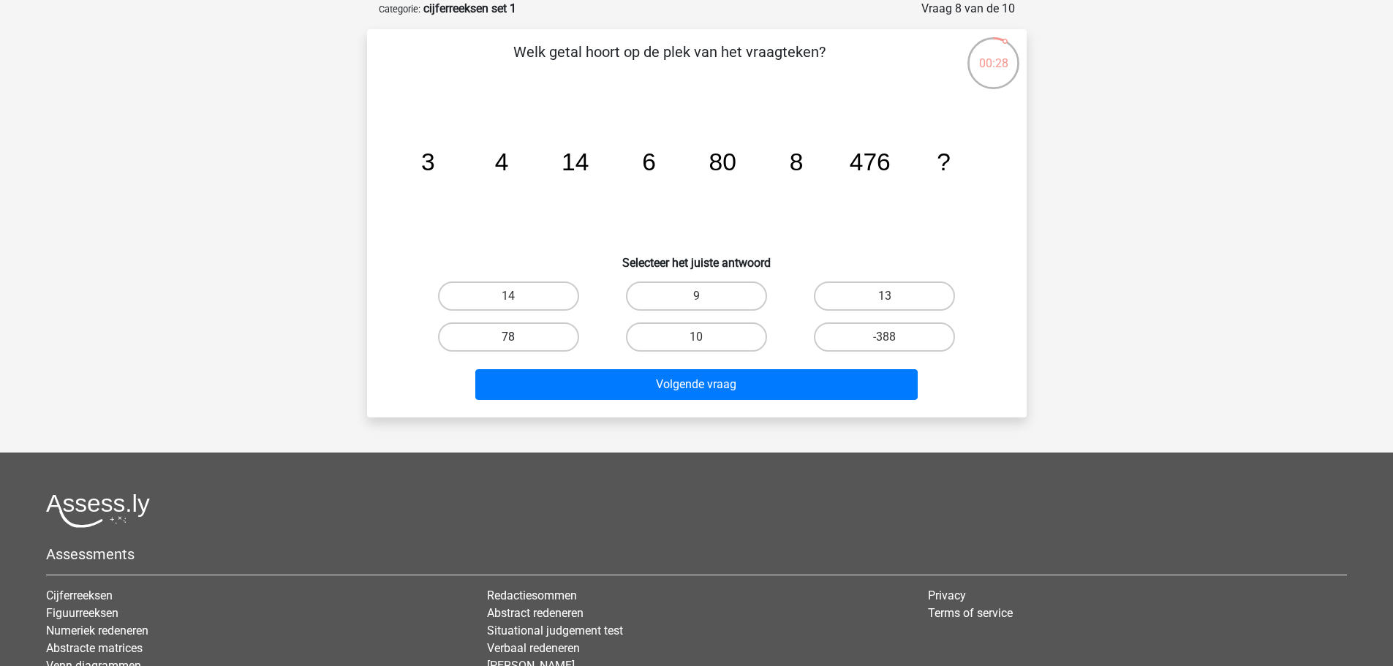
click at [550, 336] on label "78" at bounding box center [508, 337] width 141 height 29
click at [518, 337] on input "78" at bounding box center [513, 342] width 10 height 10
radio input "true"
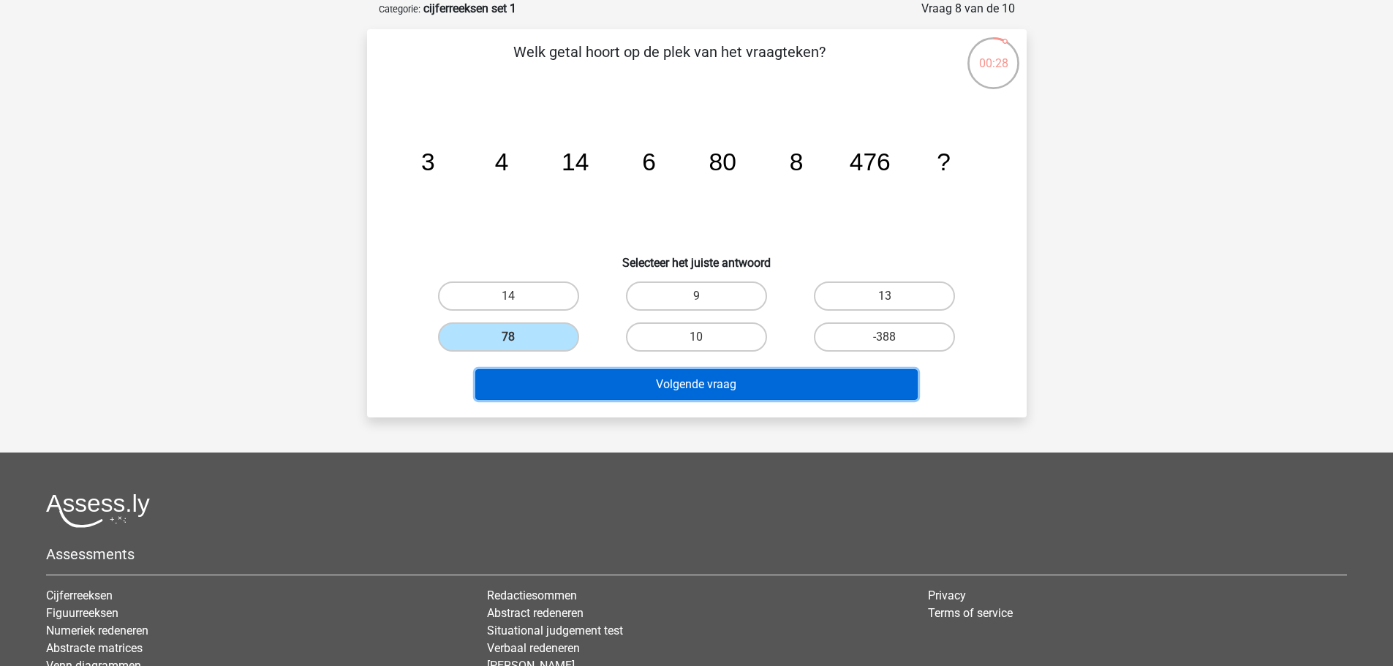
click at [679, 383] on button "Volgende vraag" at bounding box center [696, 384] width 442 height 31
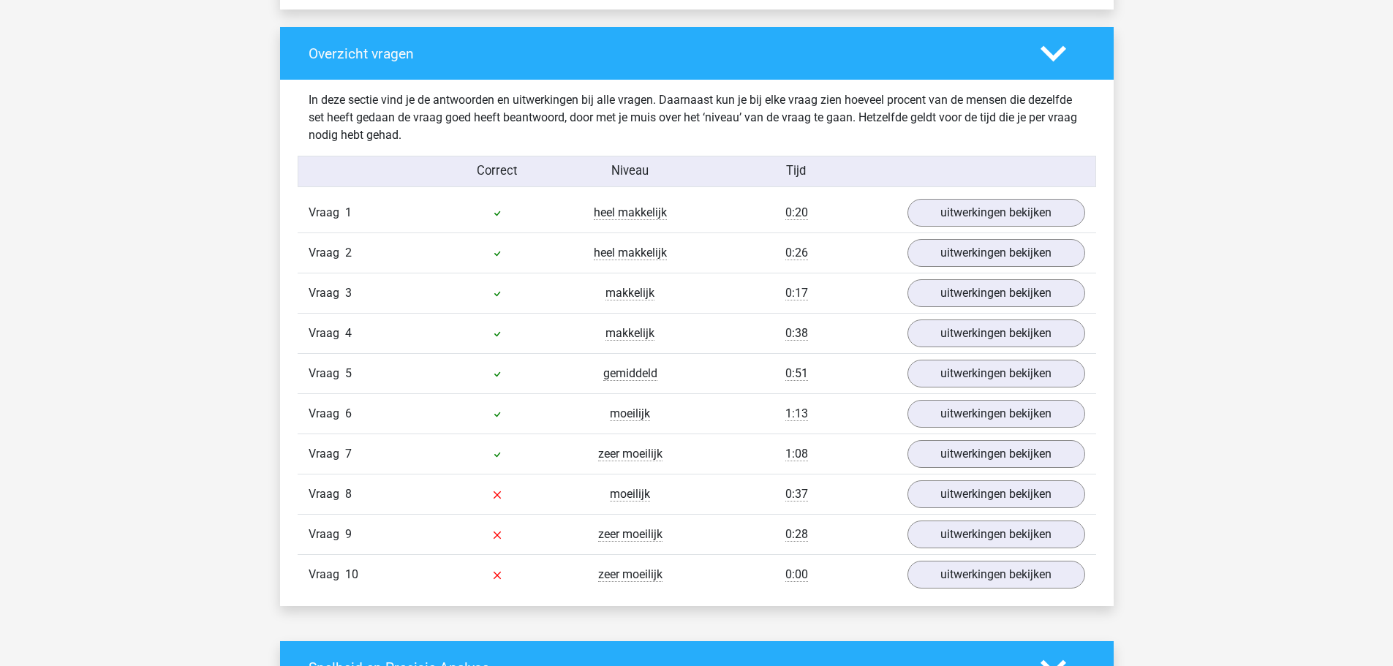
scroll to position [1097, 0]
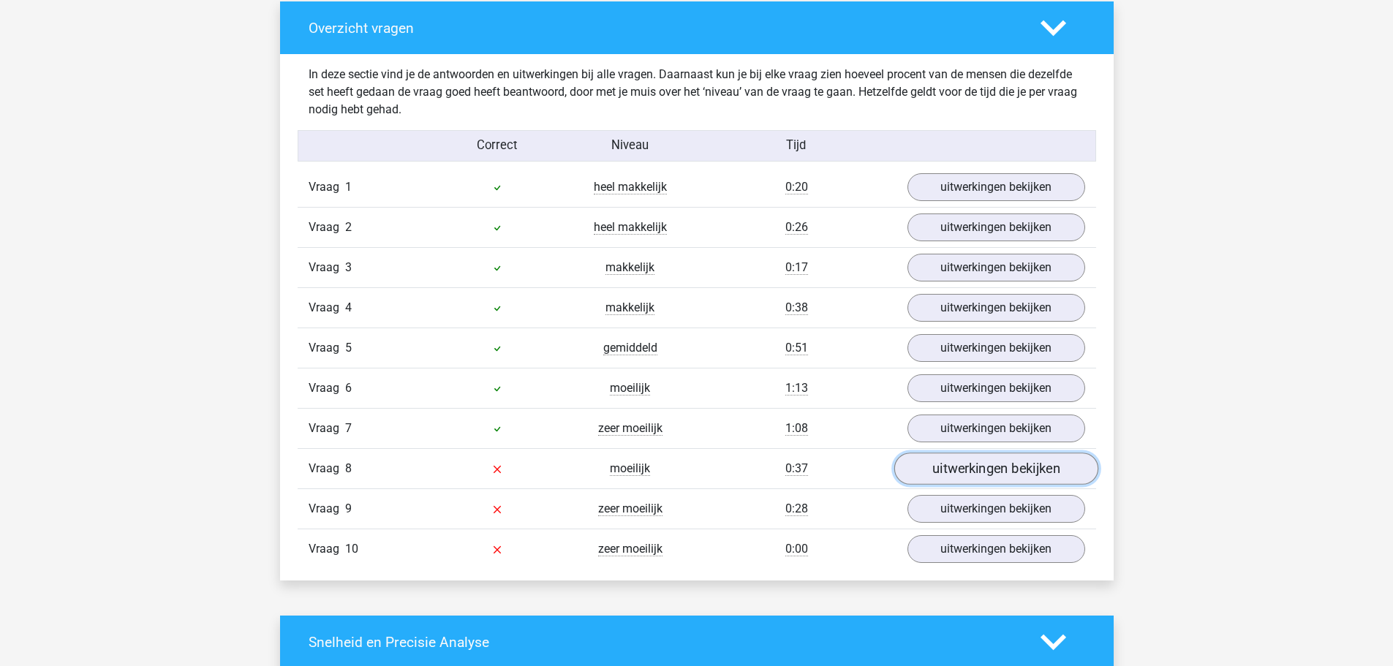
click at [981, 470] on link "uitwerkingen bekijken" at bounding box center [996, 469] width 204 height 32
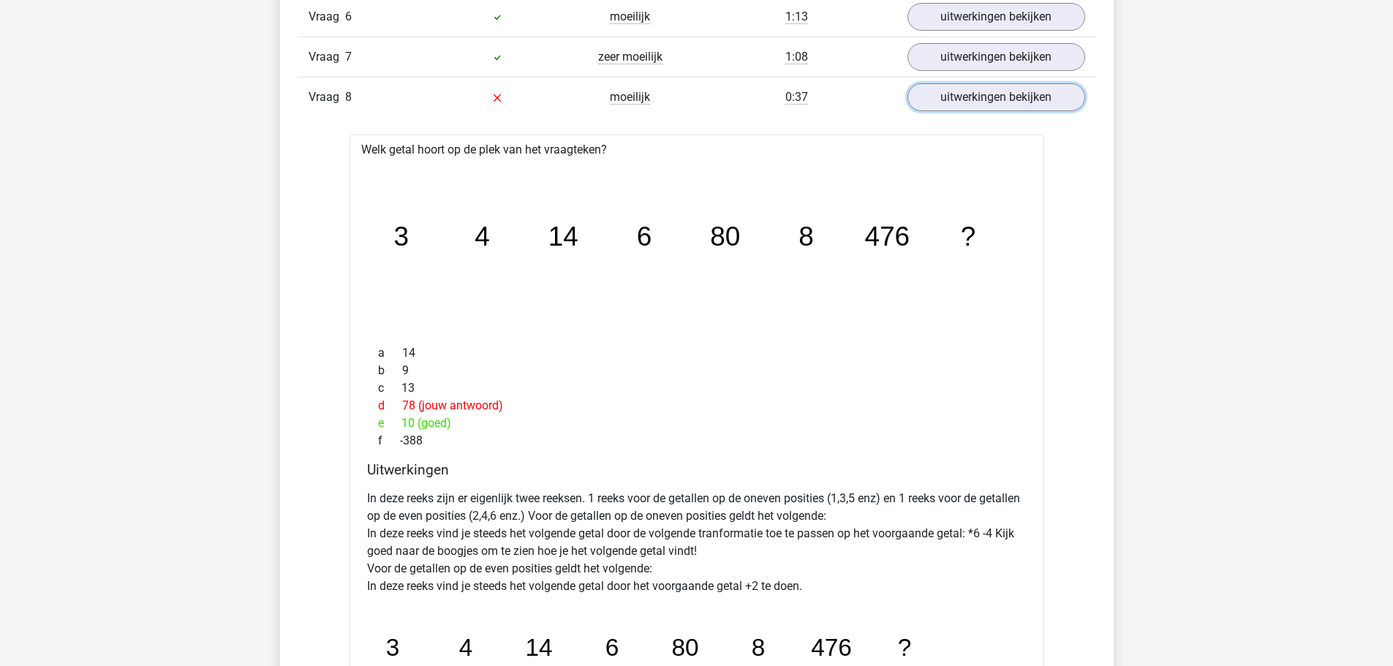
scroll to position [1389, 0]
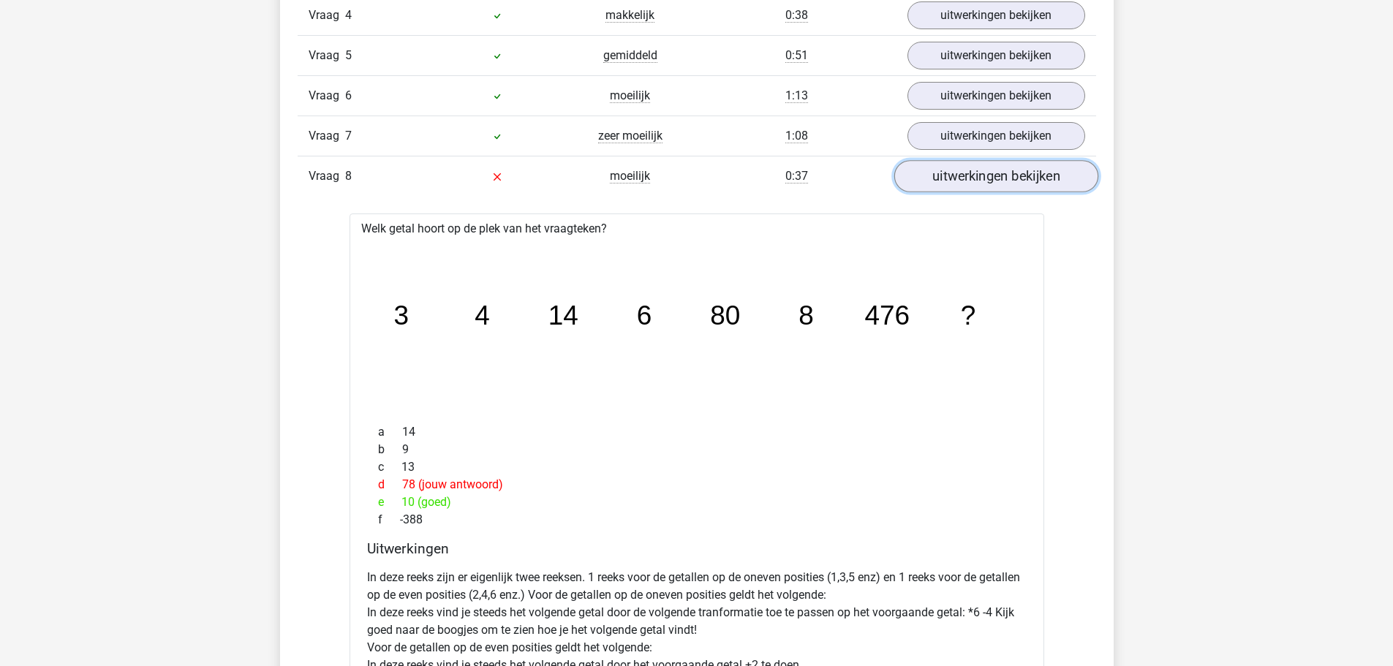
click at [989, 178] on link "uitwerkingen bekijken" at bounding box center [996, 177] width 204 height 32
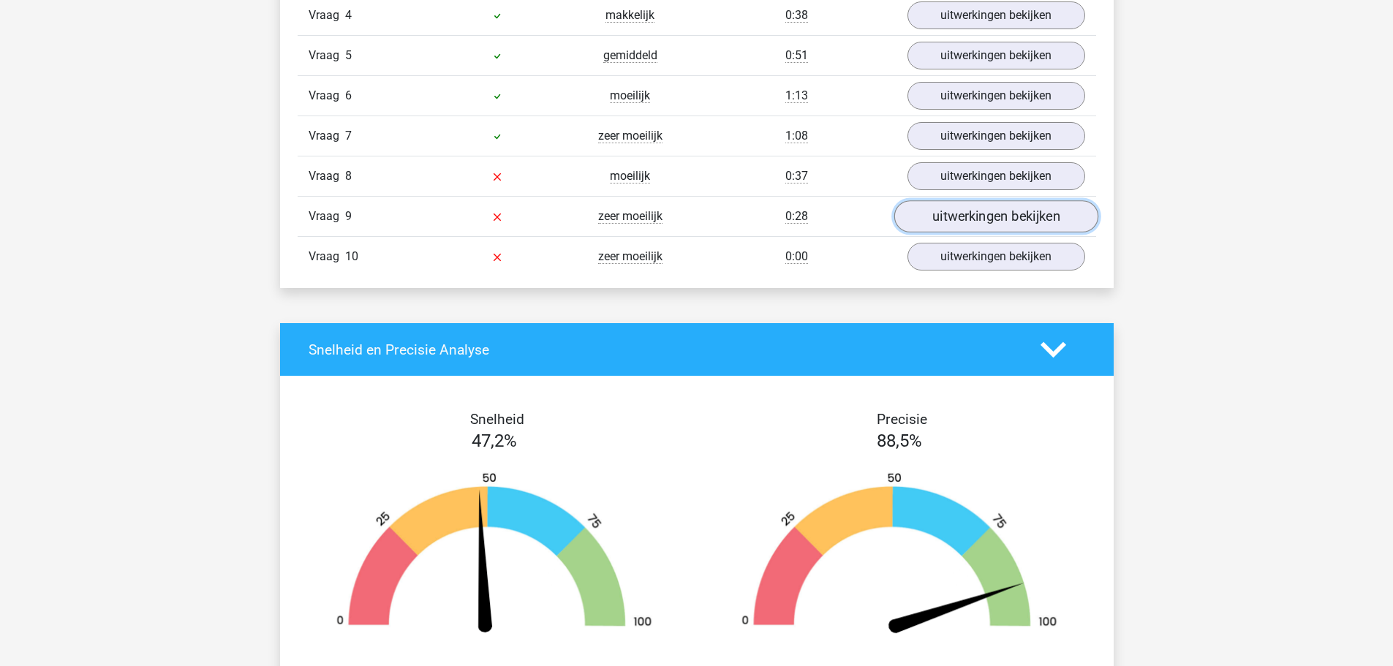
click at [984, 214] on link "uitwerkingen bekijken" at bounding box center [996, 217] width 204 height 32
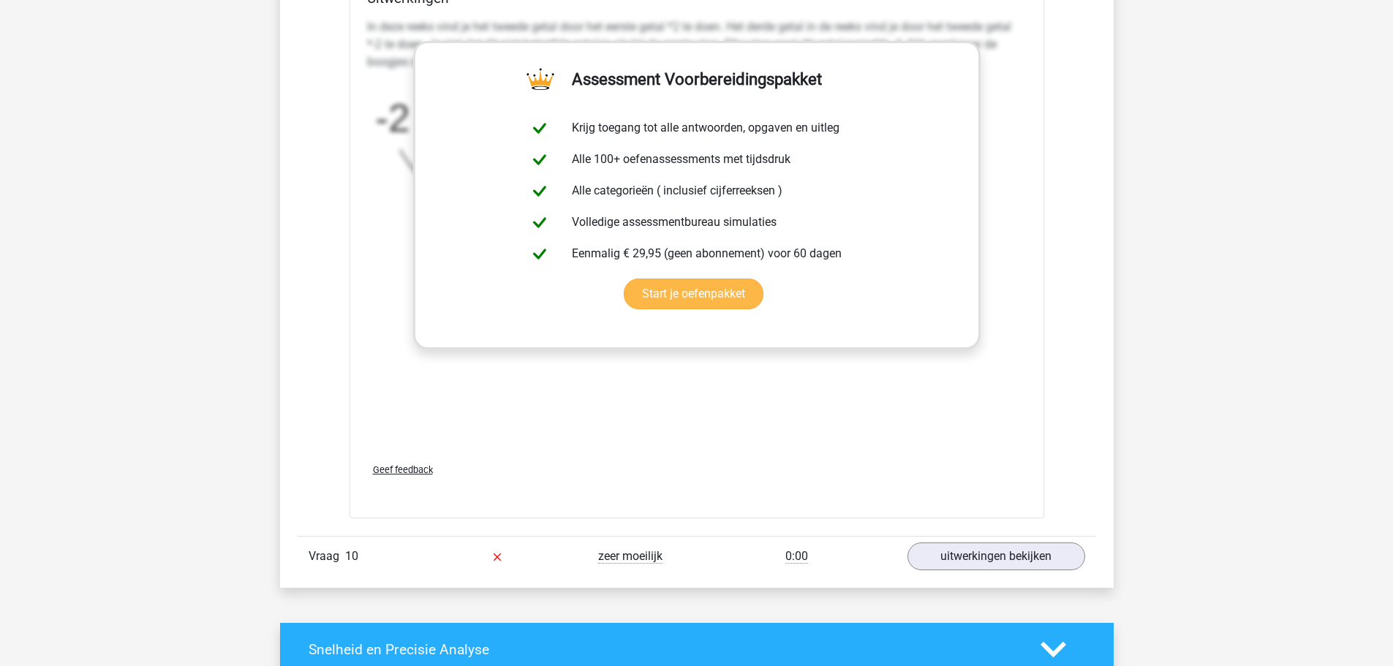
scroll to position [2121, 0]
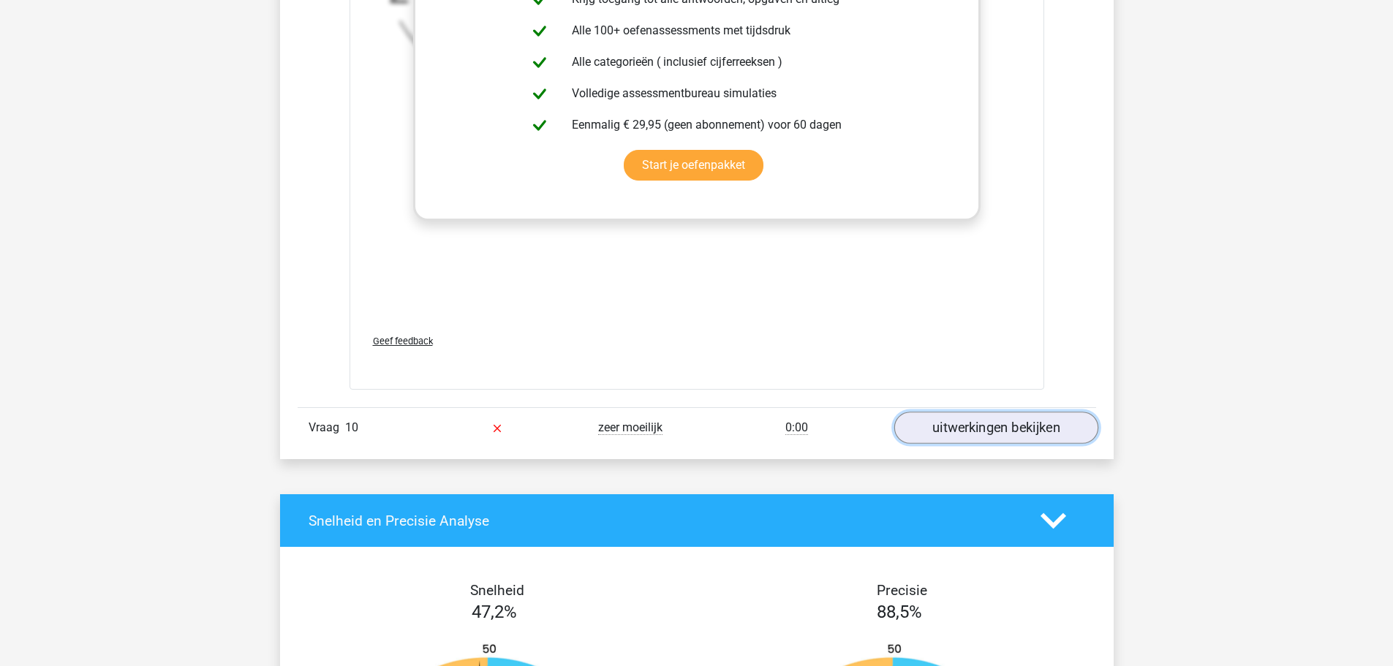
click at [976, 432] on link "uitwerkingen bekijken" at bounding box center [996, 428] width 204 height 32
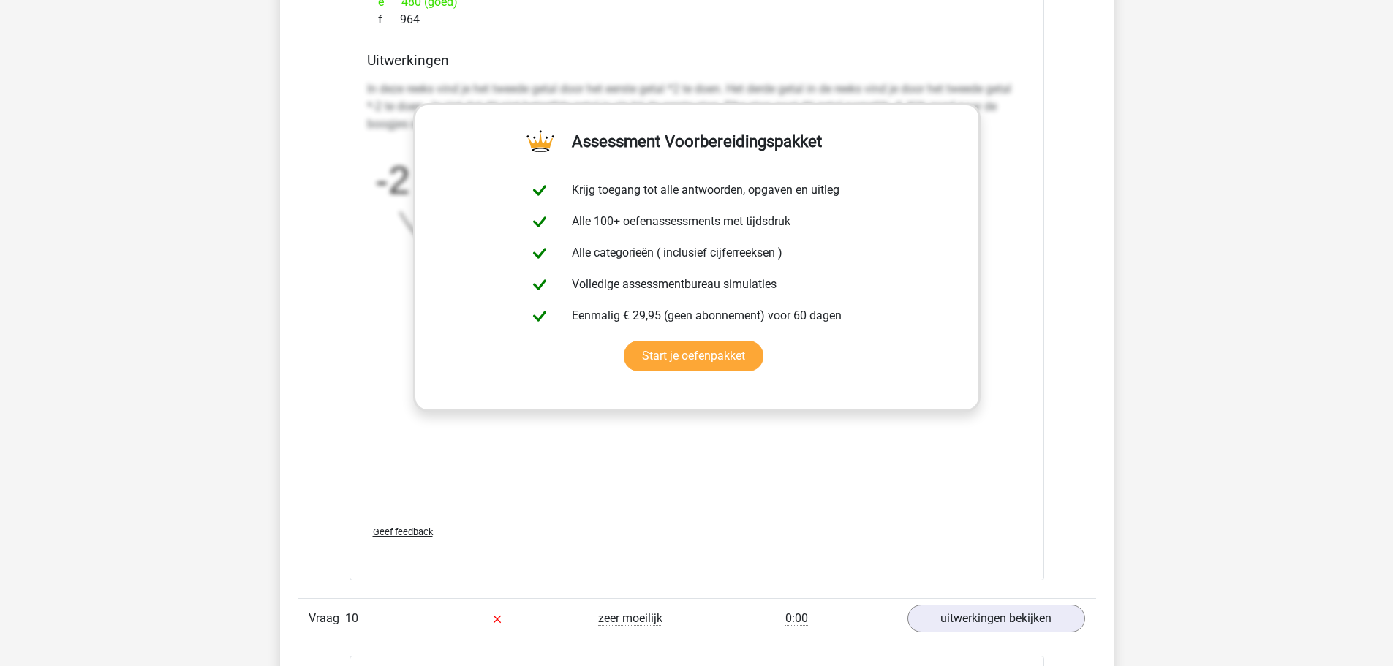
scroll to position [1894, 0]
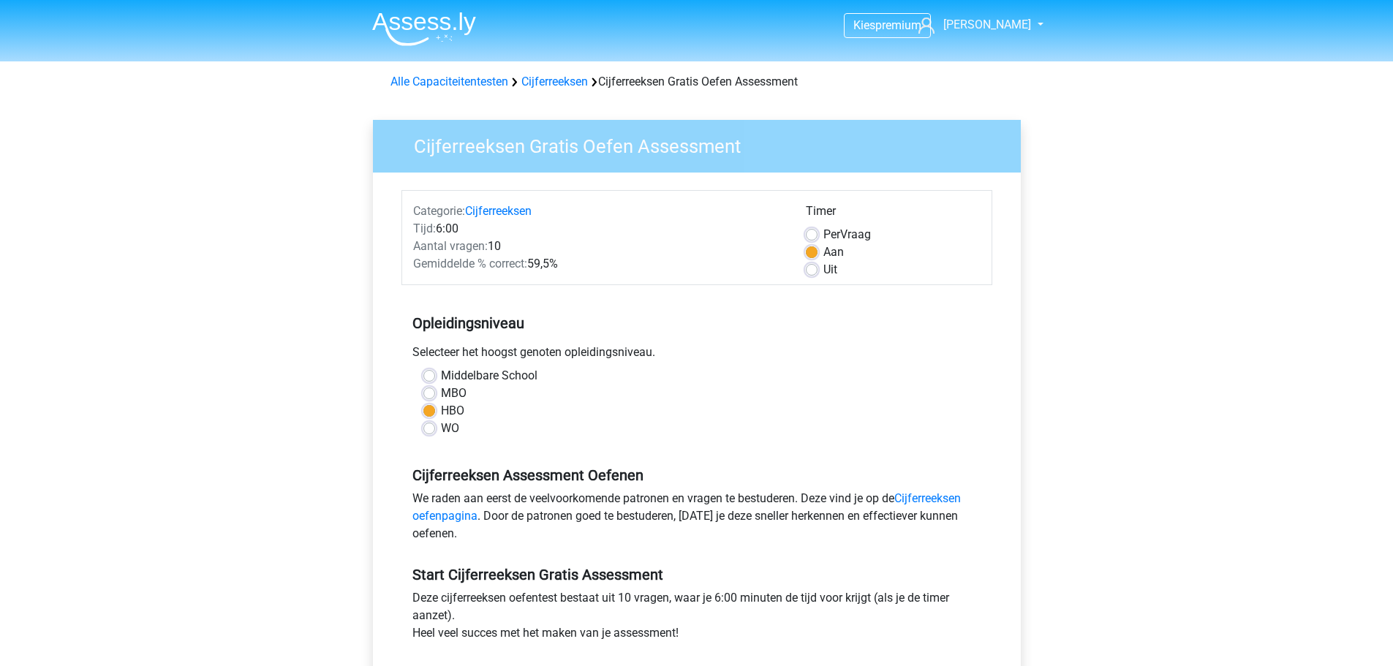
scroll to position [219, 0]
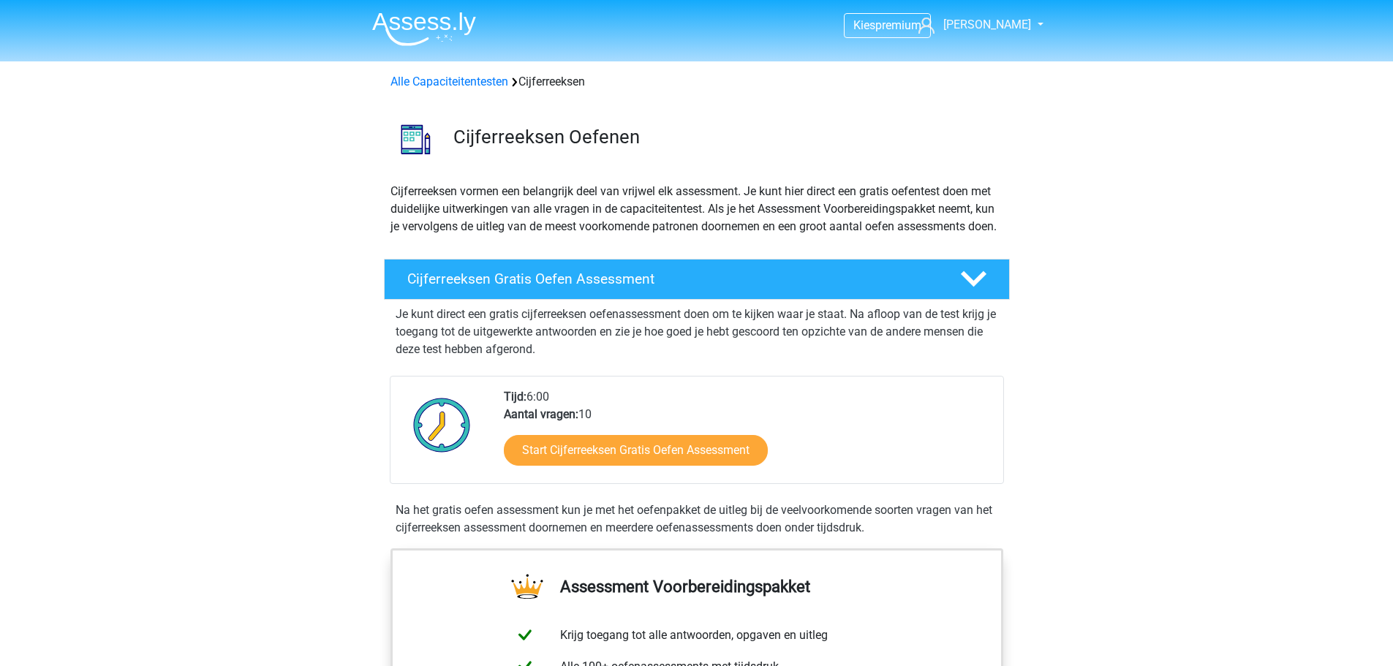
scroll to position [293, 0]
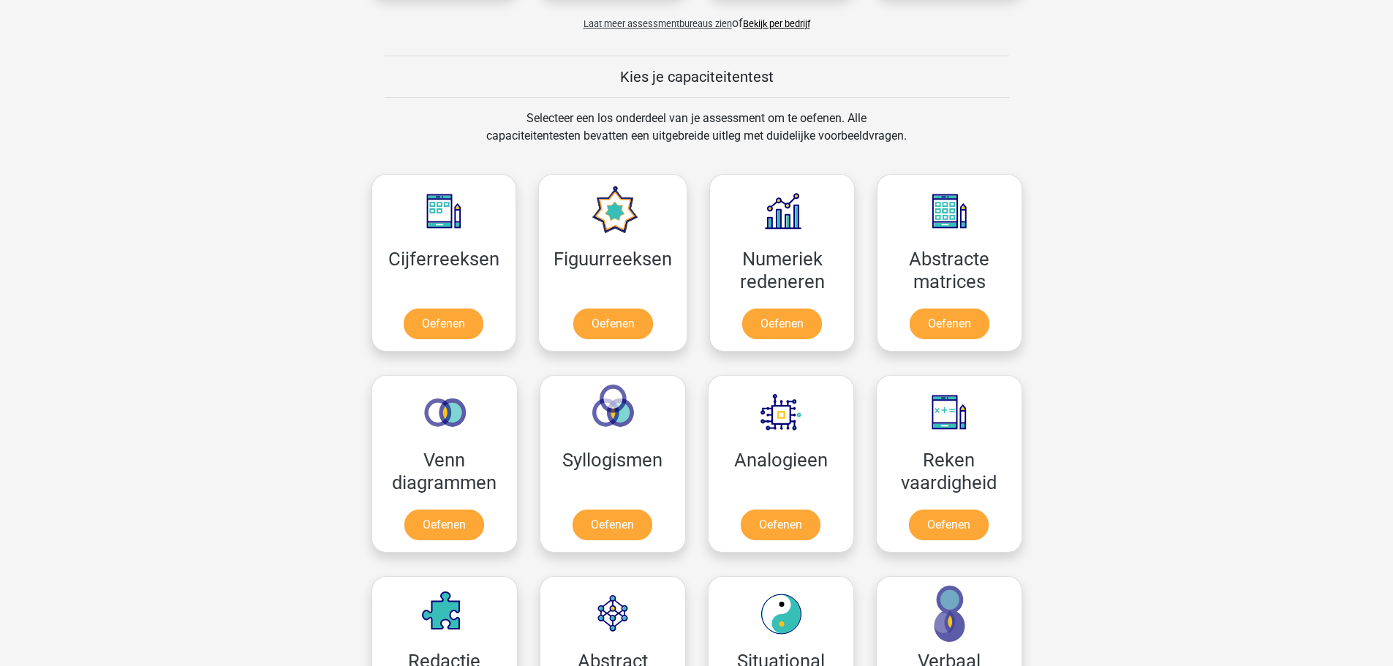
scroll to position [293, 0]
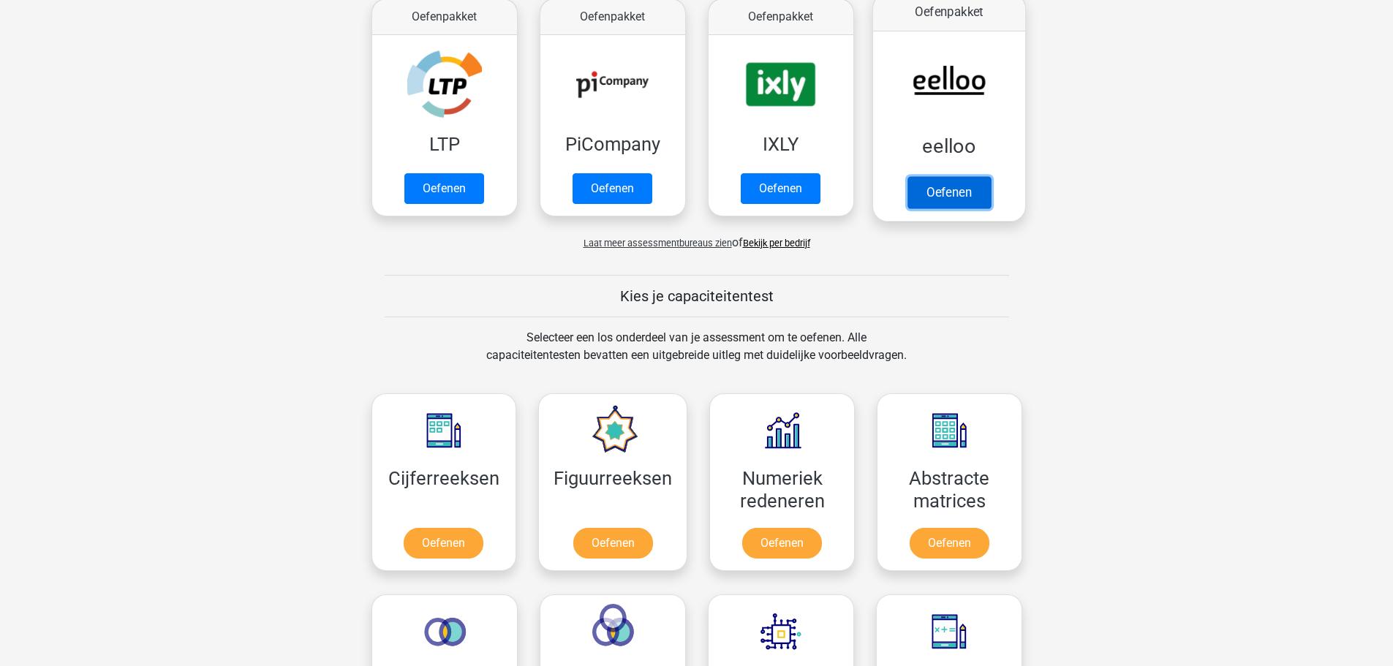
click at [959, 194] on link "Oefenen" at bounding box center [948, 192] width 83 height 32
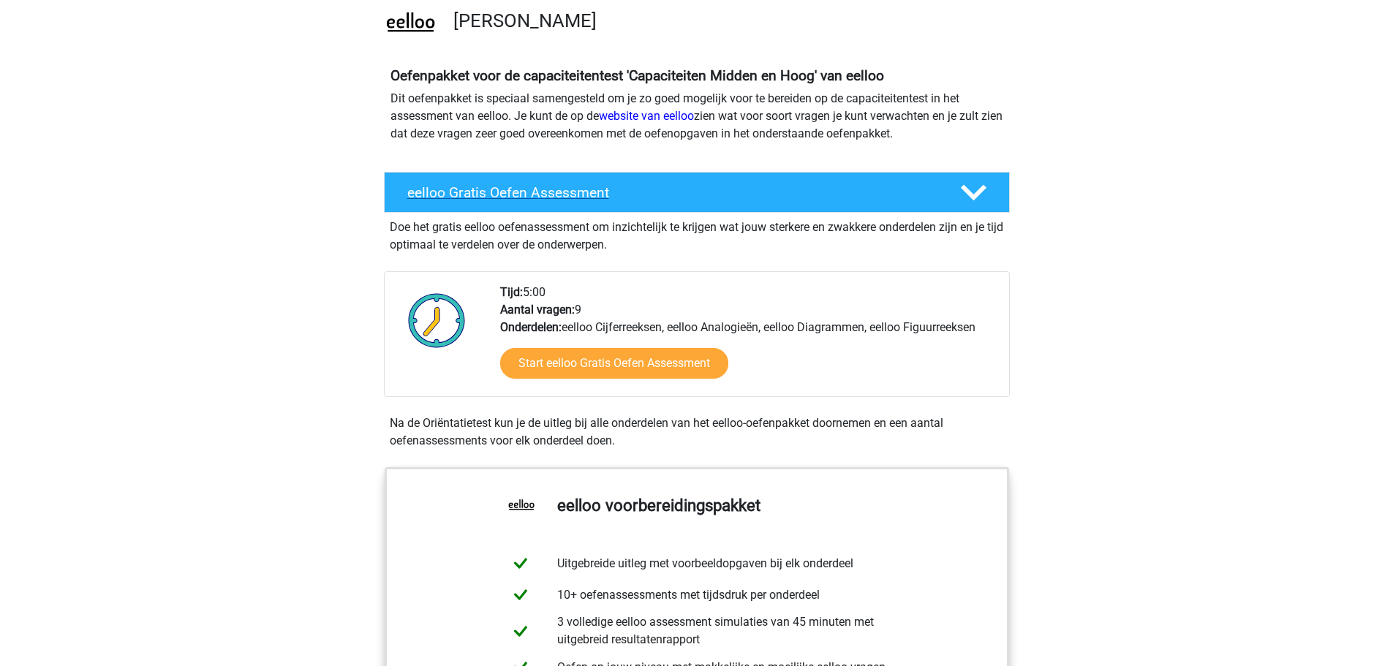
scroll to position [73, 0]
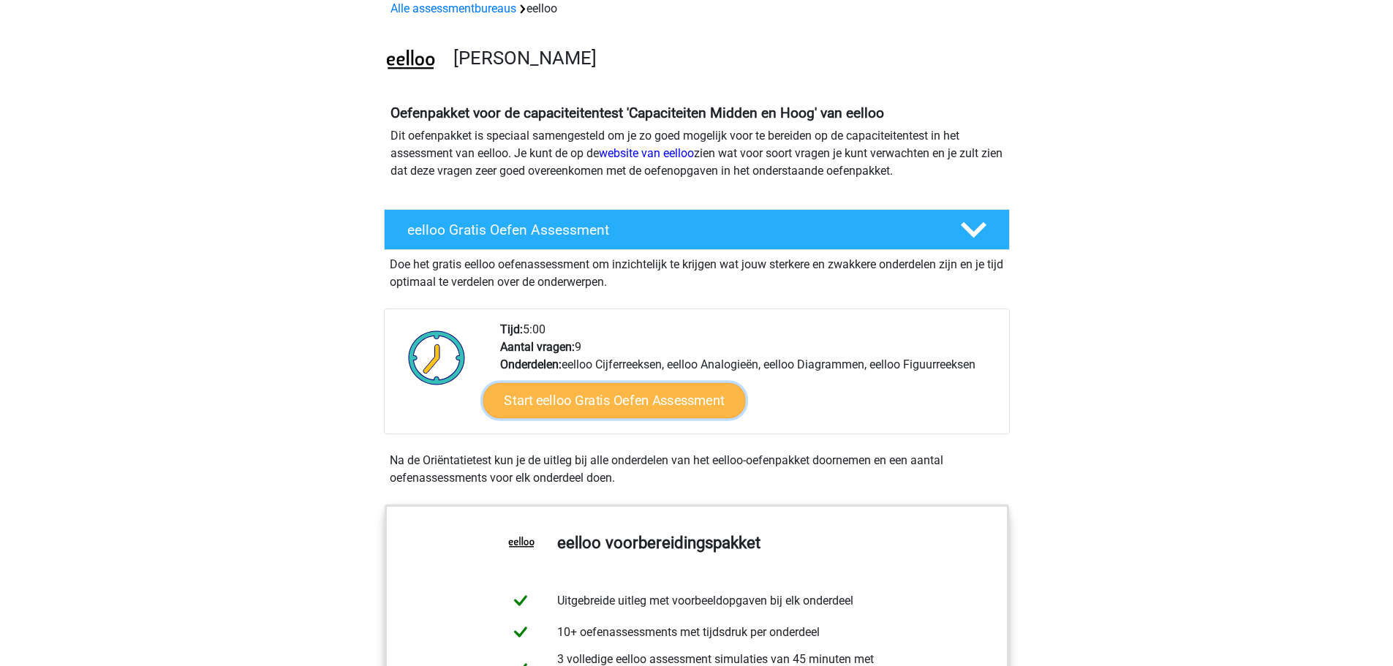
click at [586, 393] on link "Start eelloo Gratis Oefen Assessment" at bounding box center [614, 400] width 263 height 35
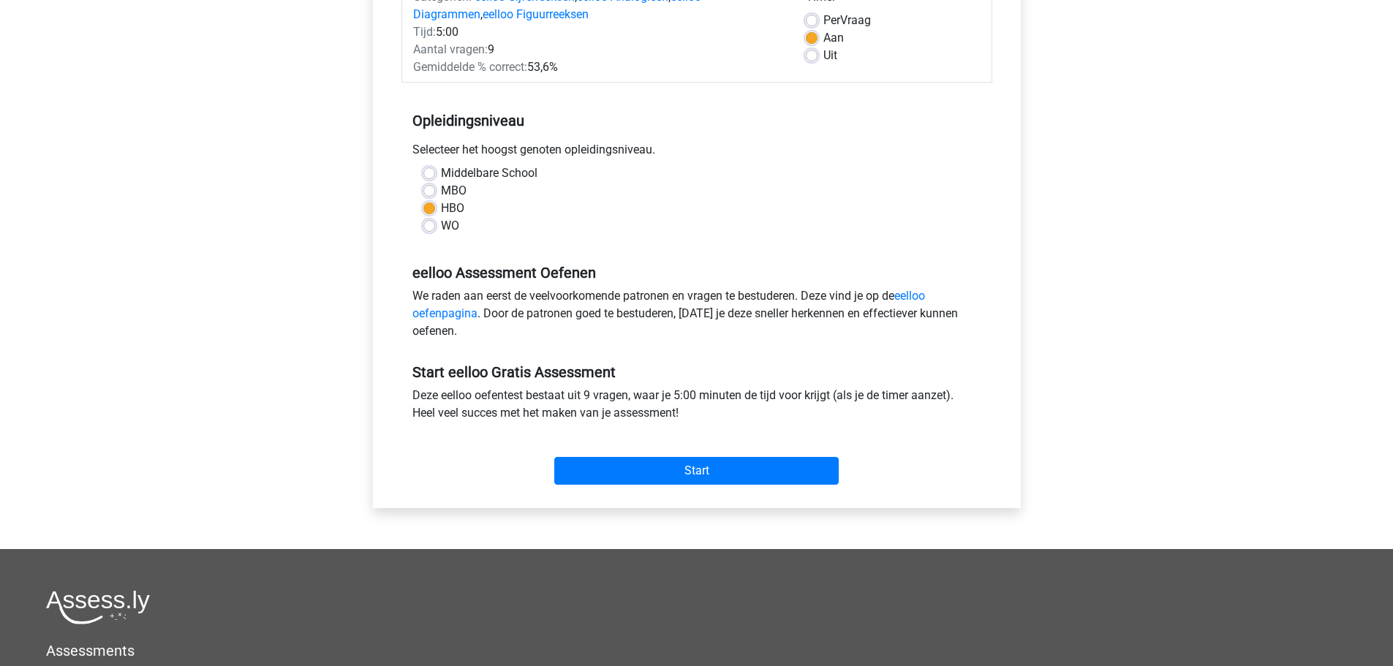
scroll to position [219, 0]
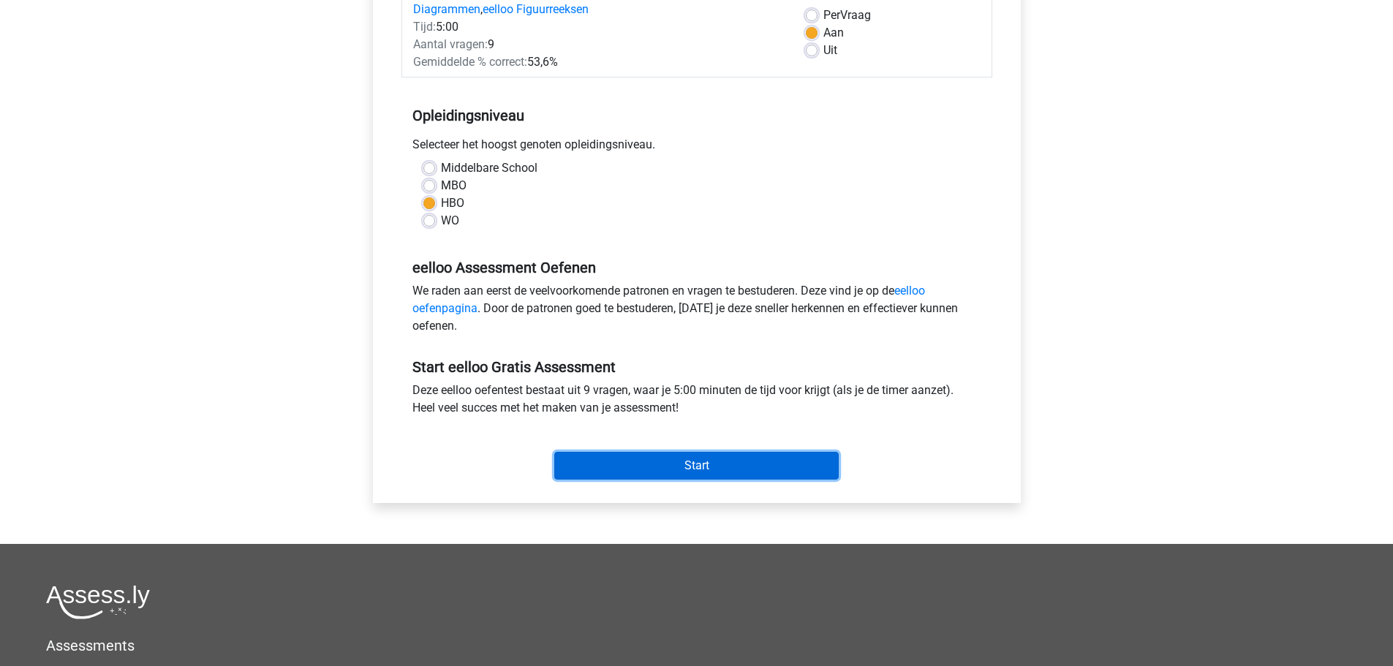
click at [693, 464] on input "Start" at bounding box center [696, 466] width 284 height 28
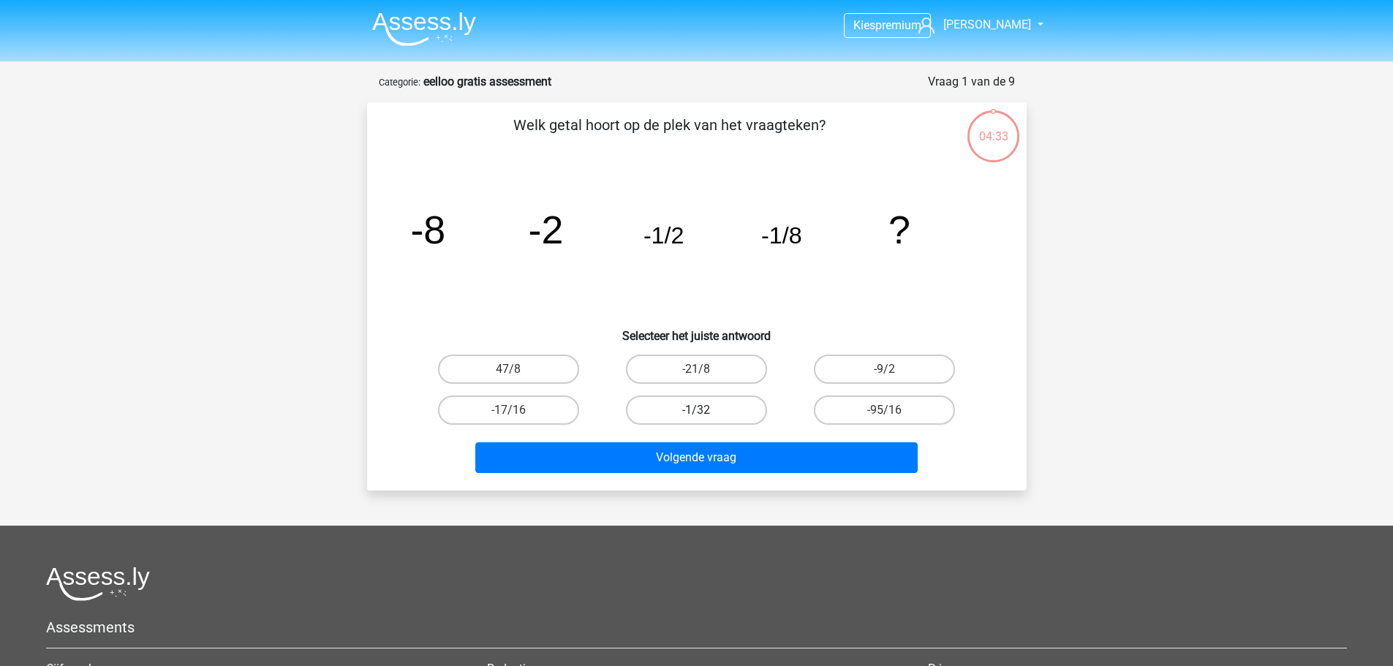
click at [672, 412] on label "-1/32" at bounding box center [696, 410] width 141 height 29
click at [696, 412] on input "-1/32" at bounding box center [701, 415] width 10 height 10
radio input "true"
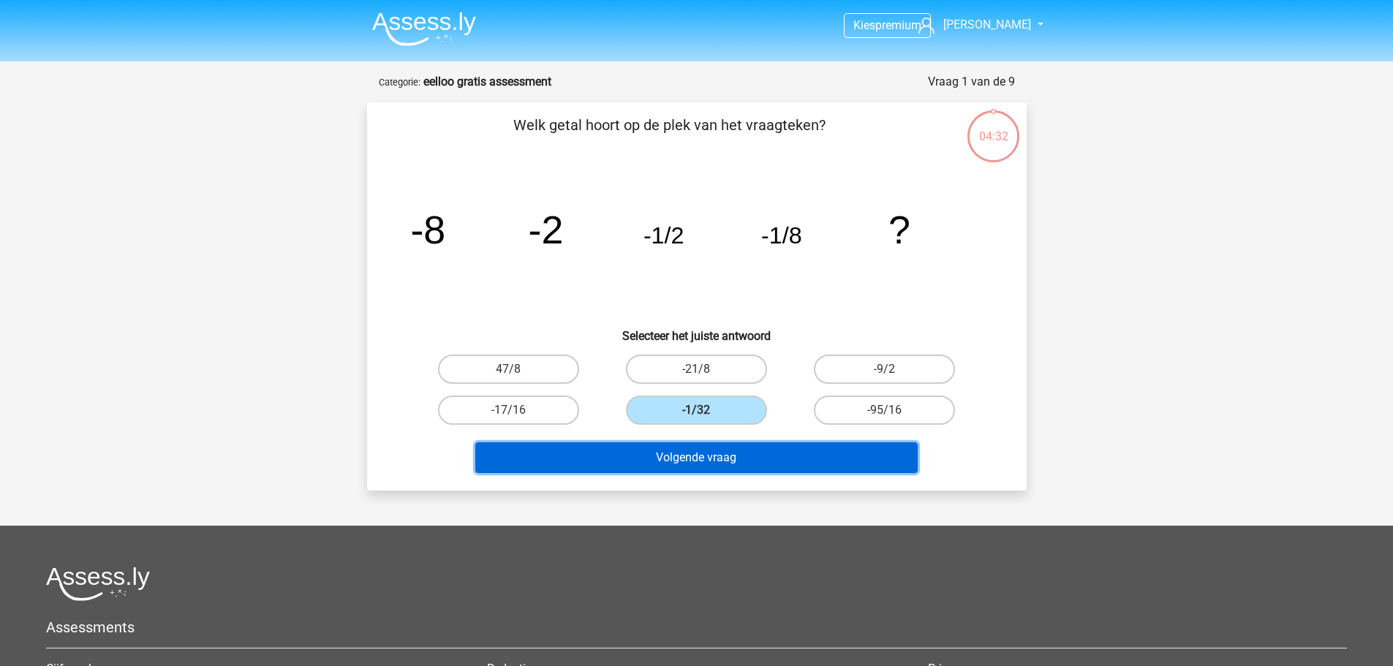
click at [674, 453] on button "Volgende vraag" at bounding box center [696, 457] width 442 height 31
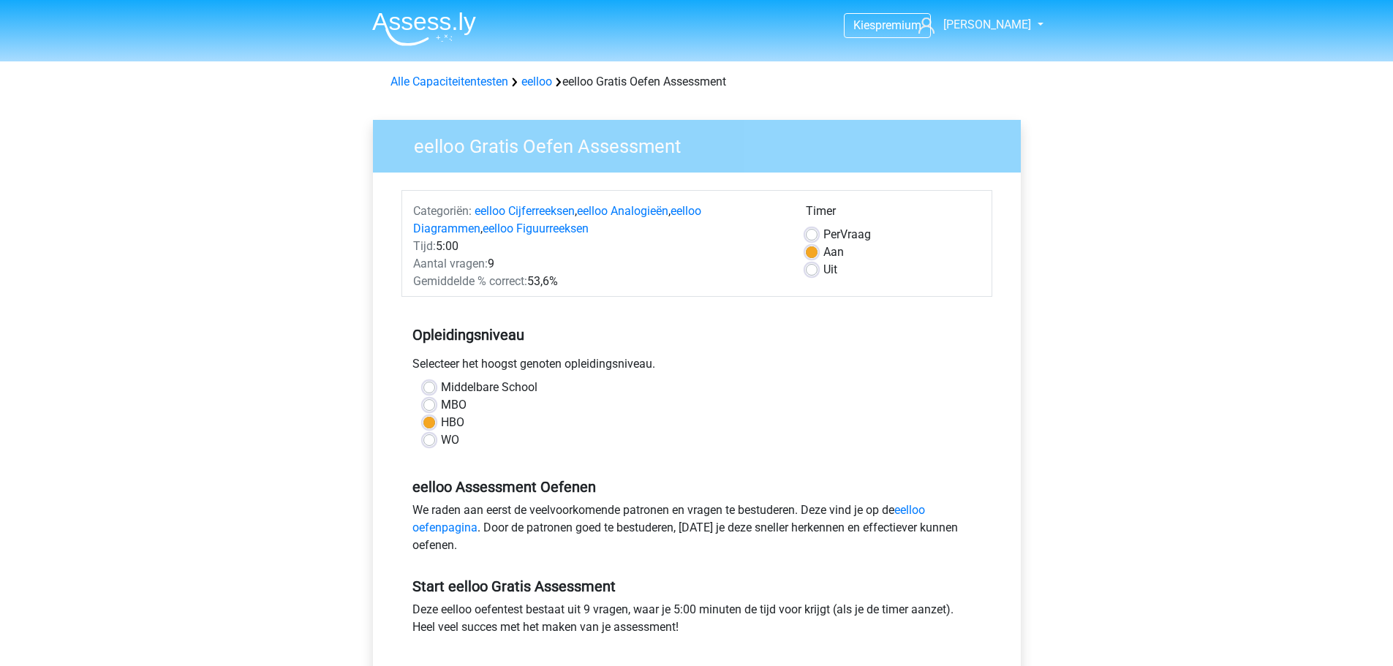
scroll to position [219, 0]
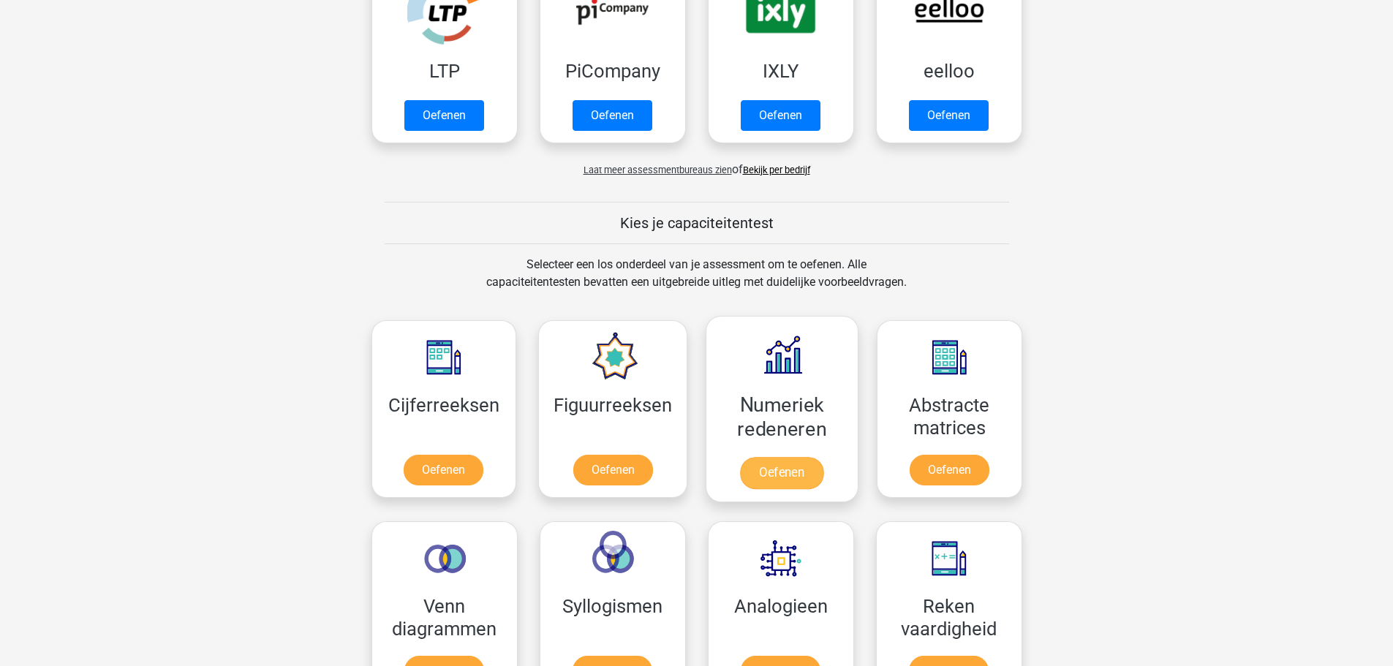
scroll to position [512, 0]
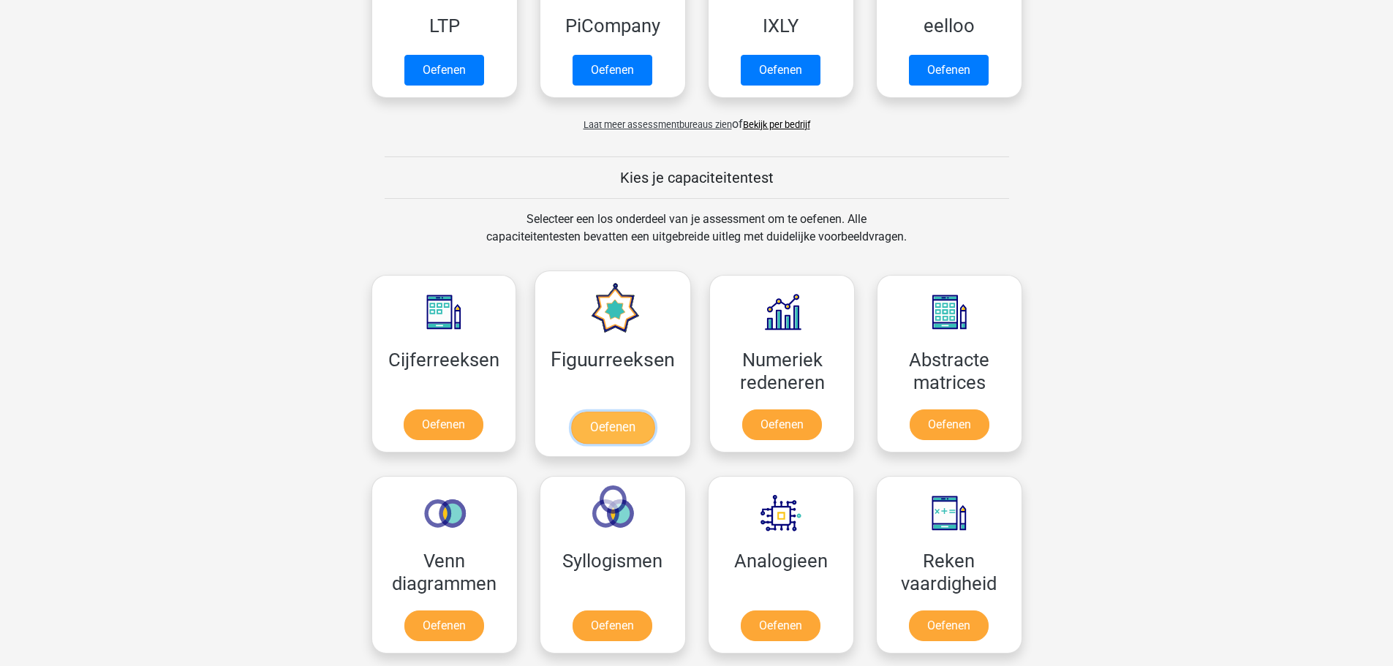
click at [611, 422] on link "Oefenen" at bounding box center [612, 428] width 83 height 32
